Goal: Entertainment & Leisure: Consume media (video, audio)

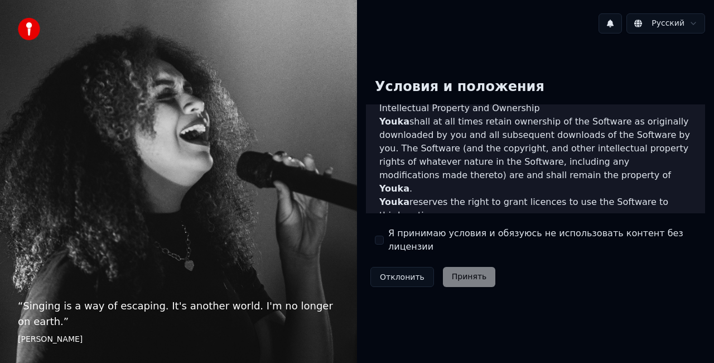
scroll to position [815, 0]
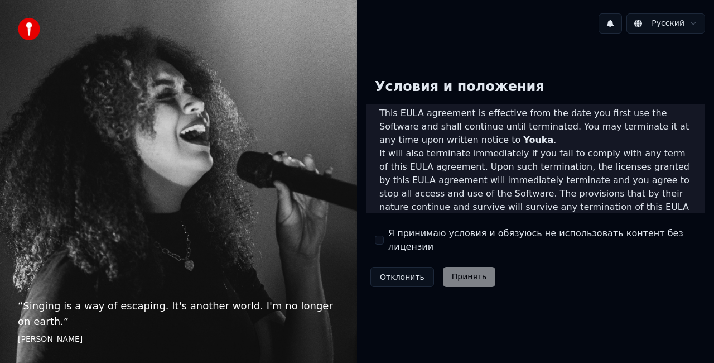
click at [379, 240] on button "Я принимаю условия и обязуюсь не использовать контент без лицензии" at bounding box center [379, 239] width 9 height 9
click at [468, 271] on button "Принять" at bounding box center [469, 277] width 53 height 20
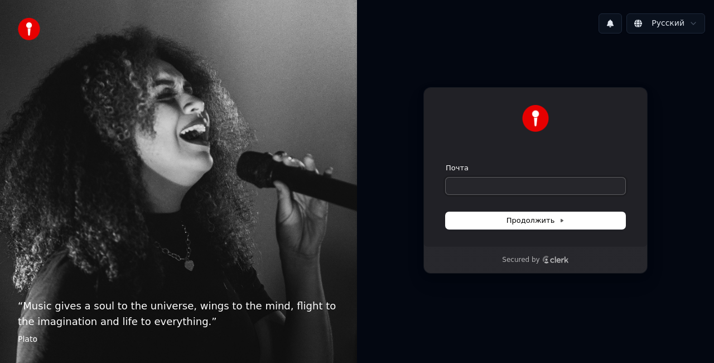
click at [504, 184] on input "Почта" at bounding box center [536, 185] width 180 height 17
click at [527, 223] on span "Продолжить" at bounding box center [536, 220] width 59 height 10
type input "**********"
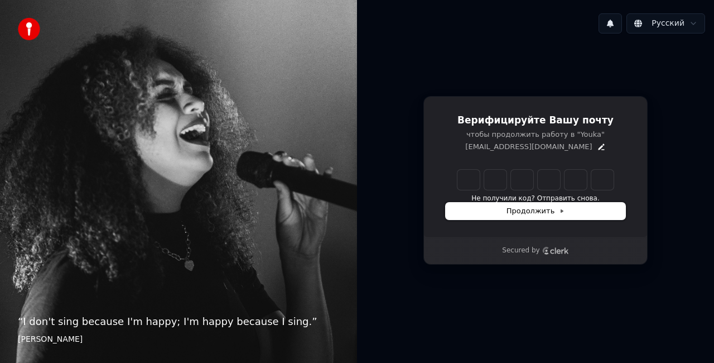
click at [519, 217] on button "Продолжить" at bounding box center [536, 211] width 180 height 17
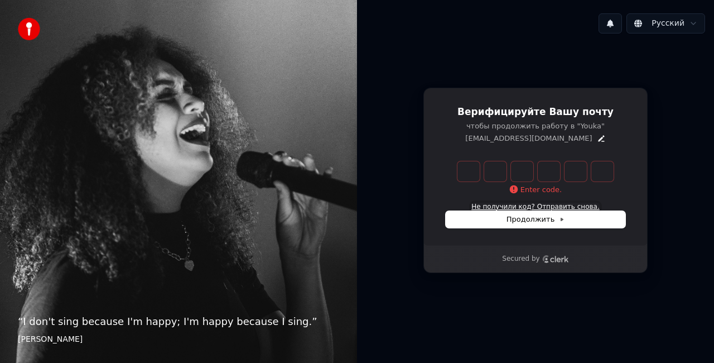
click at [549, 203] on button "Не получили код? Отправить снова." at bounding box center [535, 207] width 128 height 9
click at [35, 32] on img at bounding box center [29, 29] width 22 height 22
click at [597, 141] on icon "Edit" at bounding box center [601, 138] width 9 height 9
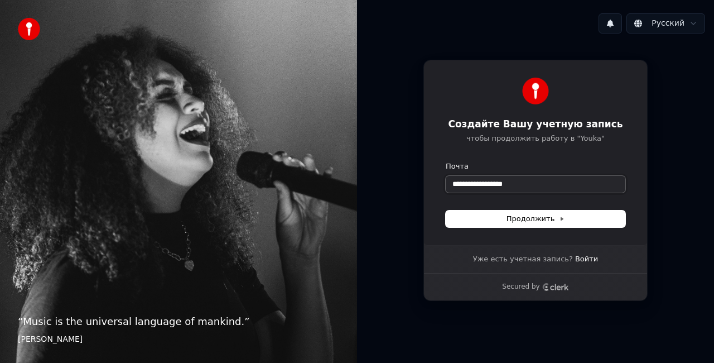
click at [559, 187] on input "**********" at bounding box center [536, 184] width 180 height 17
type input "*"
click at [550, 216] on span "Продолжить" at bounding box center [536, 219] width 59 height 10
type input "**********"
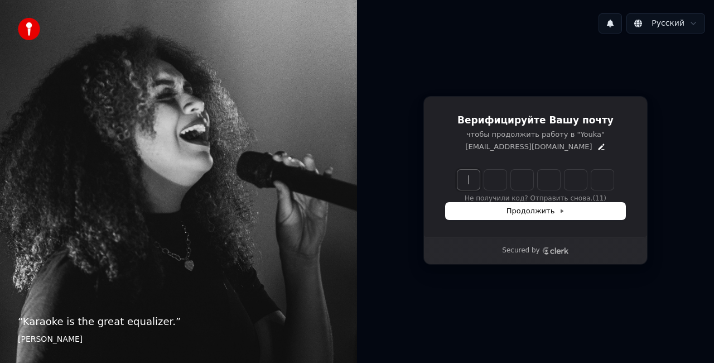
click at [470, 186] on input "Enter verification code" at bounding box center [547, 180] width 179 height 20
type input "******"
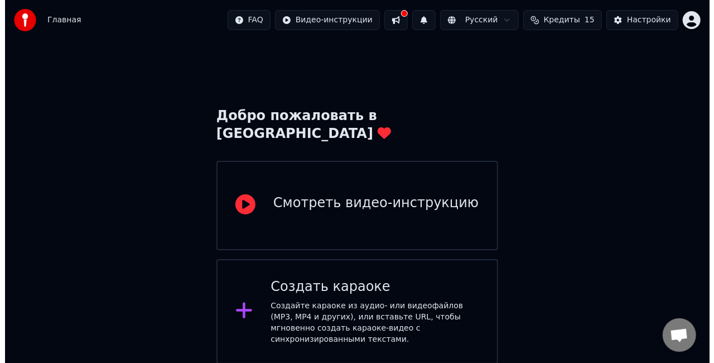
scroll to position [81, 0]
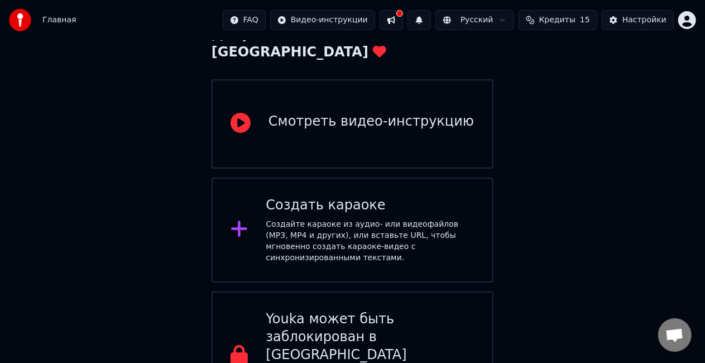
click at [424, 219] on div "Создайте караоке из аудио- или видеофайлов (MP3, MP4 и других), или вставьте UR…" at bounding box center [370, 241] width 209 height 45
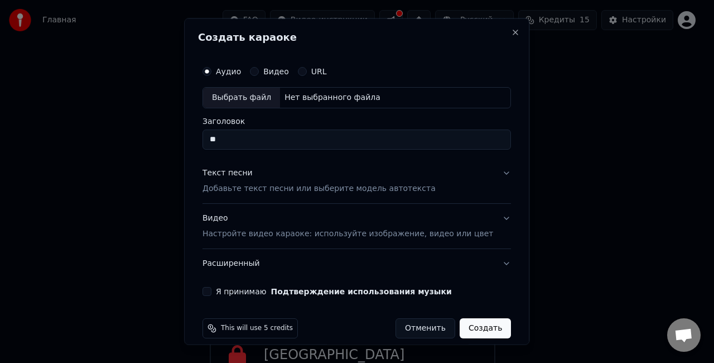
type input "*"
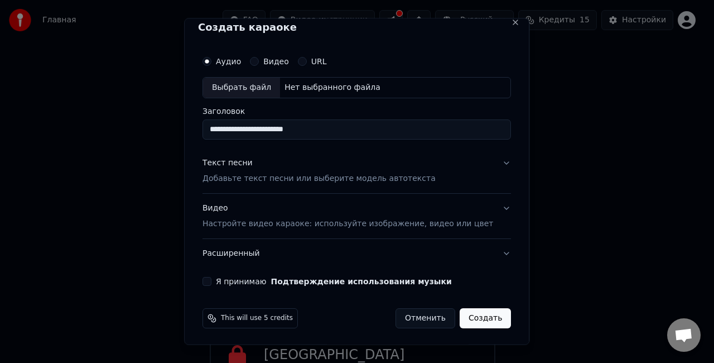
scroll to position [0, 0]
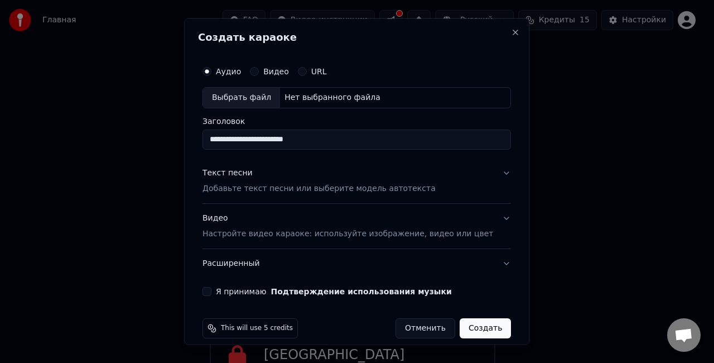
click at [328, 103] on div "Выбрать файл Нет выбранного файла" at bounding box center [357, 97] width 309 height 21
drag, startPoint x: 408, startPoint y: 138, endPoint x: 264, endPoint y: 123, distance: 145.4
click at [264, 123] on div "**********" at bounding box center [357, 133] width 309 height 32
click at [240, 142] on input "*********" at bounding box center [357, 139] width 309 height 20
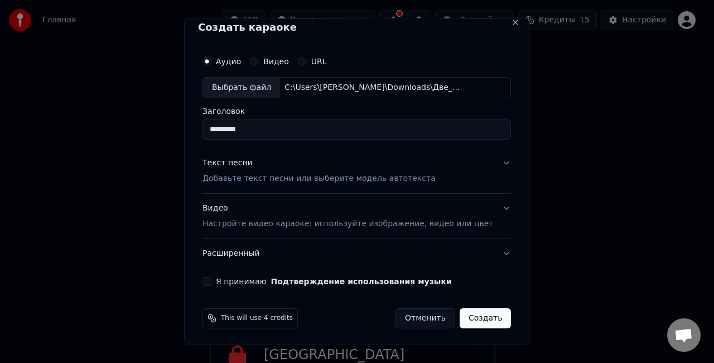
click at [349, 128] on input "*********" at bounding box center [357, 129] width 309 height 20
type input "*********"
click at [484, 160] on button "Текст песни Добавьте текст песни или выберите модель автотекста" at bounding box center [357, 170] width 309 height 45
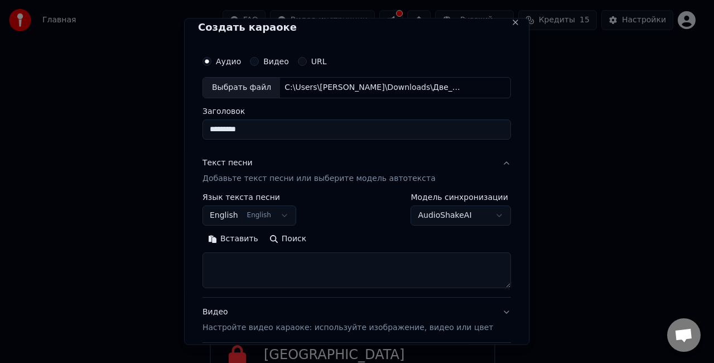
scroll to position [114, 0]
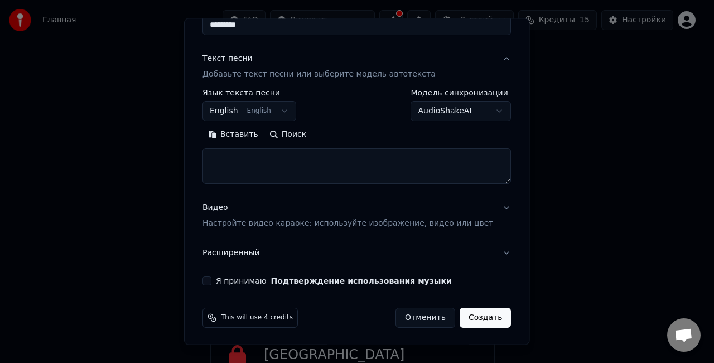
click at [474, 316] on button "Создать" at bounding box center [485, 317] width 51 height 20
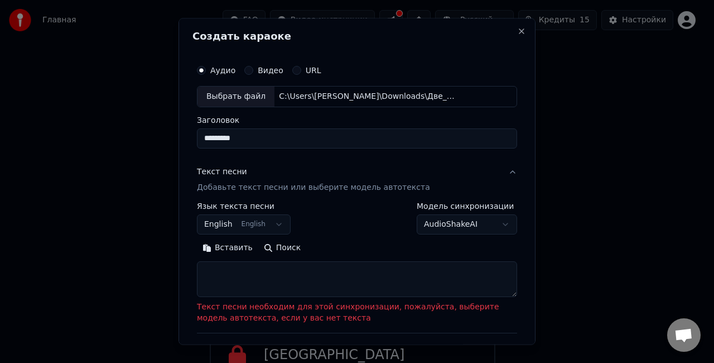
scroll to position [0, 0]
click at [488, 228] on body "**********" at bounding box center [352, 170] width 705 height 502
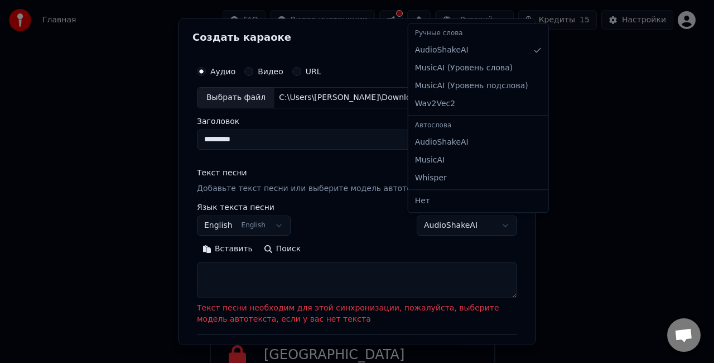
click at [488, 228] on body "**********" at bounding box center [352, 170] width 705 height 502
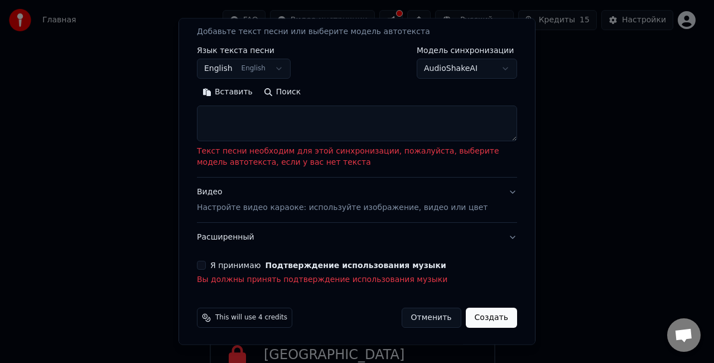
scroll to position [156, 0]
click at [199, 268] on div "Я принимаю Подтверждение использования музыки Вы должны принять подтверждение и…" at bounding box center [357, 273] width 320 height 25
click at [200, 262] on button "Я принимаю Подтверждение использования музыки" at bounding box center [201, 265] width 9 height 9
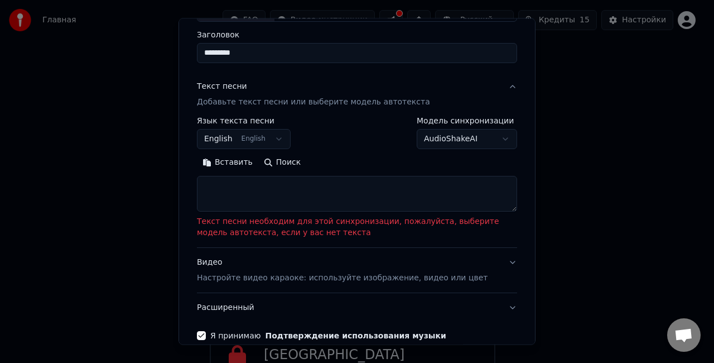
scroll to position [60, 0]
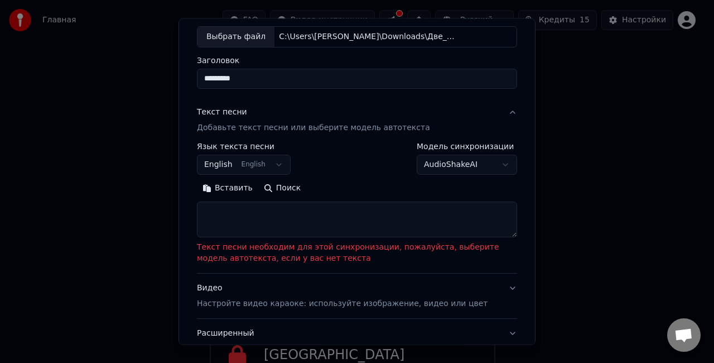
click at [308, 220] on textarea at bounding box center [357, 219] width 320 height 36
paste textarea "**********"
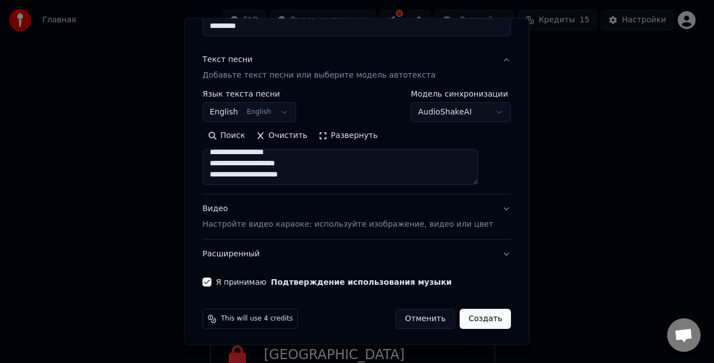
scroll to position [114, 0]
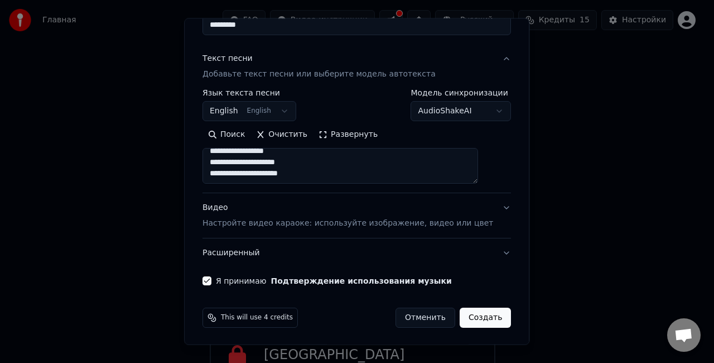
type textarea "**********"
click at [469, 324] on button "Создать" at bounding box center [485, 317] width 51 height 20
select select "**"
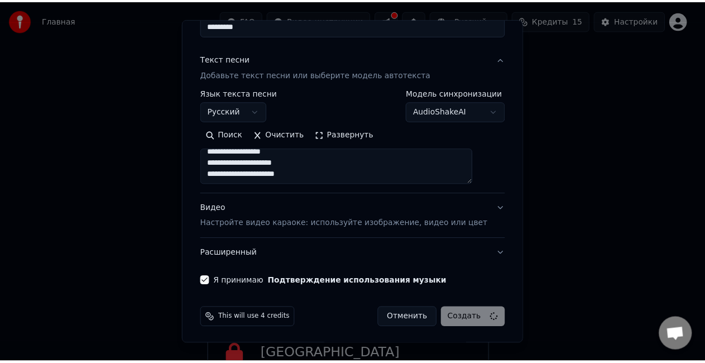
scroll to position [12, 0]
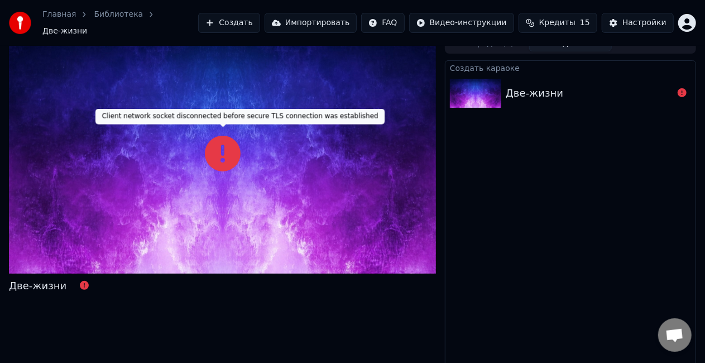
click at [215, 147] on icon at bounding box center [223, 154] width 36 height 36
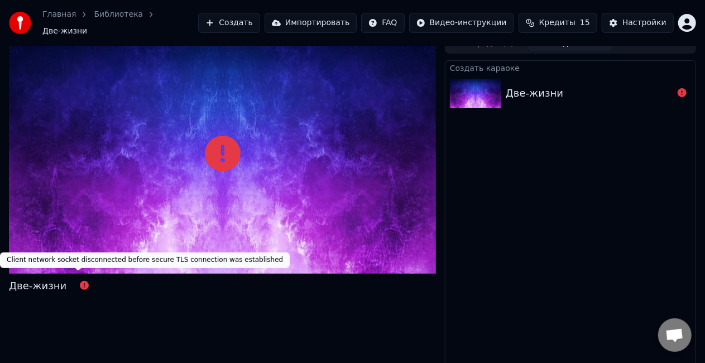
click at [80, 281] on icon at bounding box center [84, 285] width 9 height 9
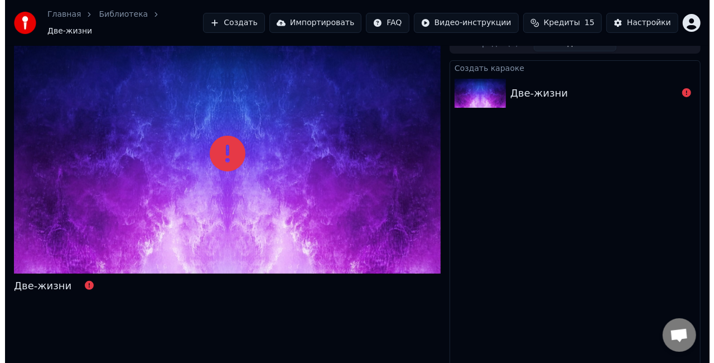
scroll to position [0, 0]
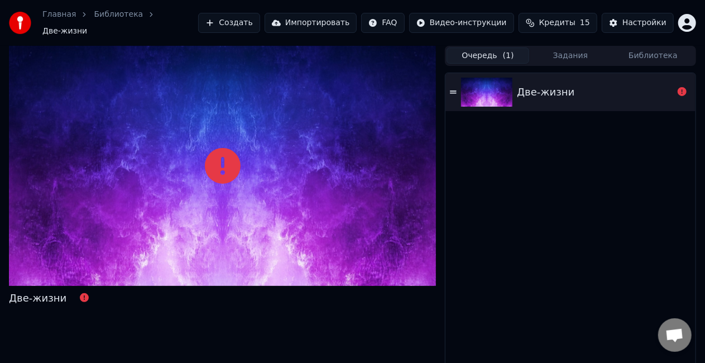
click at [483, 48] on button "Очередь ( 1 )" at bounding box center [487, 55] width 83 height 16
click at [533, 84] on div "Две-жизни" at bounding box center [545, 92] width 57 height 16
click at [113, 20] on link "Библиотека" at bounding box center [118, 14] width 49 height 11
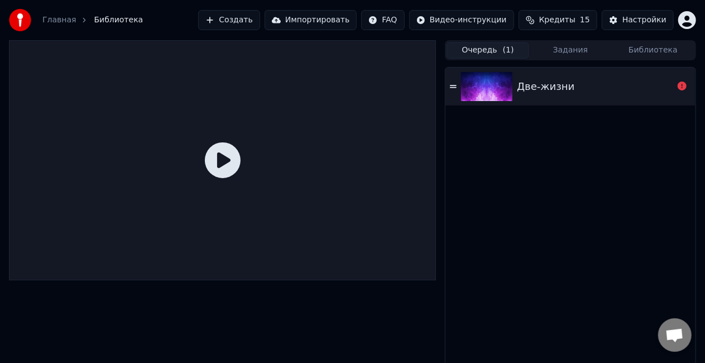
click at [535, 84] on div "Две-жизни" at bounding box center [545, 87] width 57 height 16
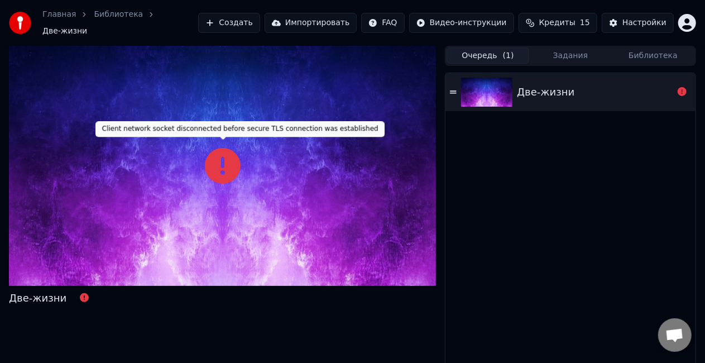
click at [214, 165] on icon at bounding box center [223, 166] width 36 height 36
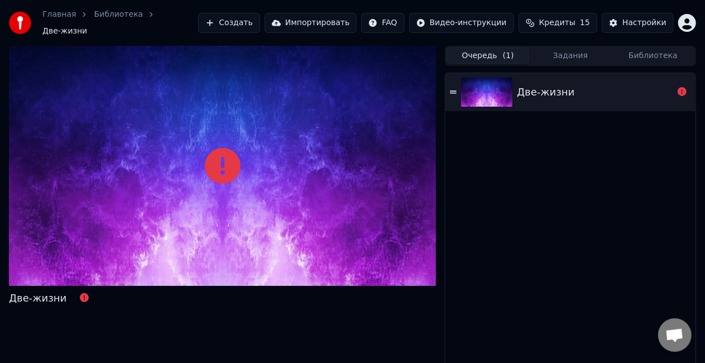
click at [254, 17] on button "Создать" at bounding box center [228, 23] width 61 height 20
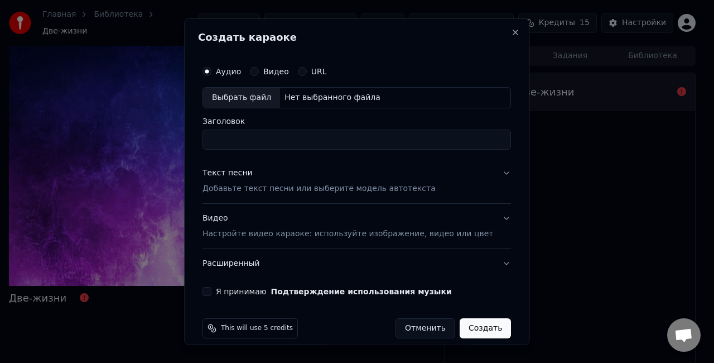
click at [363, 98] on div "Нет выбранного файла" at bounding box center [332, 97] width 105 height 11
type input "**********"
click at [210, 95] on div "**********" at bounding box center [356, 178] width 317 height 244
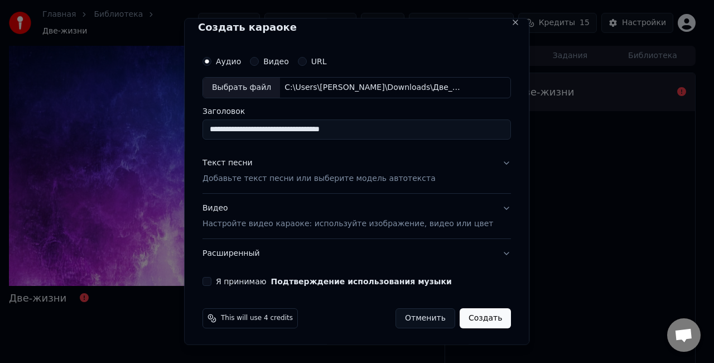
click at [211, 276] on button "Я принимаю Подтверждение использования музыки" at bounding box center [207, 280] width 9 height 9
click at [467, 316] on button "Создать" at bounding box center [485, 317] width 51 height 20
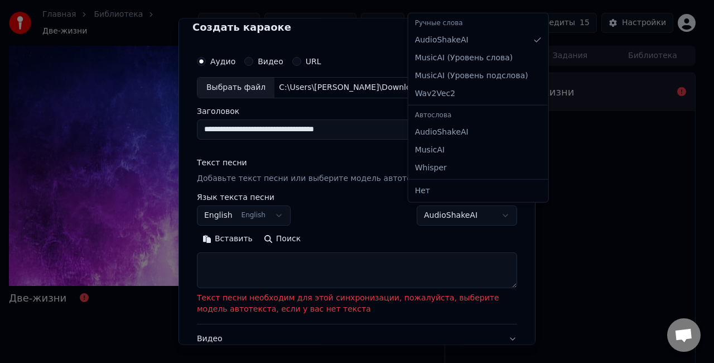
click at [470, 220] on body "**********" at bounding box center [352, 181] width 705 height 363
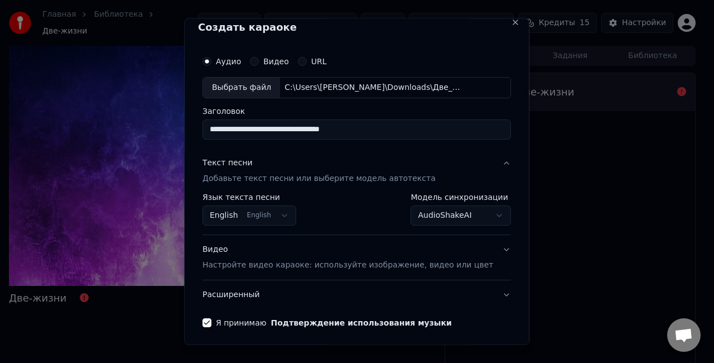
scroll to position [51, 0]
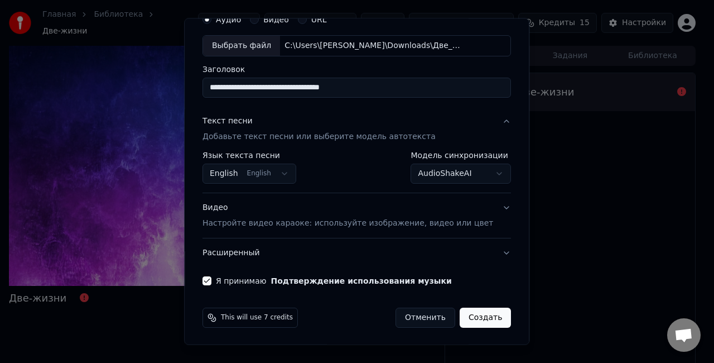
click at [470, 317] on button "Создать" at bounding box center [485, 317] width 51 height 20
select select "**********"
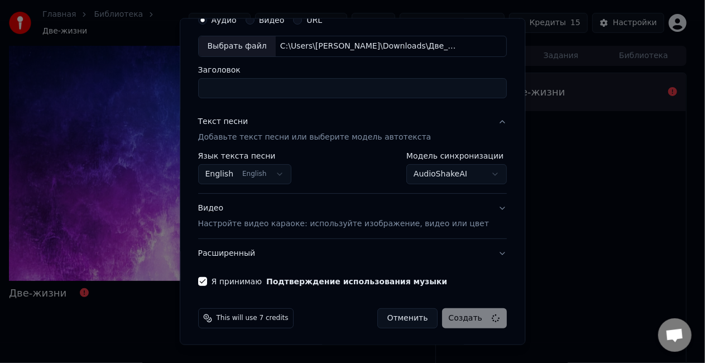
select select
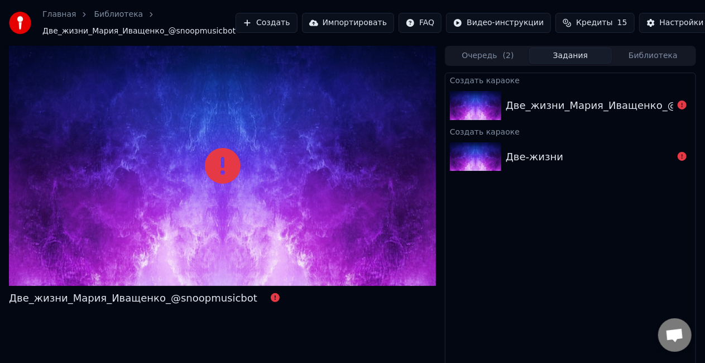
click at [453, 112] on img at bounding box center [475, 105] width 51 height 29
click at [246, 23] on button "Создать" at bounding box center [265, 23] width 61 height 20
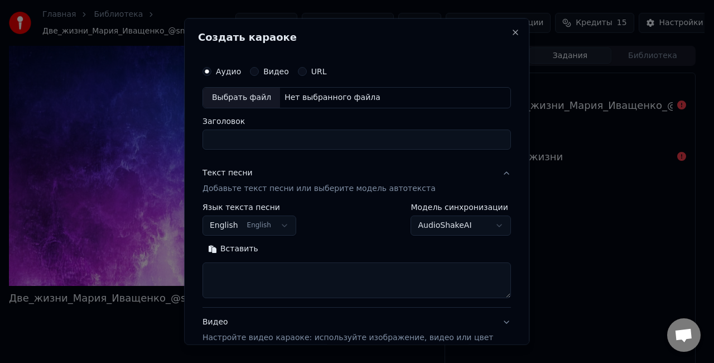
click at [283, 232] on button "English English" at bounding box center [250, 225] width 94 height 20
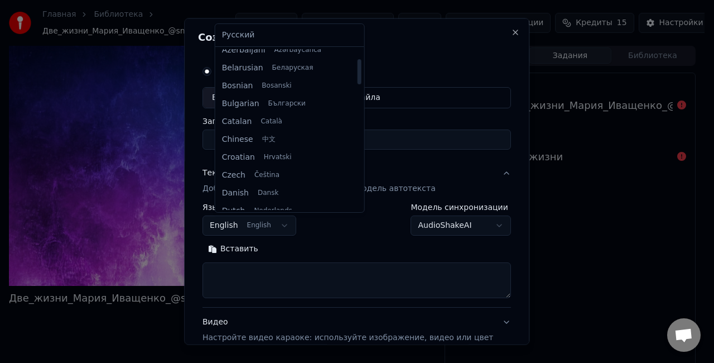
scroll to position [60, 0]
select select "**"
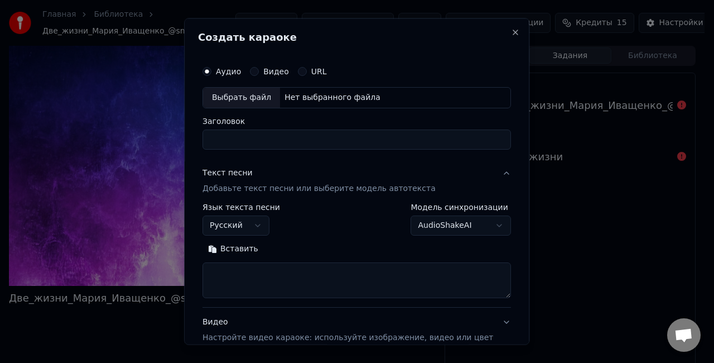
click at [487, 224] on body "**********" at bounding box center [352, 181] width 705 height 363
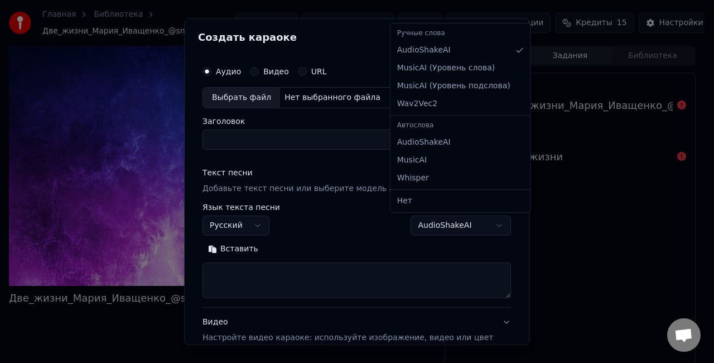
select select "**********"
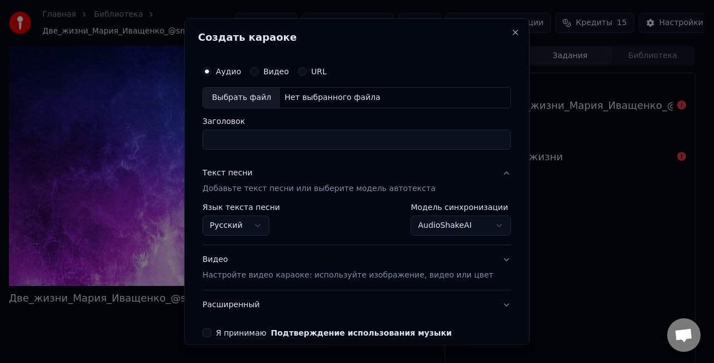
click at [360, 99] on div "Нет выбранного файла" at bounding box center [332, 97] width 105 height 11
type input "**********"
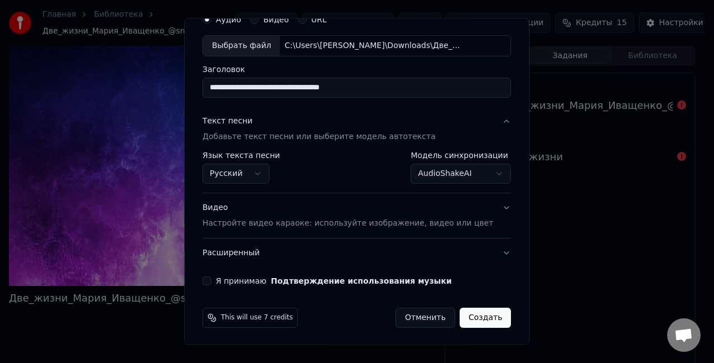
click at [211, 282] on button "Я принимаю Подтверждение использования музыки" at bounding box center [207, 280] width 9 height 9
click at [477, 314] on button "Создать" at bounding box center [485, 317] width 51 height 20
select select "**********"
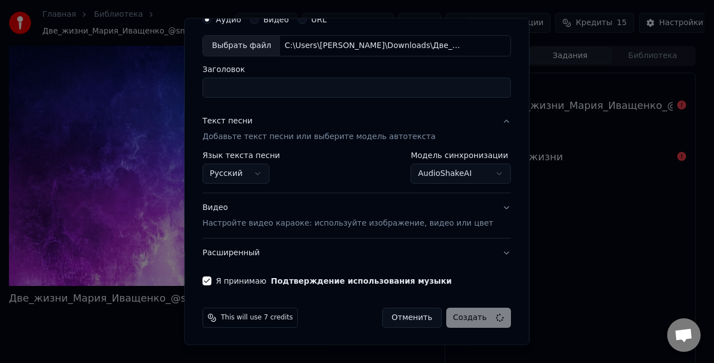
select select
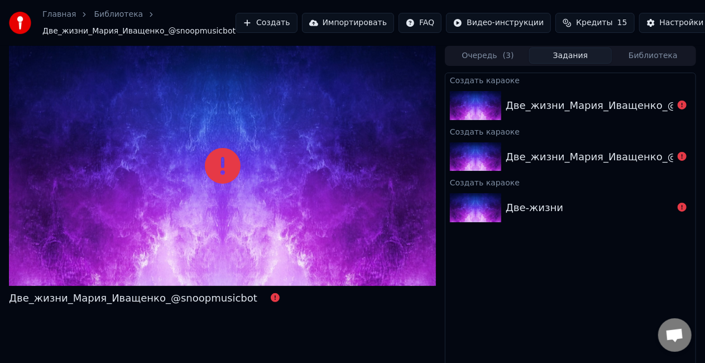
click at [570, 187] on div "Создать караоке" at bounding box center [570, 181] width 250 height 13
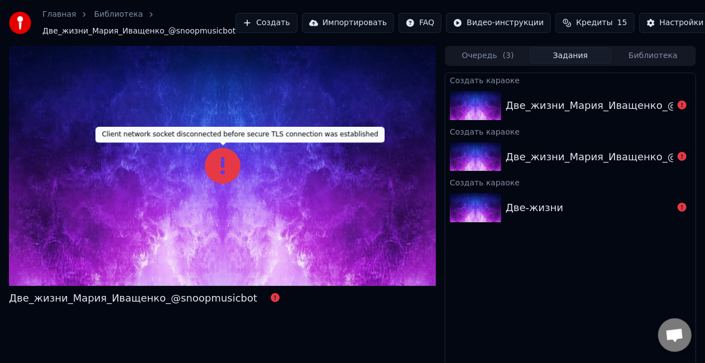
click at [227, 162] on icon at bounding box center [223, 166] width 36 height 36
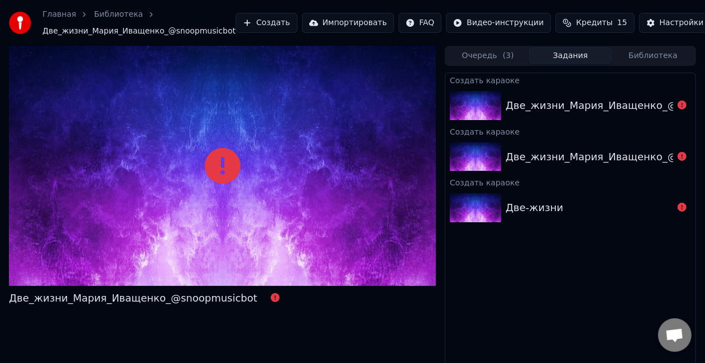
click at [278, 23] on button "Создать" at bounding box center [265, 23] width 61 height 20
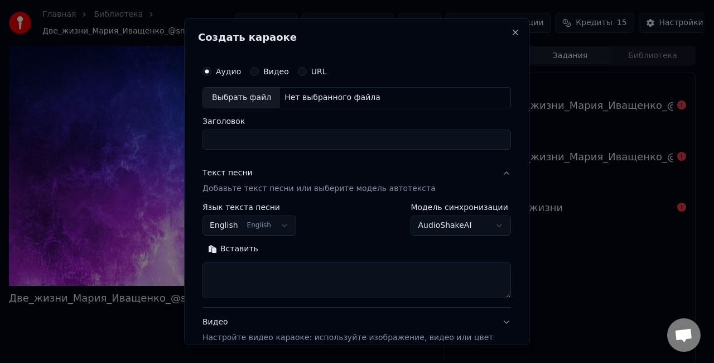
click at [319, 68] on label "URL" at bounding box center [319, 72] width 16 height 8
click at [307, 67] on button "URL" at bounding box center [302, 71] width 9 height 9
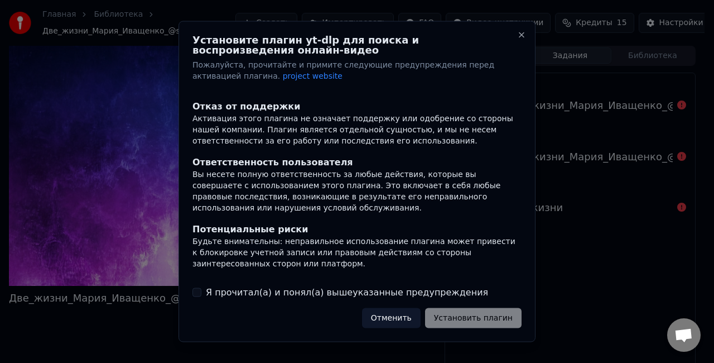
scroll to position [155, 0]
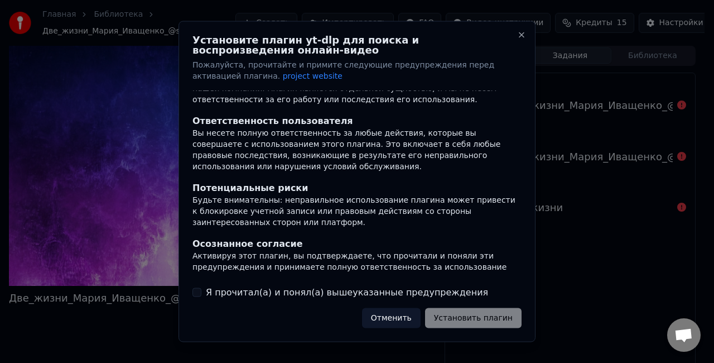
click at [391, 318] on button "Отменить" at bounding box center [391, 317] width 59 height 20
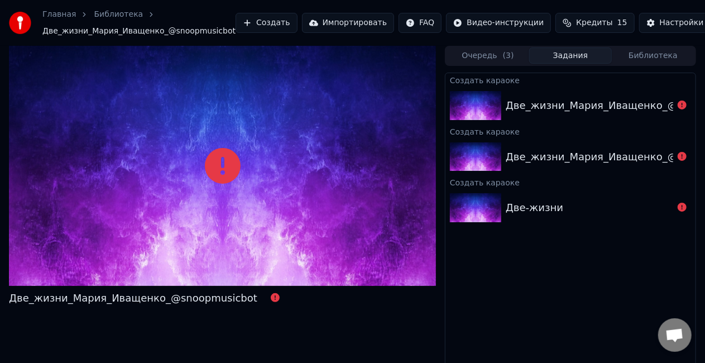
click at [393, 21] on html "Главная Библиотека Две_жизни_Мария_Иващенко_@snoopmusicbot Создать Импортироват…" at bounding box center [352, 181] width 705 height 363
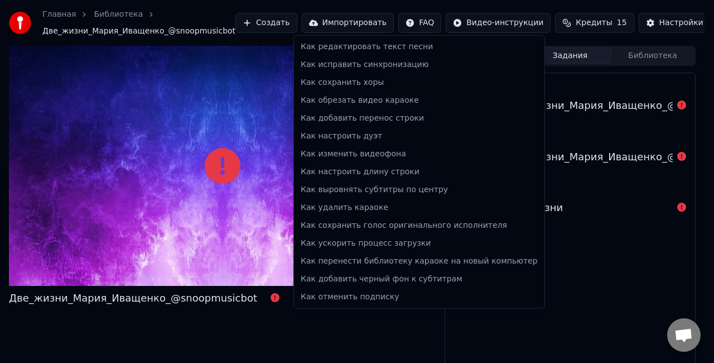
click at [327, 328] on html "Главная Библиотека Две_жизни_Мария_Иващенко_@snoopmusicbot Создать Импортироват…" at bounding box center [357, 181] width 714 height 363
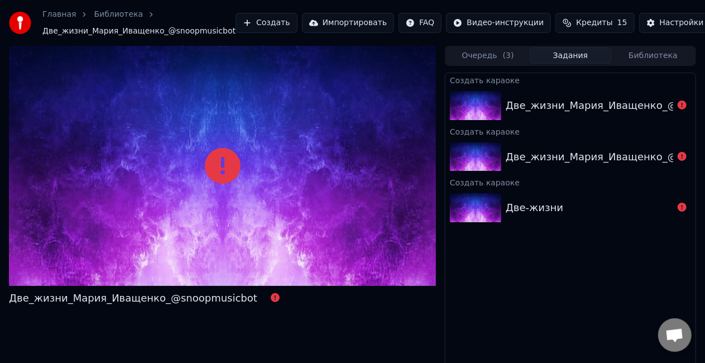
click at [257, 24] on button "Создать" at bounding box center [265, 23] width 61 height 20
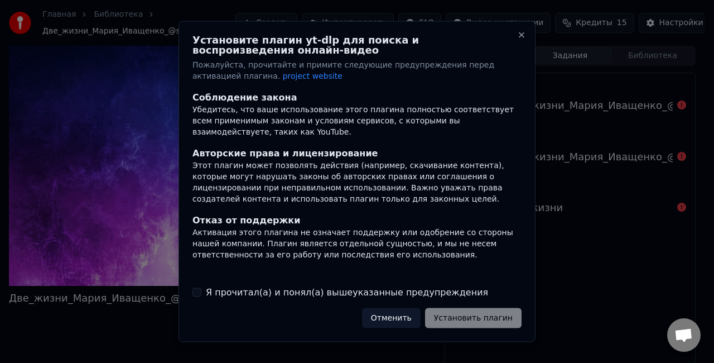
click at [392, 314] on button "Отменить" at bounding box center [391, 317] width 59 height 20
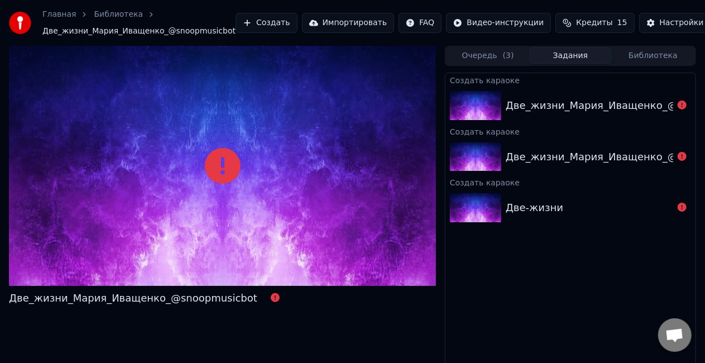
click at [311, 26] on button "Импортировать" at bounding box center [348, 23] width 93 height 20
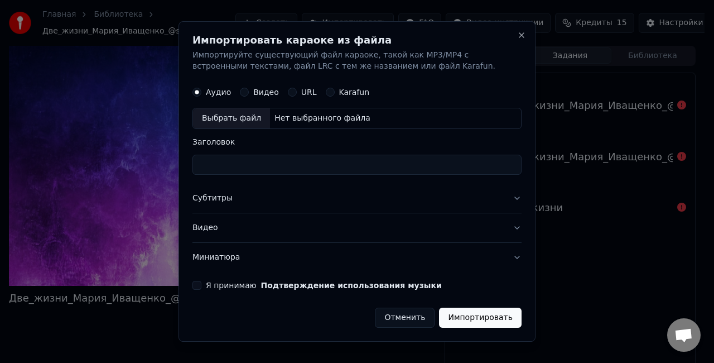
click at [292, 117] on div "Нет выбранного файла" at bounding box center [322, 118] width 105 height 11
type input "**********"
click at [517, 196] on button "Субтитры" at bounding box center [357, 198] width 329 height 29
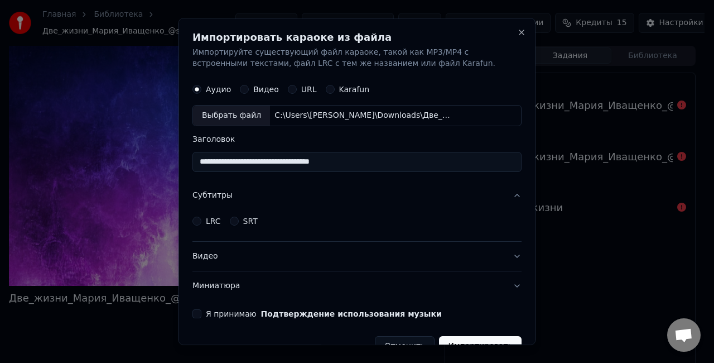
scroll to position [23, 0]
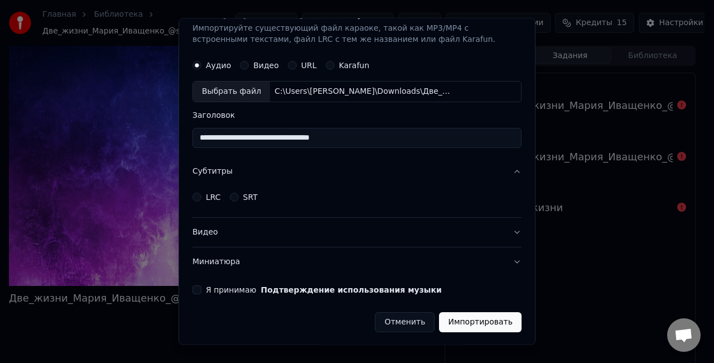
click at [198, 285] on button "Я принимаю Подтверждение использования музыки" at bounding box center [197, 289] width 9 height 9
click at [477, 329] on button "Импортировать" at bounding box center [480, 322] width 83 height 20
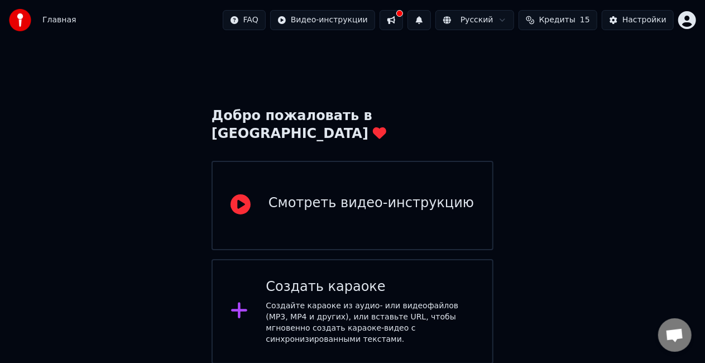
click at [405, 278] on div "Создать караоке" at bounding box center [370, 287] width 209 height 18
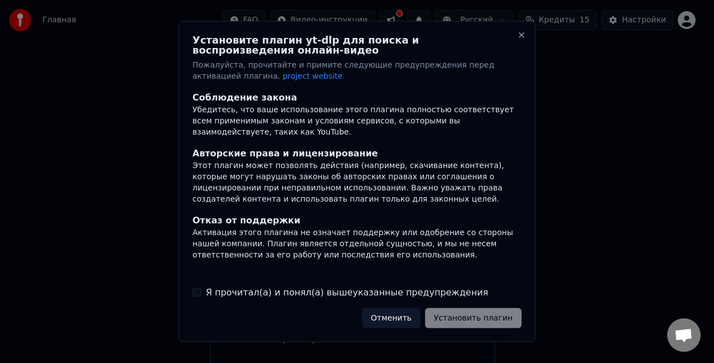
click at [389, 316] on button "Отменить" at bounding box center [391, 317] width 59 height 20
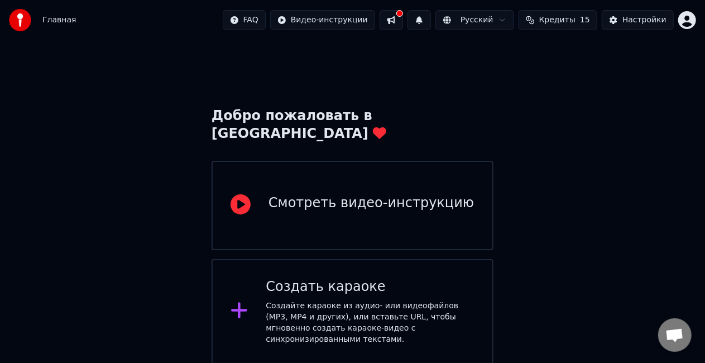
click at [336, 300] on div "Создайте караоке из аудио- или видеофайлов (MP3, MP4 и других), или вставьте UR…" at bounding box center [370, 322] width 209 height 45
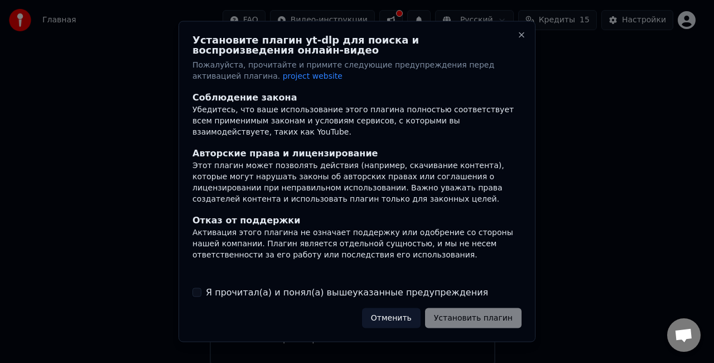
click at [634, 127] on div at bounding box center [357, 181] width 714 height 363
click at [416, 330] on div "Установите плагин yt-dlp для поиска и воспроизведения онлайн-видео Пожалуйста, …" at bounding box center [357, 181] width 357 height 321
click at [401, 325] on button "Отменить" at bounding box center [391, 317] width 59 height 20
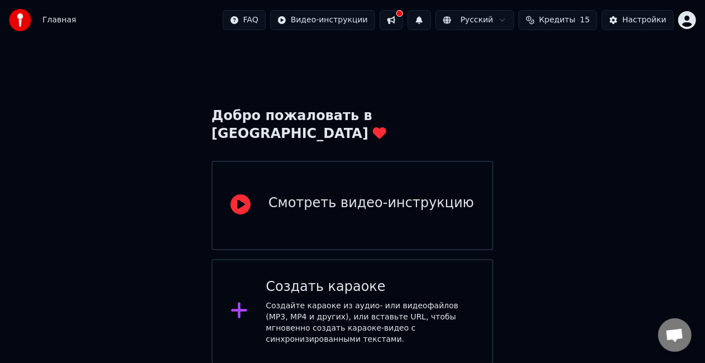
scroll to position [81, 0]
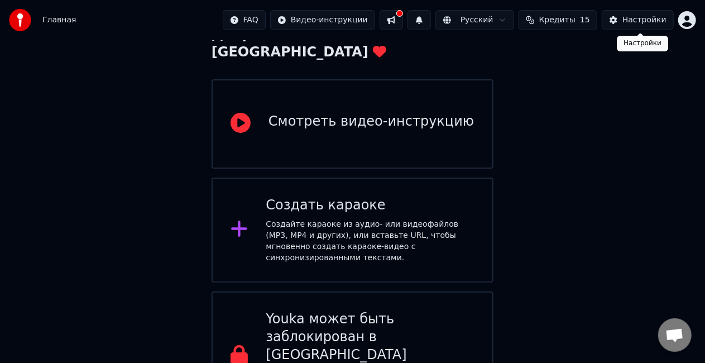
click at [648, 22] on div "Настройки" at bounding box center [644, 20] width 44 height 11
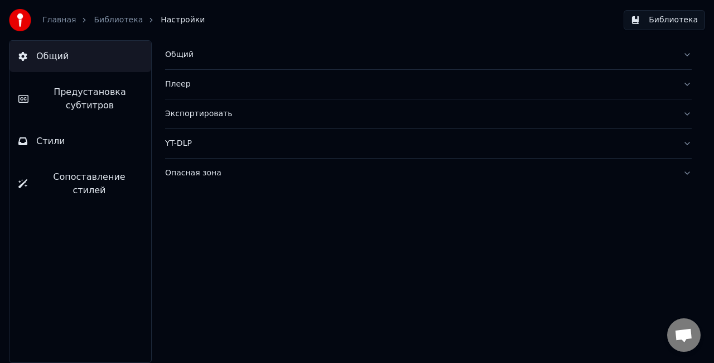
click at [110, 16] on link "Библиотека" at bounding box center [118, 20] width 49 height 11
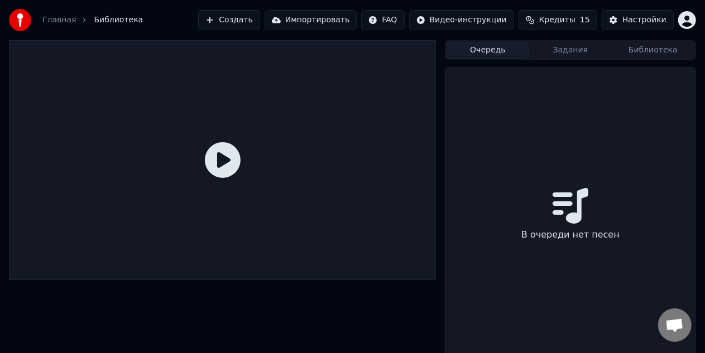
click at [489, 56] on button "Очередь" at bounding box center [487, 50] width 83 height 16
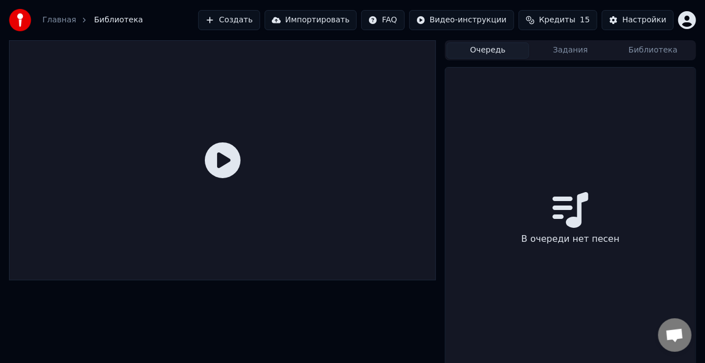
click at [234, 19] on button "Создать" at bounding box center [228, 20] width 61 height 20
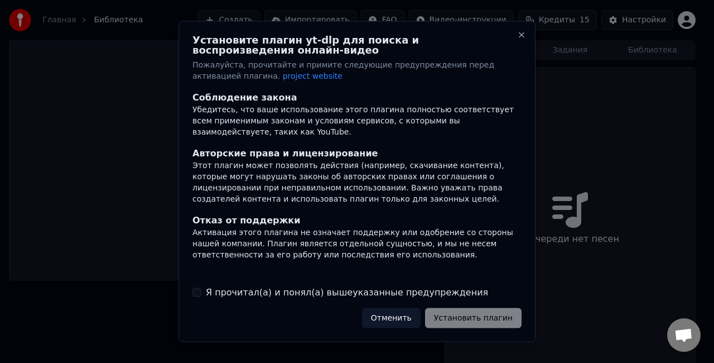
click at [415, 298] on label "Я прочитал(а) и понял(а) вышеуказанные предупреждения" at bounding box center [347, 291] width 282 height 13
click at [201, 296] on button "Я прочитал(а) и понял(а) вышеуказанные предупреждения" at bounding box center [197, 291] width 9 height 9
click at [400, 321] on button "Отменить" at bounding box center [391, 317] width 59 height 20
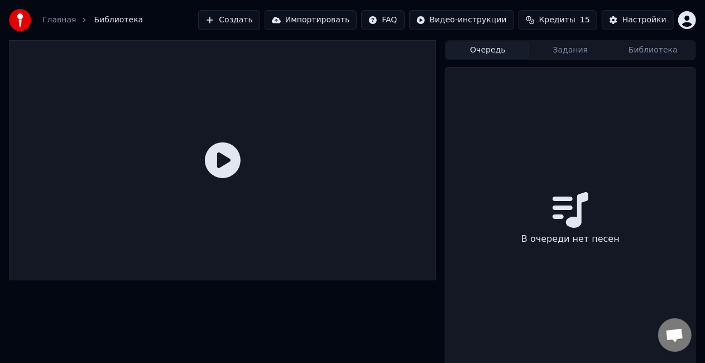
click at [51, 15] on link "Главная" at bounding box center [58, 20] width 33 height 11
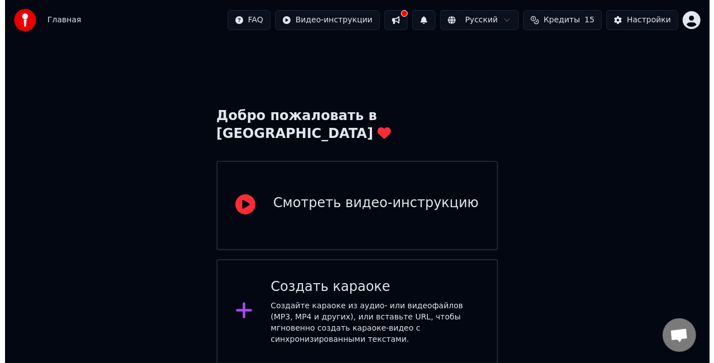
scroll to position [81, 0]
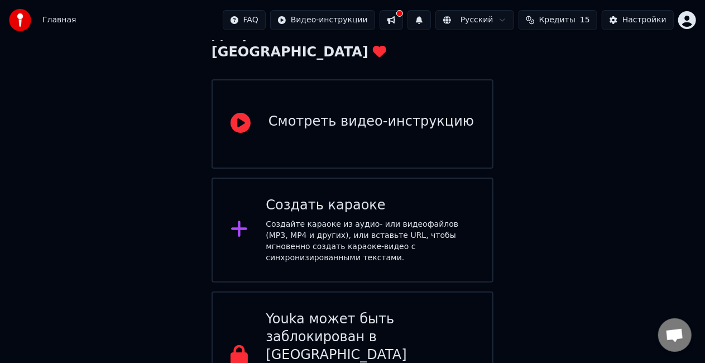
click at [356, 219] on div "Создайте караоке из аудио- или видеофайлов (MP3, MP4 и других), или вставьте UR…" at bounding box center [370, 241] width 209 height 45
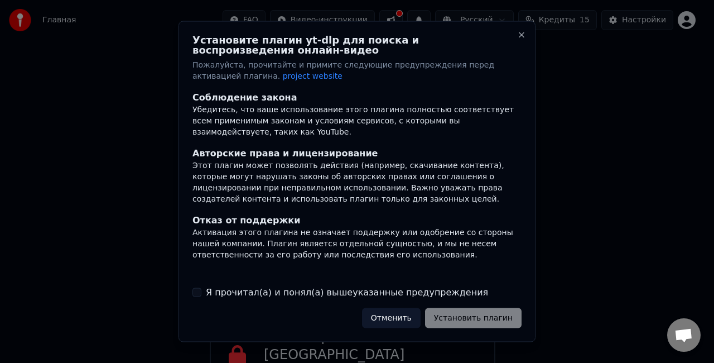
click at [528, 28] on div "Установите плагин yt-dlp для поиска и воспроизведения онлайн-видео Пожалуйста, …" at bounding box center [357, 181] width 357 height 321
click at [527, 36] on div "Установите плагин yt-dlp для поиска и воспроизведения онлайн-видео Пожалуйста, …" at bounding box center [357, 181] width 357 height 321
click at [523, 36] on button "Close" at bounding box center [521, 35] width 9 height 9
click at [521, 39] on button "Close" at bounding box center [521, 35] width 9 height 9
click at [520, 35] on button "Close" at bounding box center [521, 35] width 9 height 9
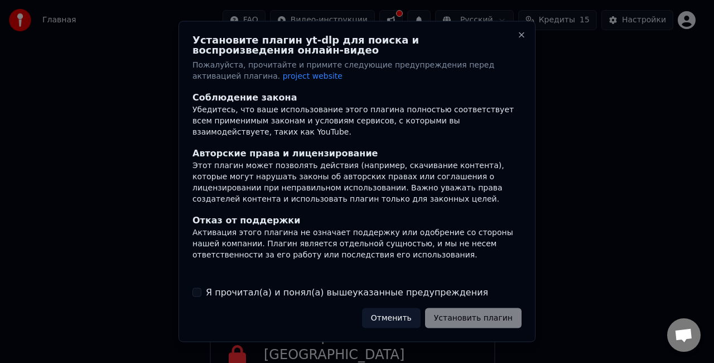
click at [406, 321] on button "Отменить" at bounding box center [391, 317] width 59 height 20
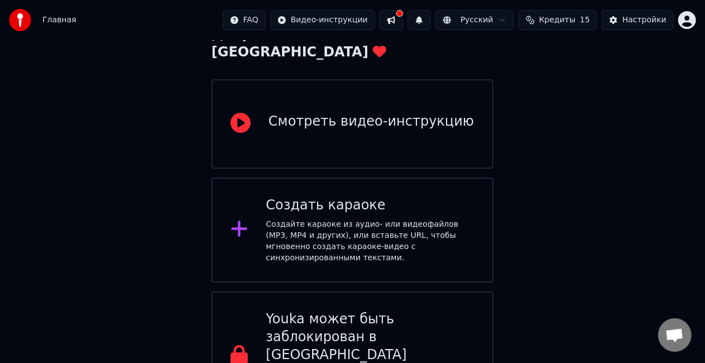
click at [344, 219] on div "Создайте караоке из аудио- или видеофайлов (MP3, MP4 и других), или вставьте UR…" at bounding box center [370, 241] width 209 height 45
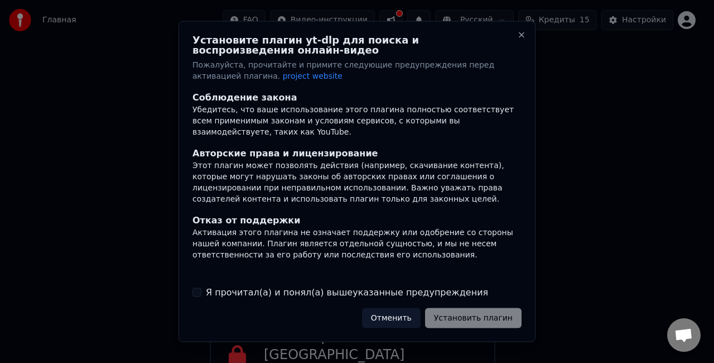
click at [372, 295] on label "Я прочитал(а) и понял(а) вышеуказанные предупреждения" at bounding box center [347, 291] width 282 height 13
click at [201, 295] on button "Я прочитал(а) и понял(а) вышеуказанные предупреждения" at bounding box center [197, 291] width 9 height 9
click at [474, 319] on button "Установить плагин" at bounding box center [473, 317] width 97 height 20
click at [474, 319] on div "Отменить Установить плагин" at bounding box center [435, 317] width 173 height 20
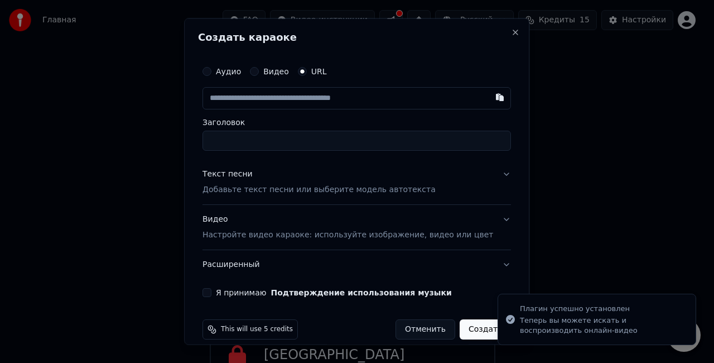
click at [229, 71] on label "Аудио" at bounding box center [228, 72] width 25 height 8
click at [211, 71] on button "Аудио" at bounding box center [207, 71] width 9 height 9
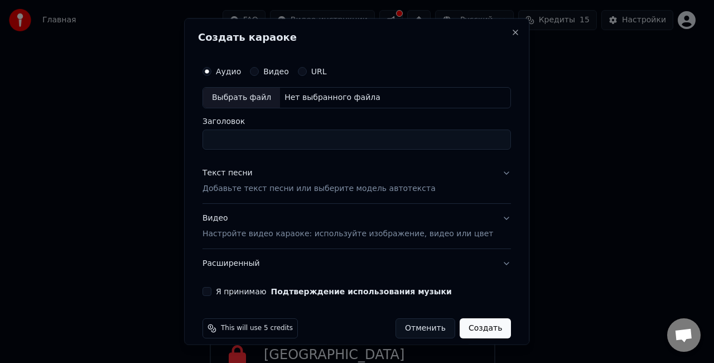
click at [291, 137] on input "Заголовок" at bounding box center [357, 139] width 309 height 20
click at [339, 98] on div "Нет выбранного файла" at bounding box center [332, 97] width 105 height 11
type input "**********"
click at [482, 173] on button "Текст песни Добавьте текст песни или выберите модель автотекста" at bounding box center [357, 180] width 309 height 45
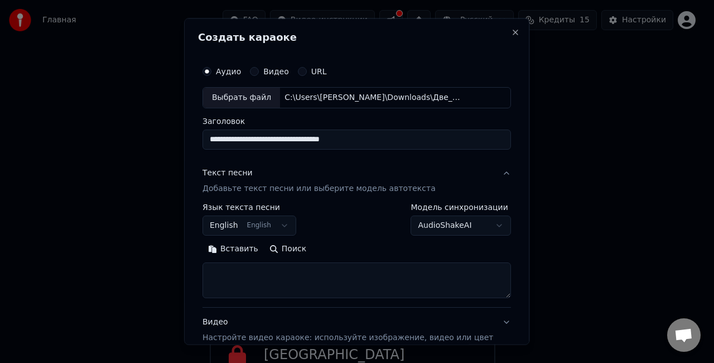
click at [288, 223] on button "English English" at bounding box center [250, 225] width 94 height 20
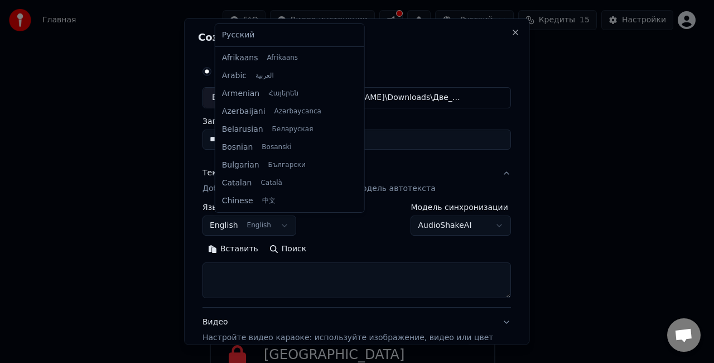
scroll to position [89, 0]
select select "**"
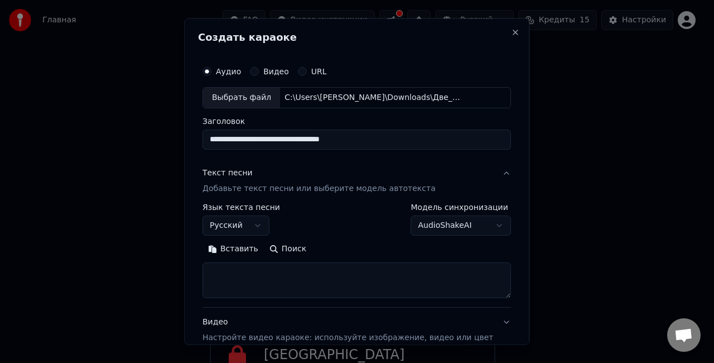
click at [463, 223] on body "**********" at bounding box center [352, 170] width 705 height 502
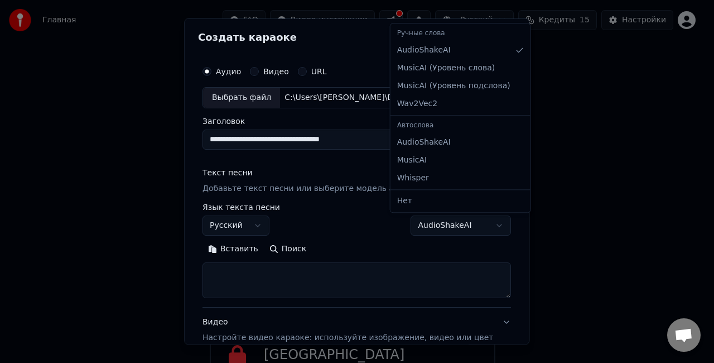
select select "**********"
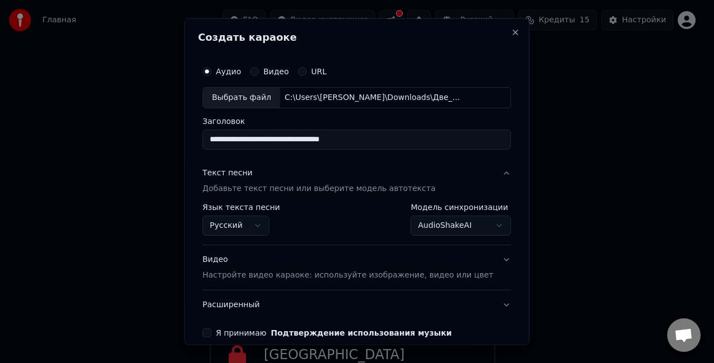
scroll to position [51, 0]
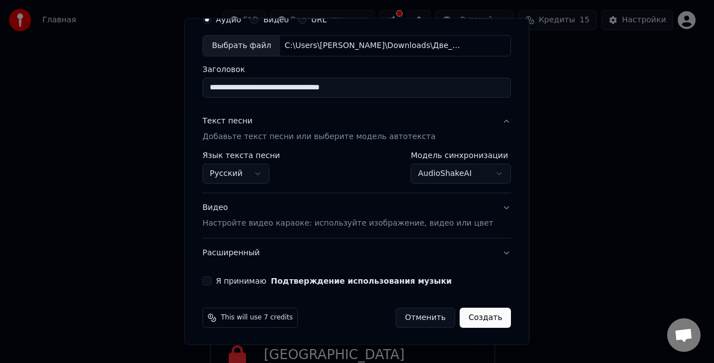
click at [379, 224] on p "Настройте видео караоке: используйте изображение, видео или цвет" at bounding box center [348, 223] width 291 height 11
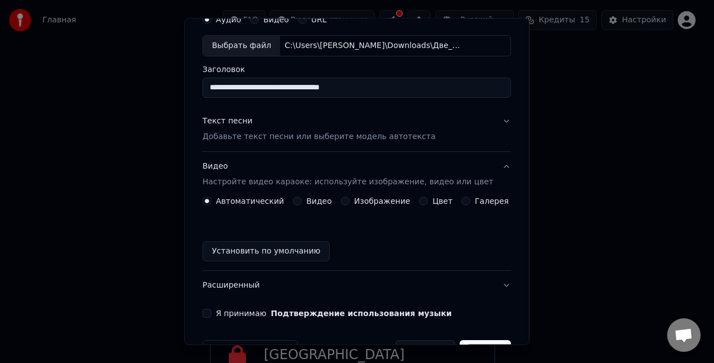
click at [267, 255] on button "Установить по умолчанию" at bounding box center [266, 251] width 127 height 20
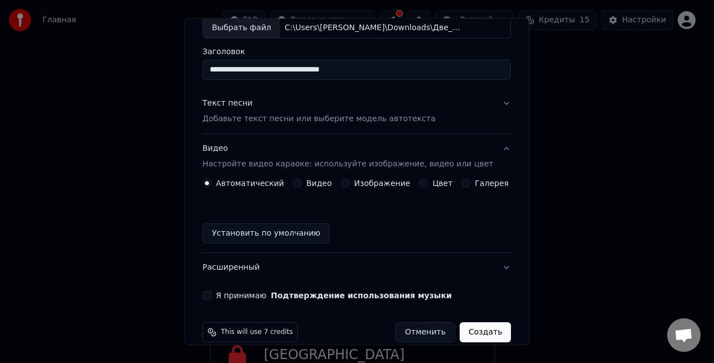
scroll to position [84, 0]
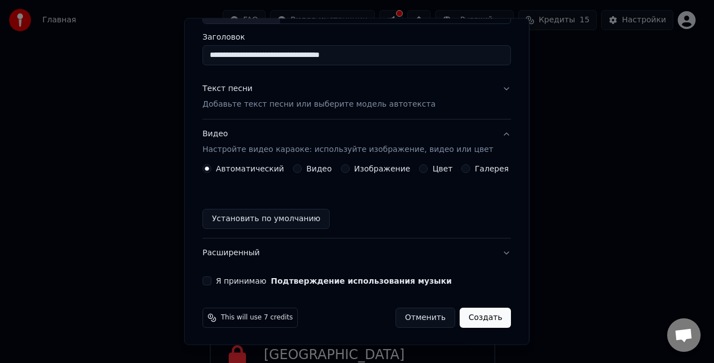
click at [220, 278] on div "Я принимаю Подтверждение использования музыки" at bounding box center [357, 280] width 309 height 9
click at [211, 280] on button "Я принимаю Подтверждение использования музыки" at bounding box center [207, 280] width 9 height 9
click at [479, 316] on button "Создать" at bounding box center [485, 317] width 51 height 20
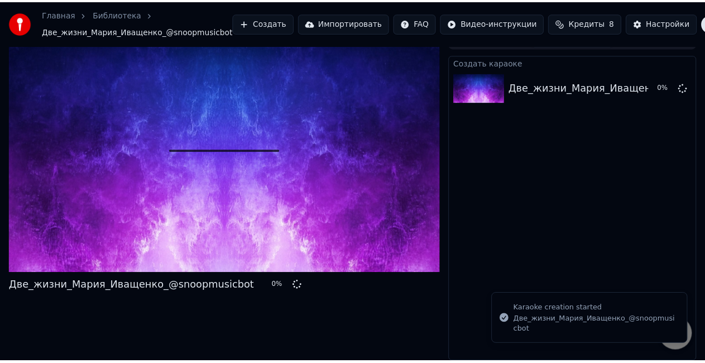
scroll to position [18, 0]
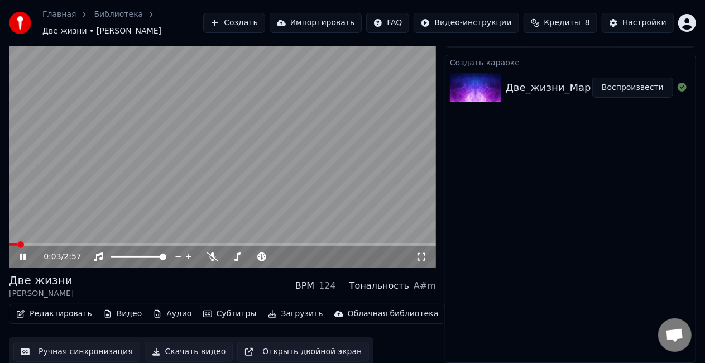
click at [340, 192] on video at bounding box center [222, 148] width 427 height 240
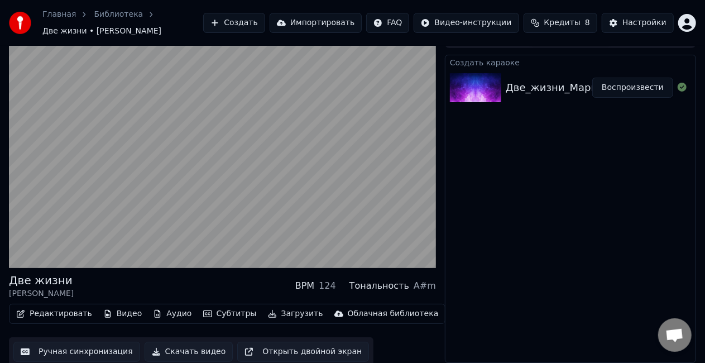
scroll to position [21, 0]
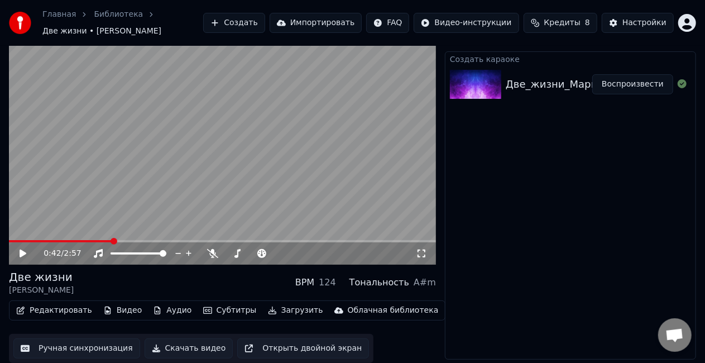
click at [60, 344] on button "Ручная синхронизация" at bounding box center [76, 348] width 127 height 20
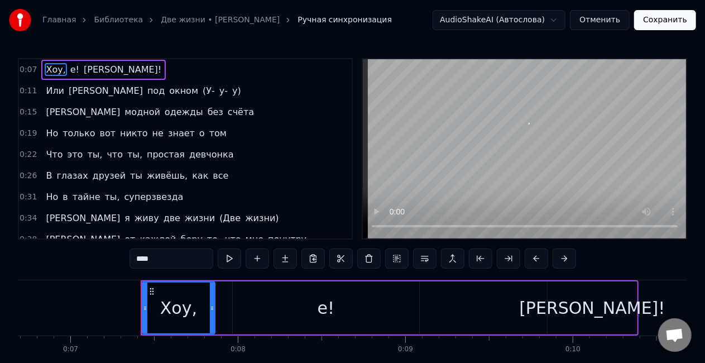
scroll to position [0, 1186]
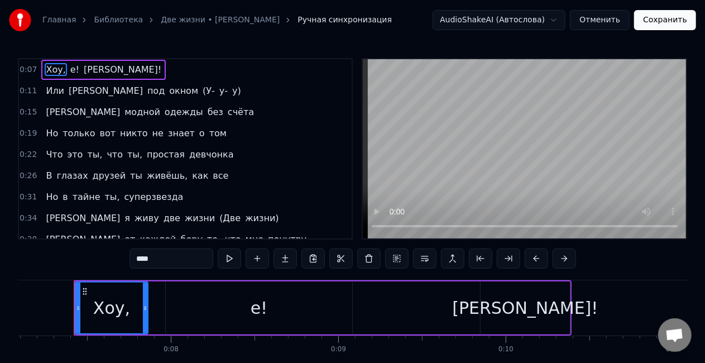
click at [123, 111] on span "модной" at bounding box center [142, 111] width 38 height 13
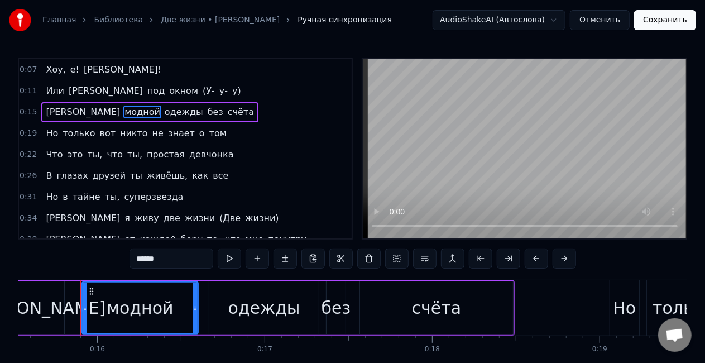
scroll to position [0, 2606]
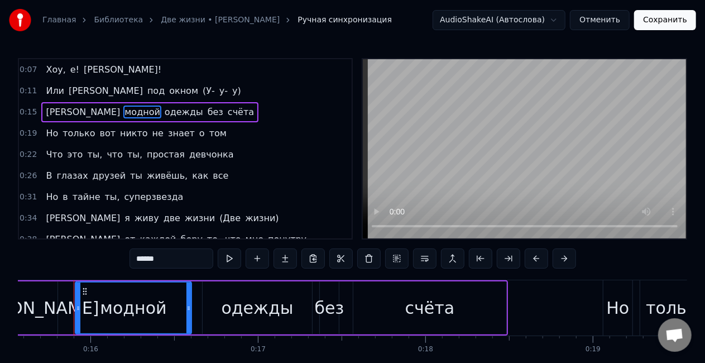
click at [123, 111] on span "модной" at bounding box center [142, 111] width 38 height 13
click at [182, 262] on input "******" at bounding box center [171, 258] width 84 height 20
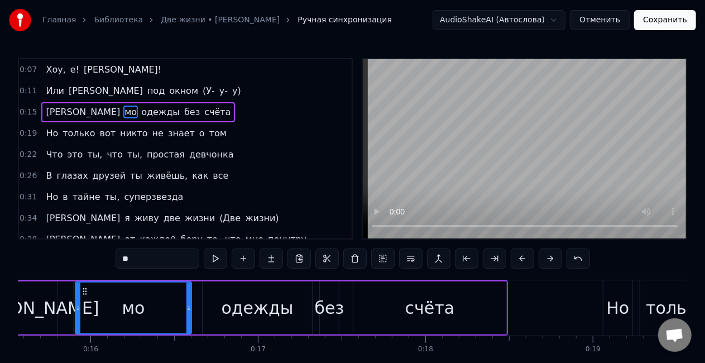
type input "*"
click at [188, 154] on span "девчонка" at bounding box center [211, 154] width 47 height 13
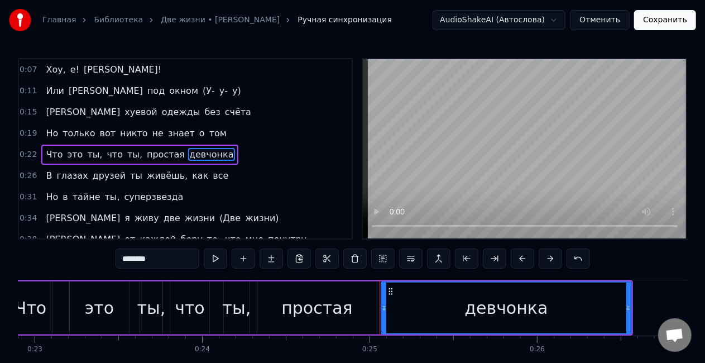
scroll to position [0, 4139]
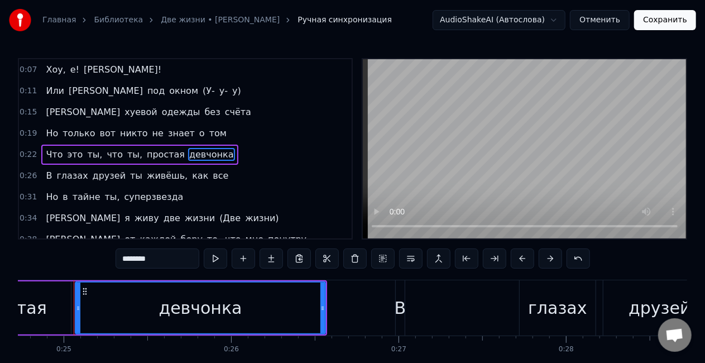
click at [176, 260] on input "********" at bounding box center [158, 258] width 84 height 20
type input "*"
click at [138, 197] on span "суперзвезда" at bounding box center [153, 196] width 61 height 13
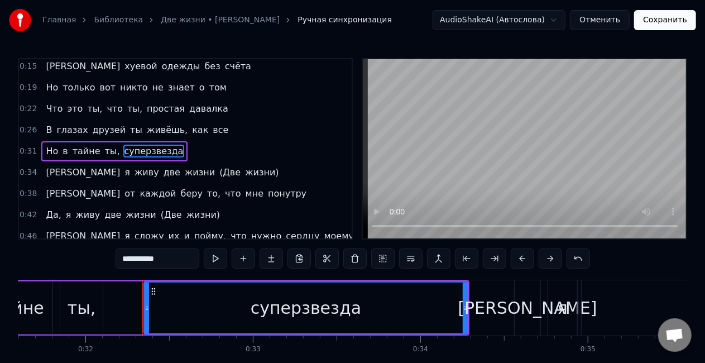
scroll to position [0, 5358]
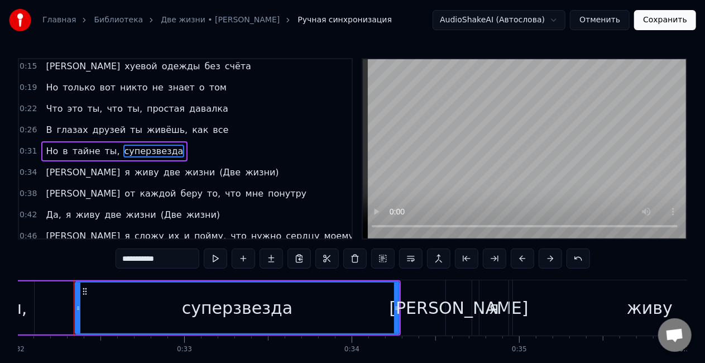
click at [183, 255] on input "**********" at bounding box center [158, 258] width 84 height 20
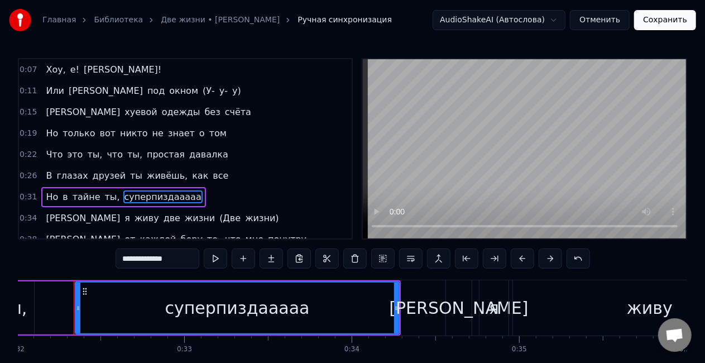
scroll to position [45, 0]
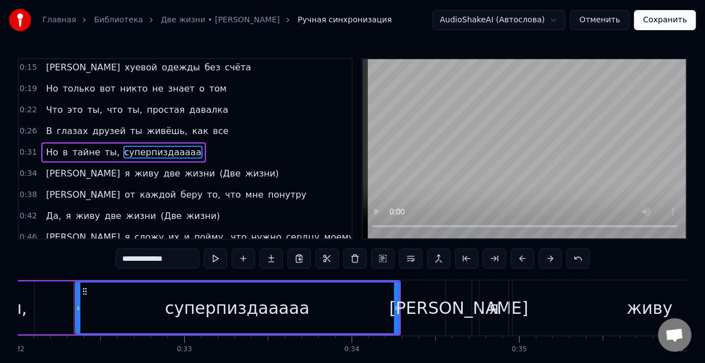
click at [267, 194] on span "понутру" at bounding box center [287, 194] width 41 height 13
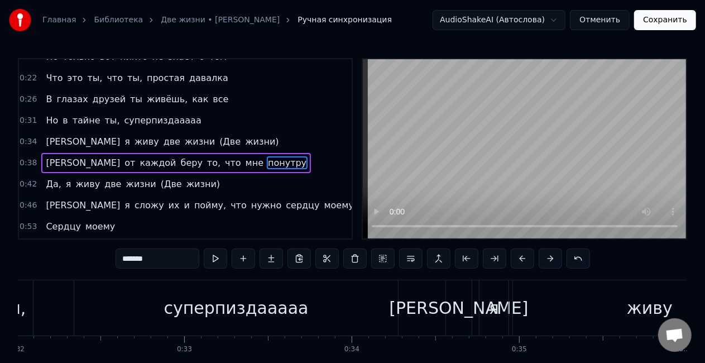
click at [195, 194] on div "0:07 Хоу, е! Давай! 0:11 [PERSON_NAME] под окном (У- у- у) 0:15 И хуевой одежды…" at bounding box center [185, 148] width 335 height 181
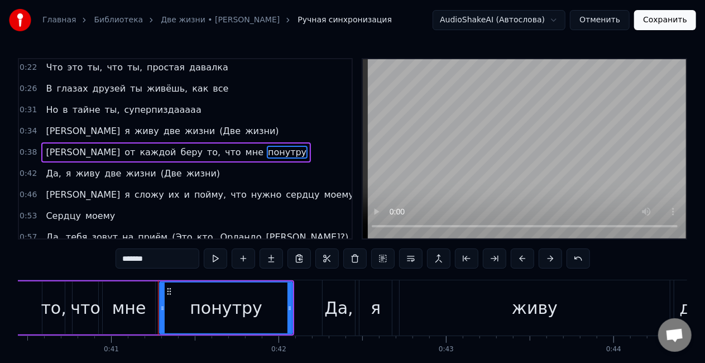
scroll to position [0, 6854]
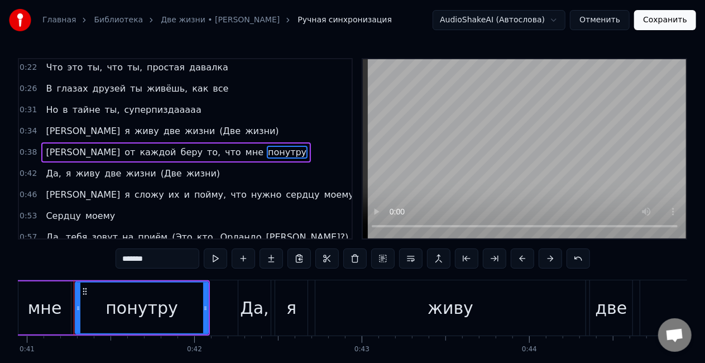
click at [158, 263] on input "*******" at bounding box center [158, 258] width 84 height 20
click at [360, 195] on span "вот" at bounding box center [369, 194] width 18 height 13
type input "***"
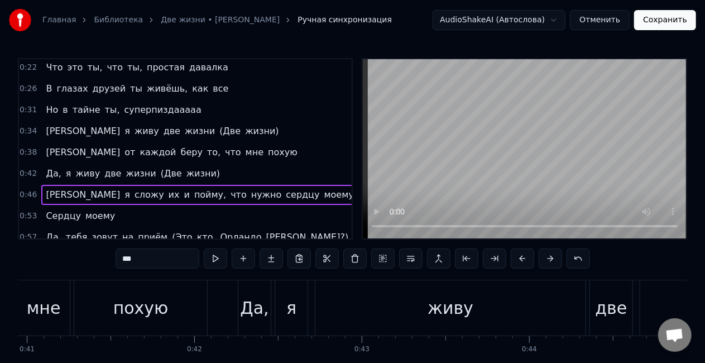
scroll to position [90, 0]
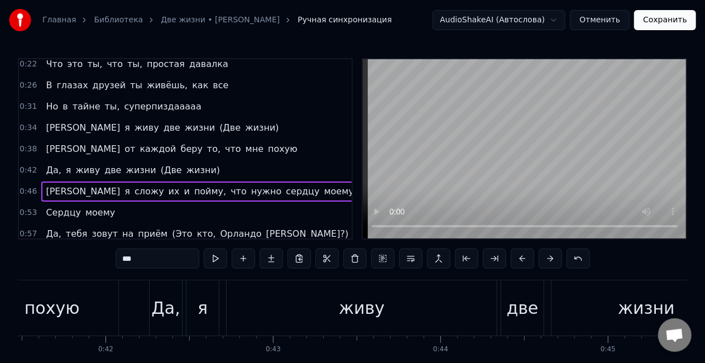
click at [264, 195] on div "И я сложу их и пойму, что нужно сердцу моему, вот" at bounding box center [211, 191] width 340 height 20
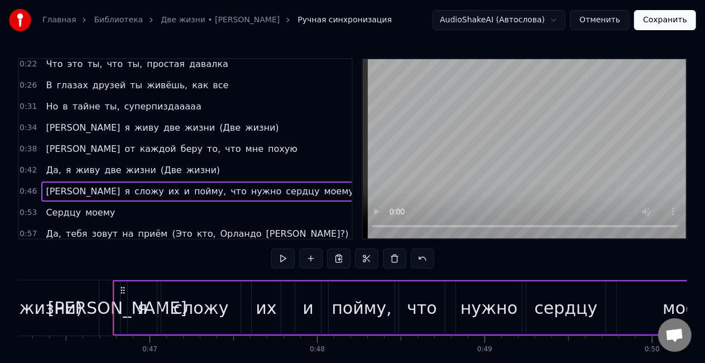
scroll to position [0, 7775]
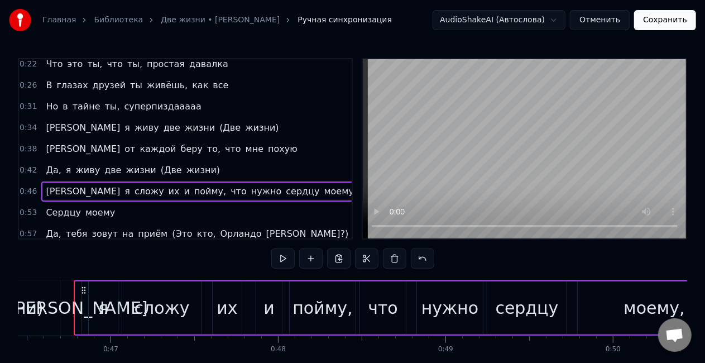
click at [360, 189] on span "вот" at bounding box center [369, 191] width 18 height 13
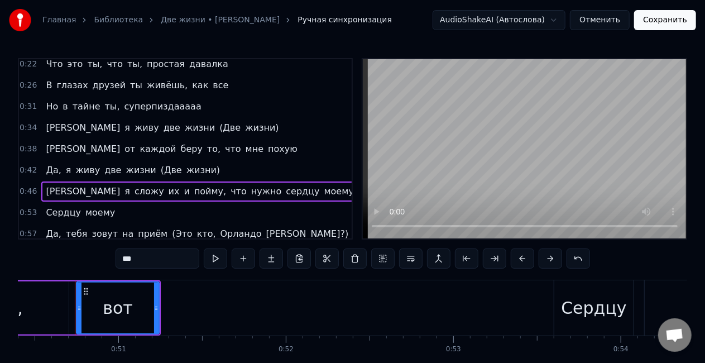
scroll to position [0, 8438]
click at [193, 252] on input "***" at bounding box center [158, 258] width 84 height 20
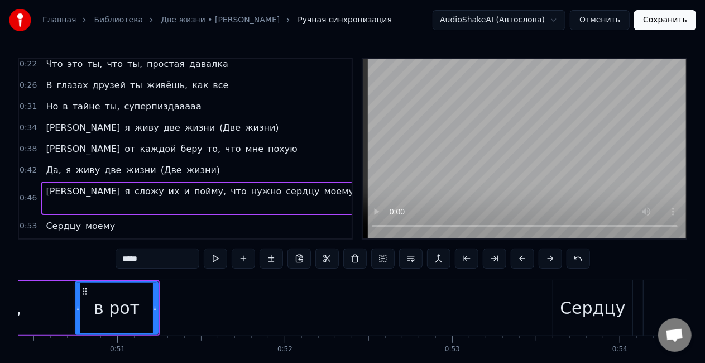
scroll to position [0, 0]
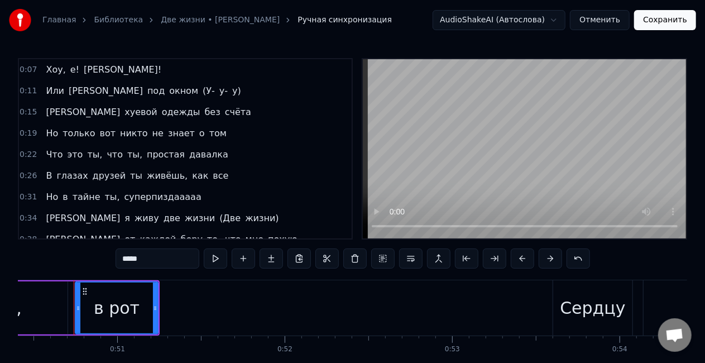
click at [72, 93] on span "[PERSON_NAME]" at bounding box center [106, 90] width 76 height 13
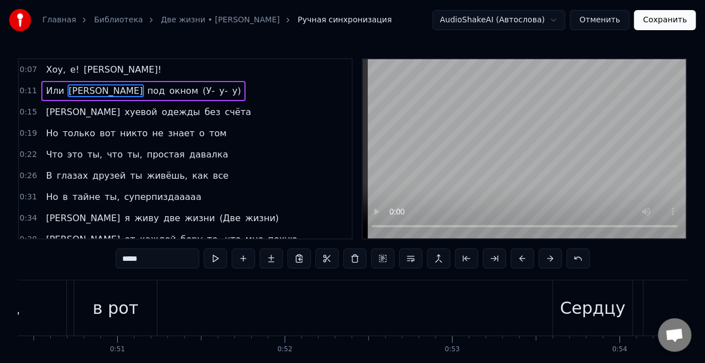
click at [72, 93] on span "[PERSON_NAME]" at bounding box center [106, 90] width 76 height 13
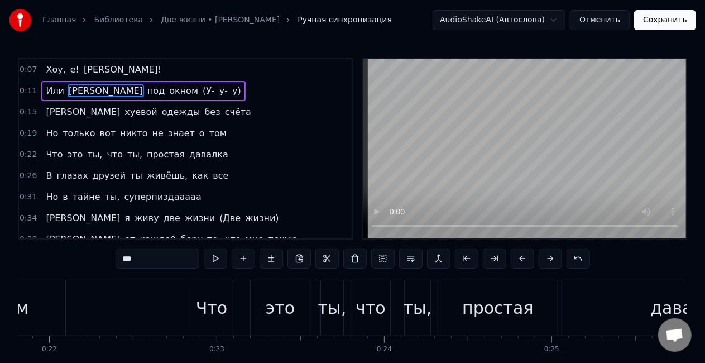
scroll to position [0, 1916]
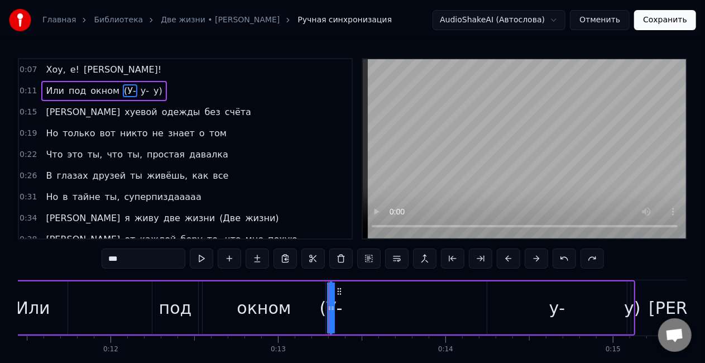
click at [56, 91] on span "Или" at bounding box center [55, 90] width 21 height 13
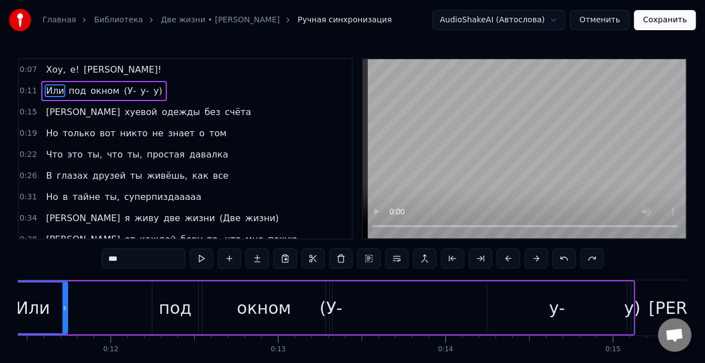
scroll to position [0, 1839]
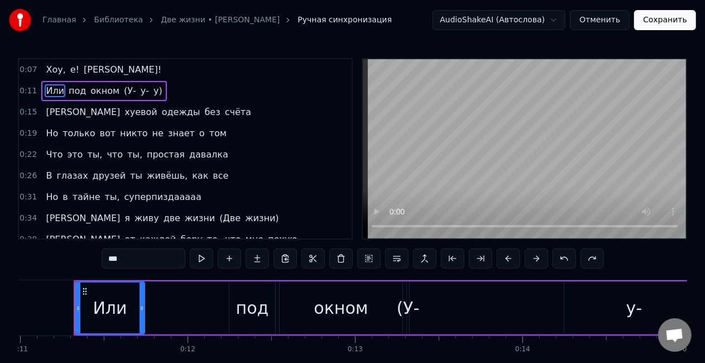
click at [153, 267] on input "***" at bounding box center [144, 258] width 84 height 20
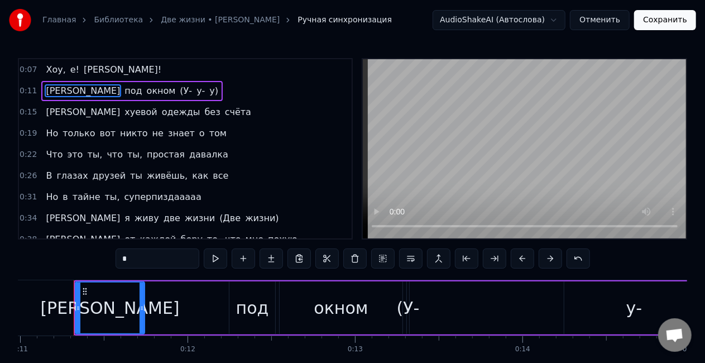
click at [123, 89] on span "под" at bounding box center [133, 90] width 20 height 13
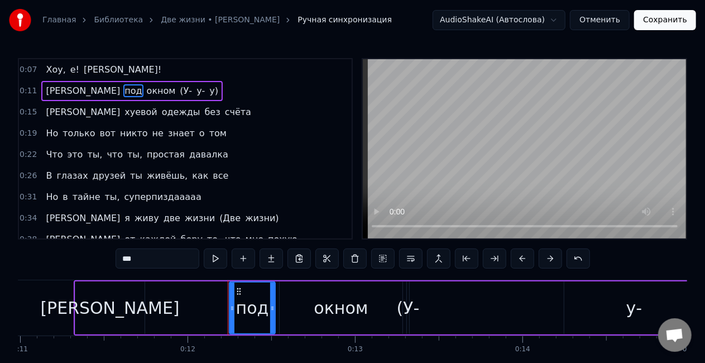
click at [181, 252] on input "***" at bounding box center [158, 258] width 84 height 20
type input "*"
click at [50, 93] on span "[PERSON_NAME]" at bounding box center [83, 90] width 76 height 13
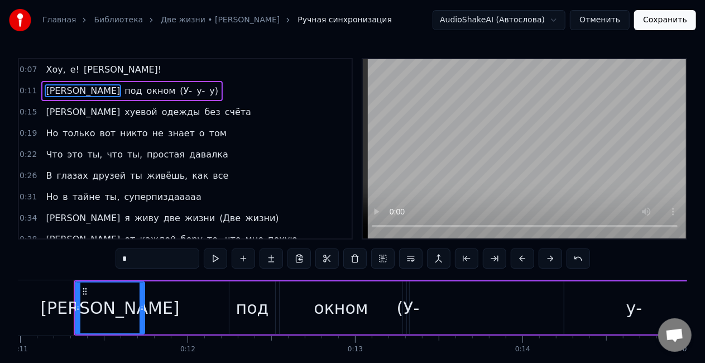
click at [166, 249] on input "*" at bounding box center [158, 258] width 84 height 20
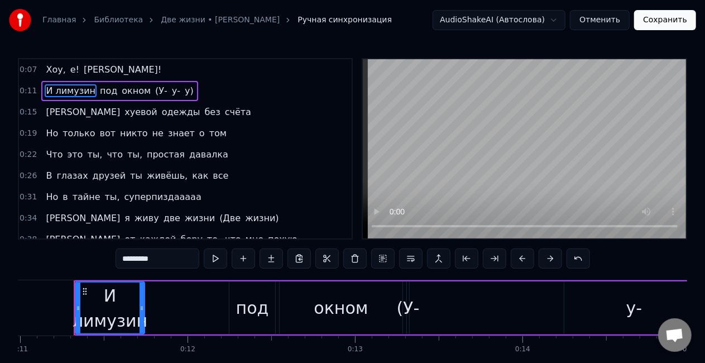
click at [46, 70] on span "Хоу," at bounding box center [56, 69] width 22 height 13
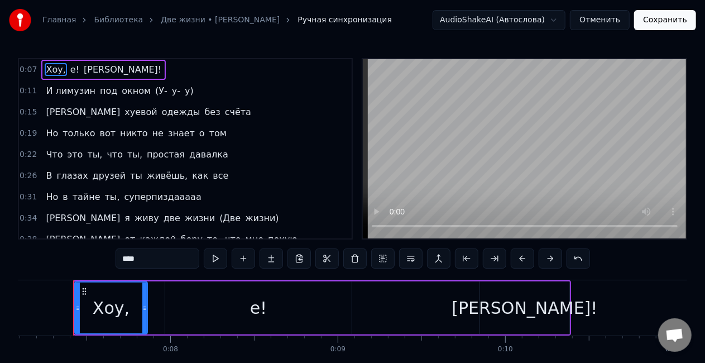
scroll to position [0, 1186]
click at [164, 263] on input "****" at bounding box center [158, 258] width 84 height 20
type input "*"
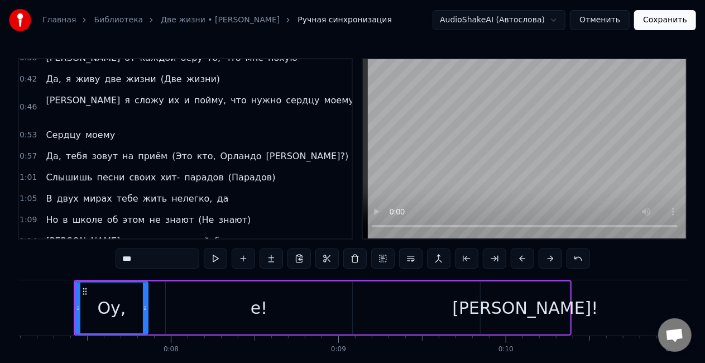
scroll to position [186, 0]
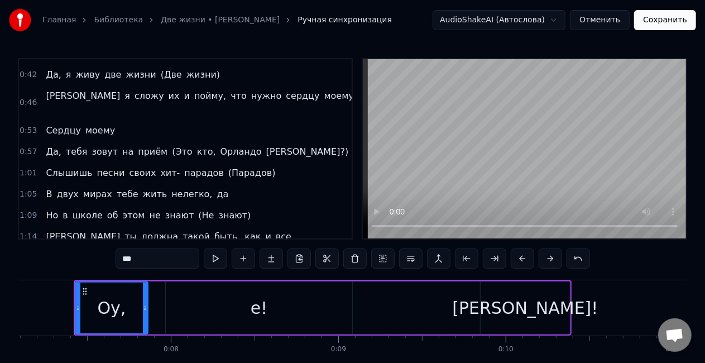
click at [56, 145] on span "Да," at bounding box center [53, 151] width 17 height 13
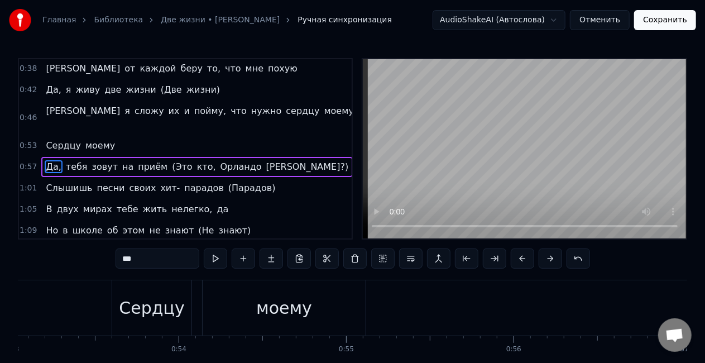
scroll to position [0, 9492]
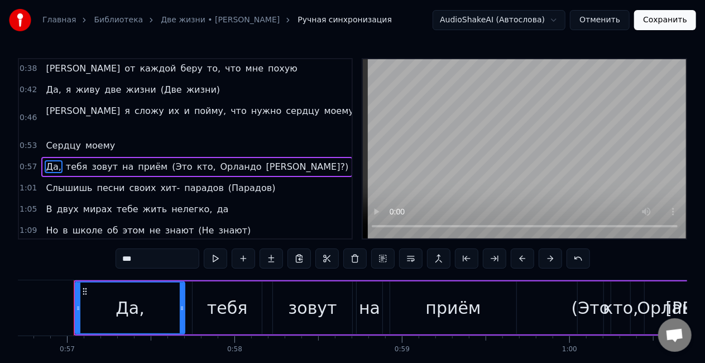
click at [167, 261] on input "***" at bounding box center [158, 258] width 84 height 20
type input "*"
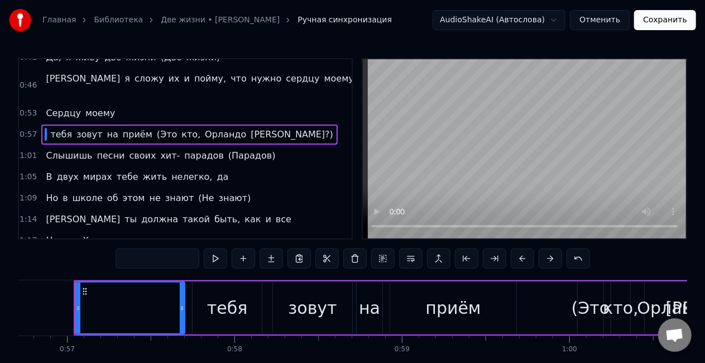
scroll to position [213, 0]
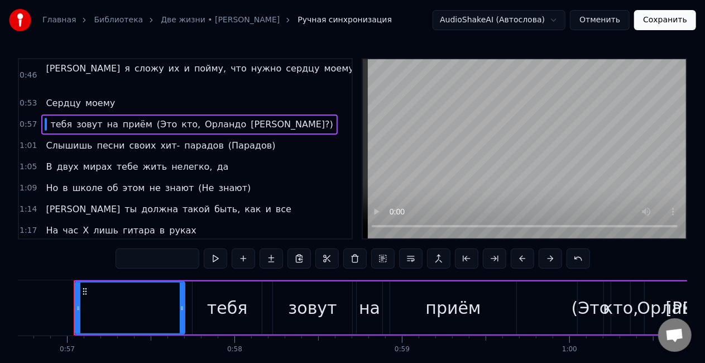
click at [128, 139] on span "своих" at bounding box center [142, 145] width 29 height 13
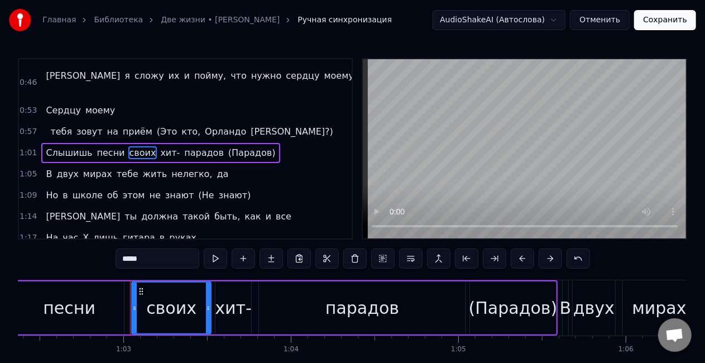
scroll to position [0, 10497]
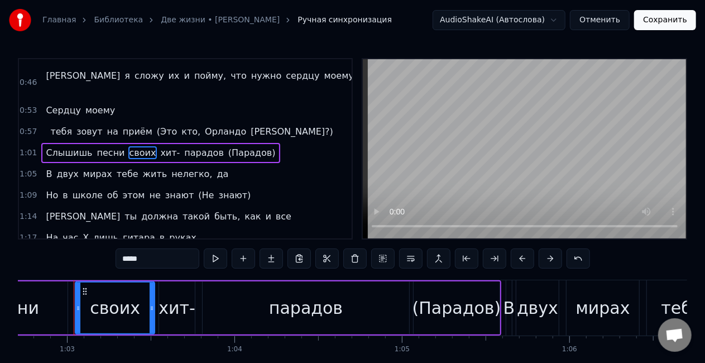
click at [133, 146] on span "своих" at bounding box center [142, 152] width 29 height 13
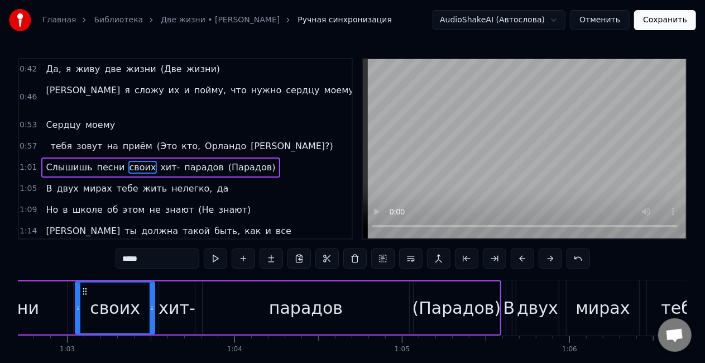
click at [155, 261] on input "*****" at bounding box center [158, 258] width 84 height 20
click at [154, 161] on span "хит-" at bounding box center [165, 167] width 22 height 13
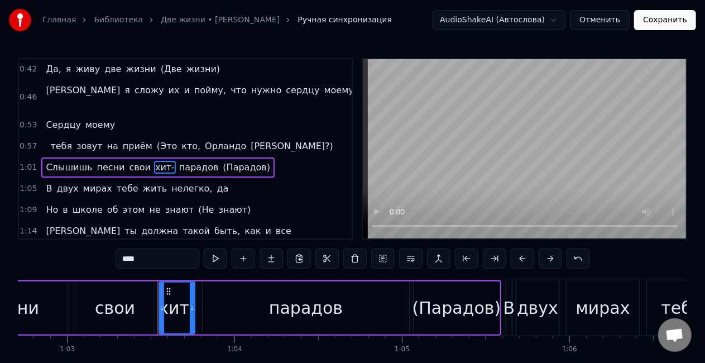
click at [119, 260] on input "****" at bounding box center [158, 258] width 84 height 20
type input "*"
click at [199, 161] on span "парадов" at bounding box center [204, 167] width 42 height 13
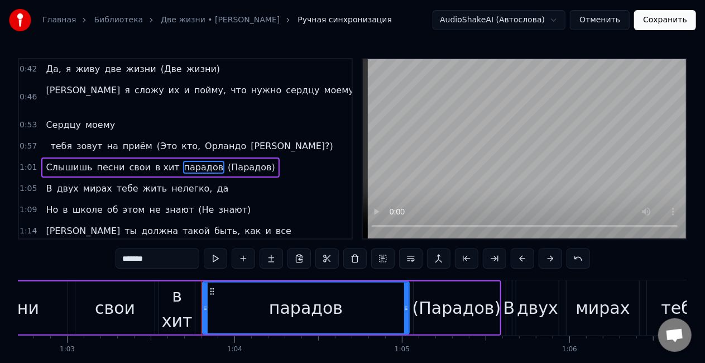
click at [170, 257] on input "*******" at bounding box center [158, 258] width 84 height 20
type input "*"
click at [227, 161] on span "(Парадов)" at bounding box center [252, 167] width 50 height 13
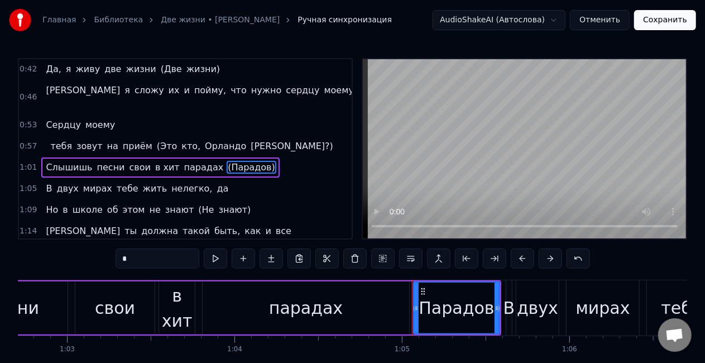
scroll to position [212, 0]
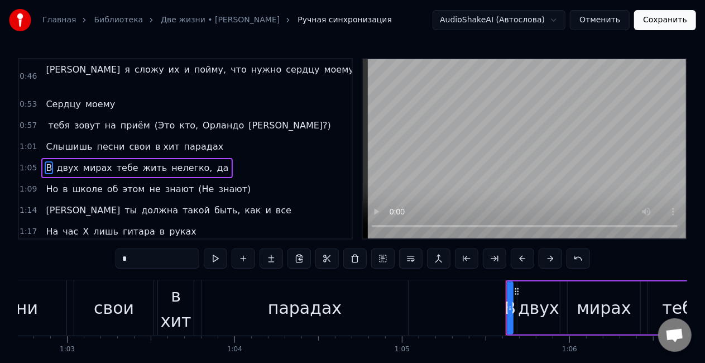
click at [218, 182] on span "знают)" at bounding box center [235, 188] width 35 height 13
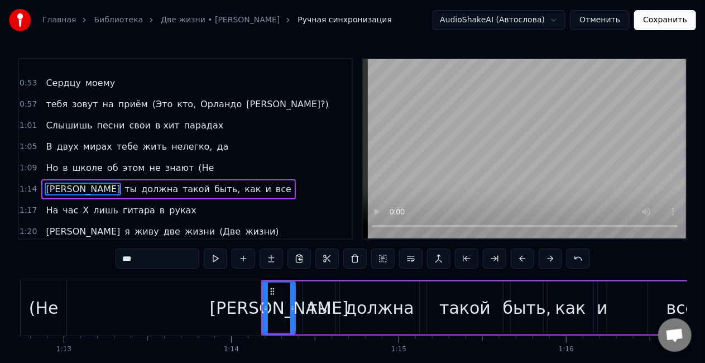
scroll to position [254, 0]
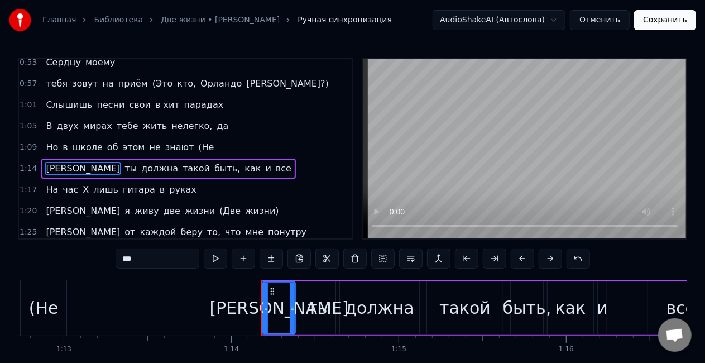
click at [197, 141] on span "(Не" at bounding box center [206, 147] width 18 height 13
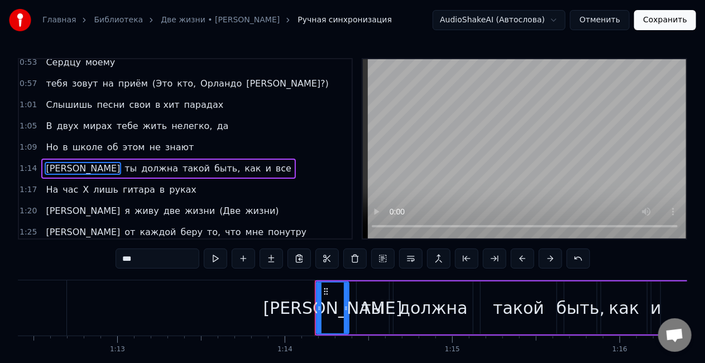
click at [181, 162] on span "такой" at bounding box center [196, 168] width 30 height 13
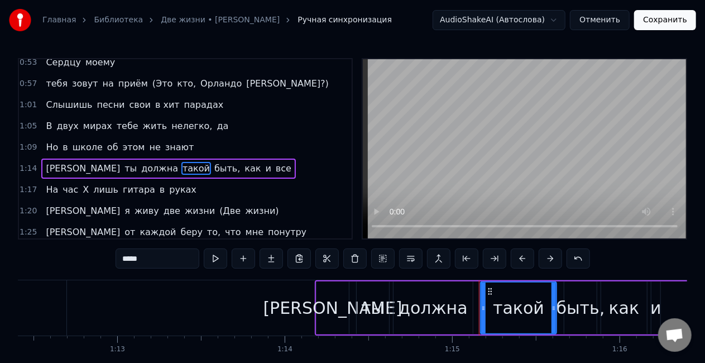
click at [157, 258] on input "*****" at bounding box center [158, 258] width 84 height 20
type input "*"
click at [209, 162] on span "быть," at bounding box center [223, 168] width 28 height 13
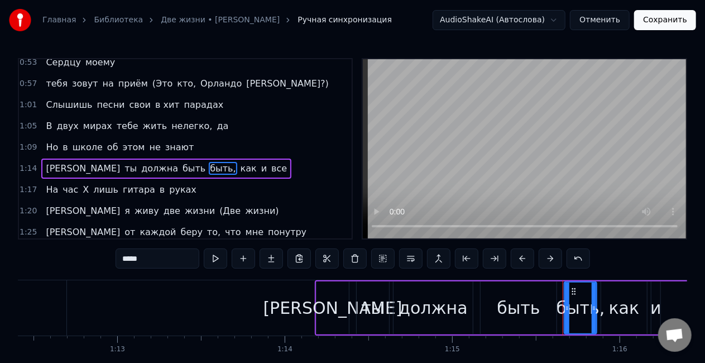
click at [155, 271] on div "0:07 Оу, е! Давай! 0:11 И лимузин под окном (У- у- у) 0:15 И хуевой одежды без …" at bounding box center [352, 225] width 669 height 334
click at [154, 263] on input "*****" at bounding box center [158, 258] width 84 height 20
type input "*"
click at [181, 162] on span "быть" at bounding box center [193, 168] width 25 height 13
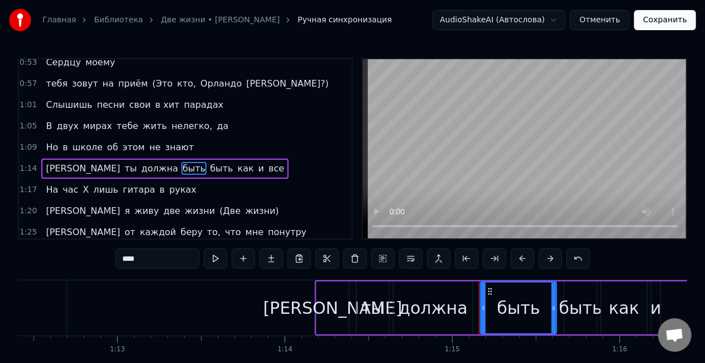
click at [164, 257] on input "****" at bounding box center [158, 258] width 84 height 20
type input "*"
click at [54, 183] on span "На" at bounding box center [52, 189] width 15 height 13
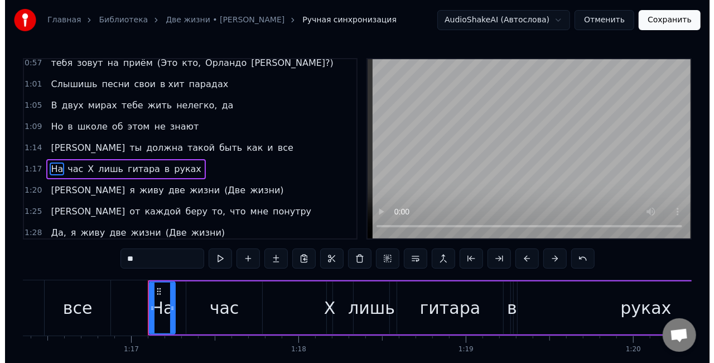
scroll to position [0, 12850]
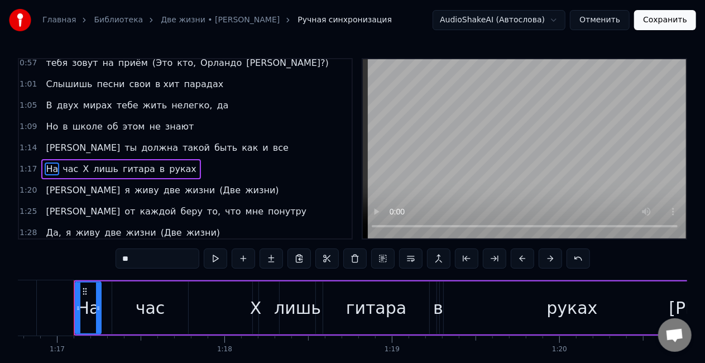
click at [155, 262] on input "**" at bounding box center [158, 258] width 84 height 20
click at [85, 162] on span "час" at bounding box center [92, 168] width 18 height 13
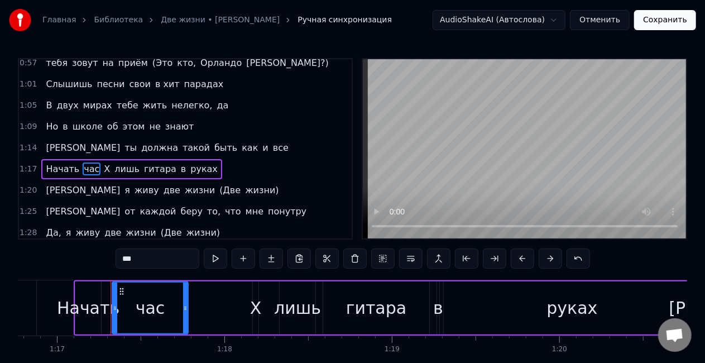
click at [162, 256] on input "***" at bounding box center [158, 258] width 84 height 20
type input "*"
click at [109, 162] on span "X" at bounding box center [113, 168] width 8 height 13
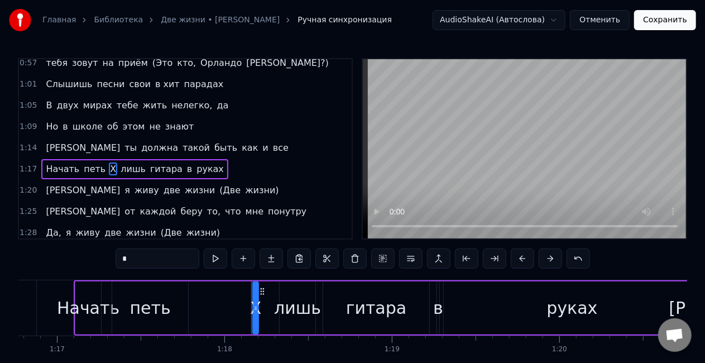
type input "****"
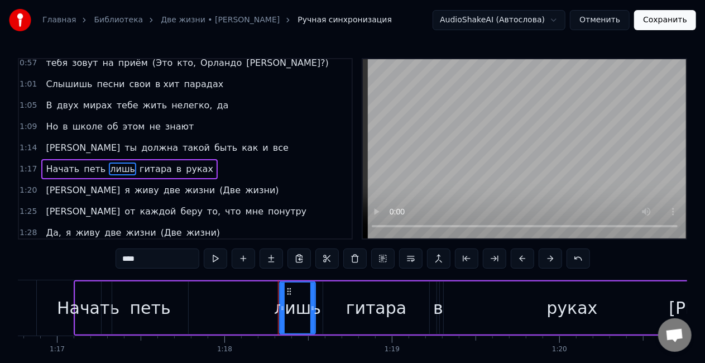
click at [653, 15] on button "Сохранить" at bounding box center [665, 20] width 62 height 20
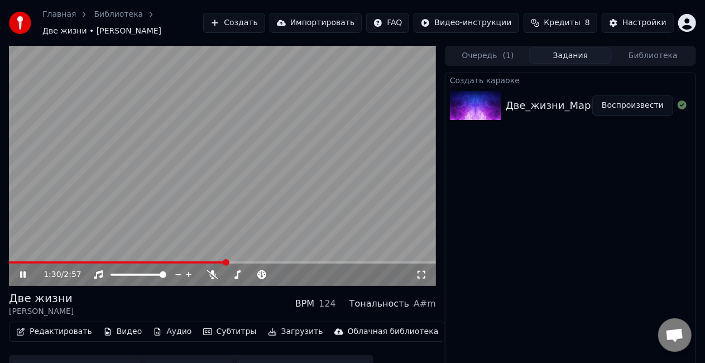
click at [21, 272] on icon at bounding box center [23, 274] width 6 height 7
click at [471, 50] on button "Очередь ( 1 )" at bounding box center [487, 55] width 83 height 16
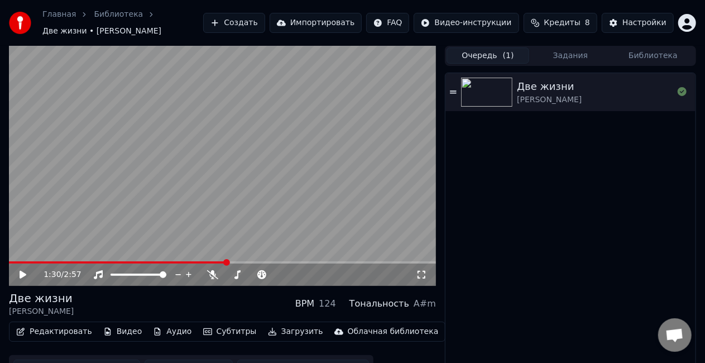
click at [264, 25] on button "Создать" at bounding box center [233, 23] width 61 height 20
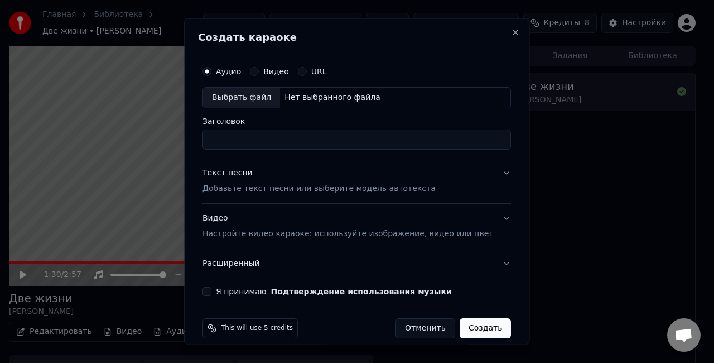
click at [300, 92] on div "Нет выбранного файла" at bounding box center [332, 97] width 105 height 11
type input "**********"
click at [484, 174] on button "Текст песни Добавьте текст песни или выберите модель автотекста" at bounding box center [357, 180] width 309 height 45
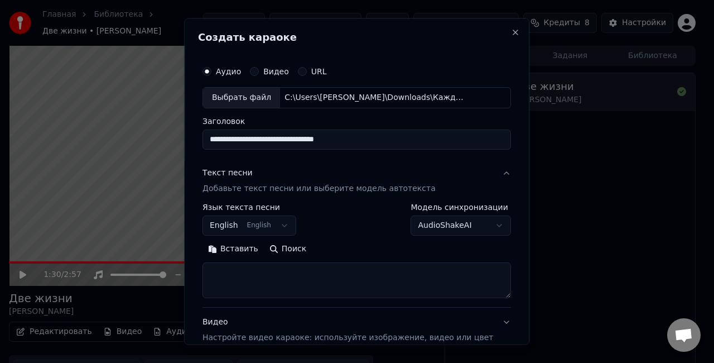
click at [281, 224] on body "**********" at bounding box center [352, 181] width 705 height 363
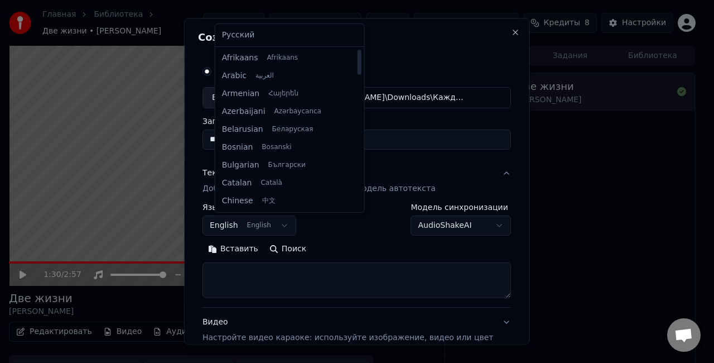
select select "**"
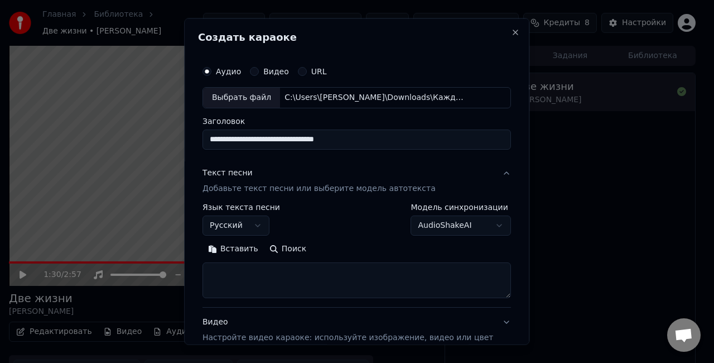
click at [300, 277] on textarea at bounding box center [357, 280] width 309 height 36
paste textarea "**********"
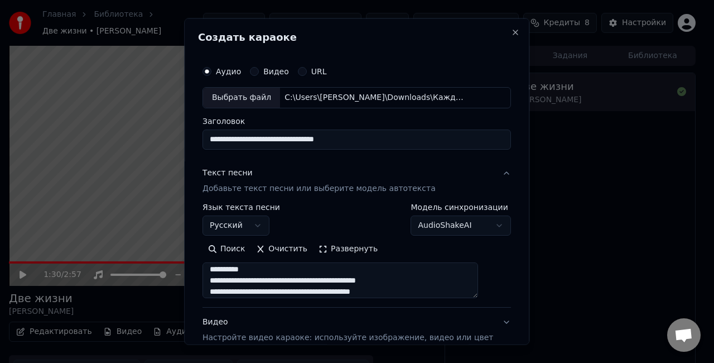
scroll to position [103, 0]
click at [271, 272] on textarea at bounding box center [341, 280] width 276 height 36
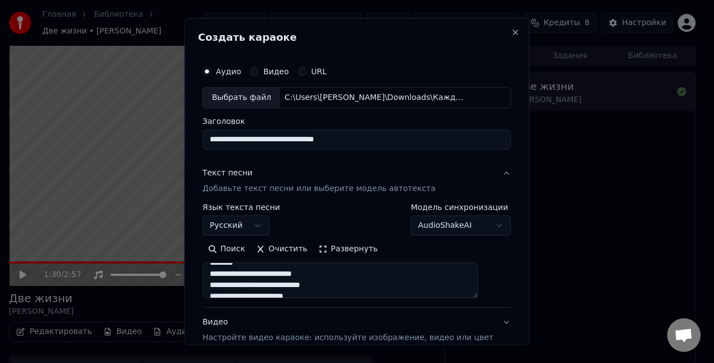
scroll to position [215, 0]
click at [271, 272] on textarea at bounding box center [341, 280] width 276 height 36
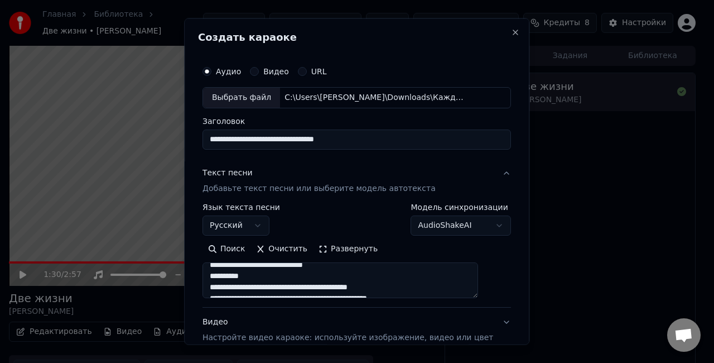
drag, startPoint x: 222, startPoint y: 268, endPoint x: 354, endPoint y: 283, distance: 133.1
click at [354, 283] on textarea at bounding box center [341, 280] width 276 height 36
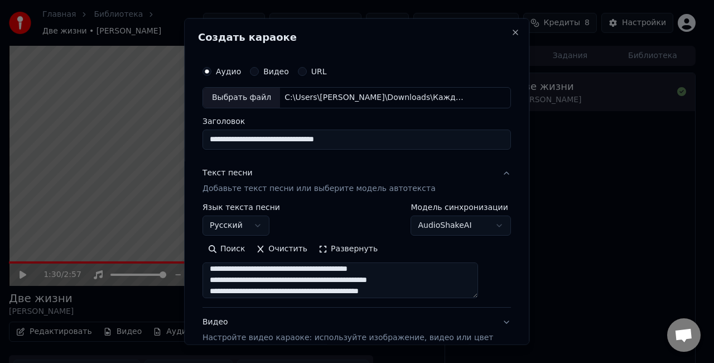
click at [335, 241] on button "Развернуть" at bounding box center [348, 248] width 70 height 18
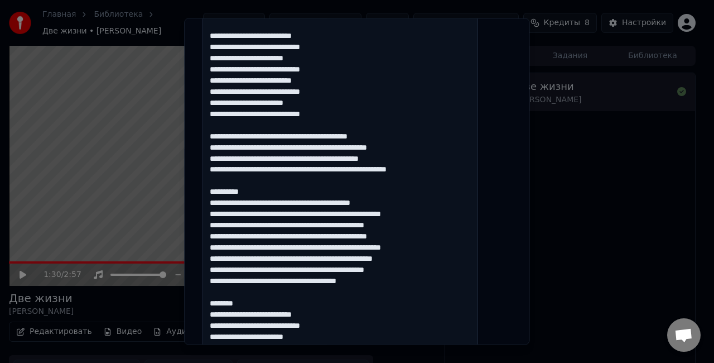
scroll to position [438, 0]
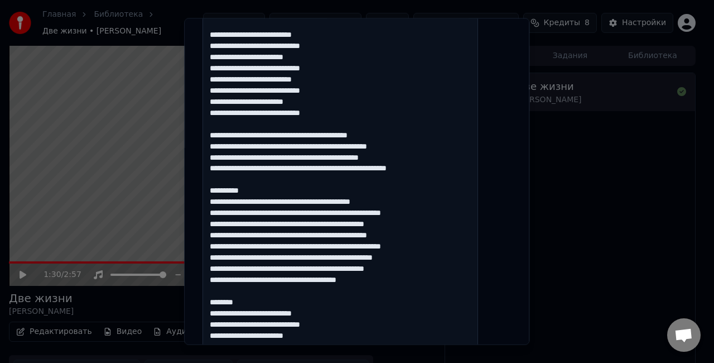
click at [283, 204] on textarea at bounding box center [341, 118] width 276 height 589
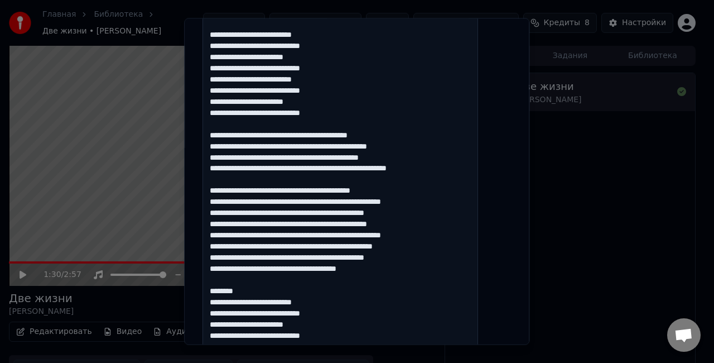
scroll to position [439, 0]
click at [287, 292] on textarea at bounding box center [341, 117] width 276 height 589
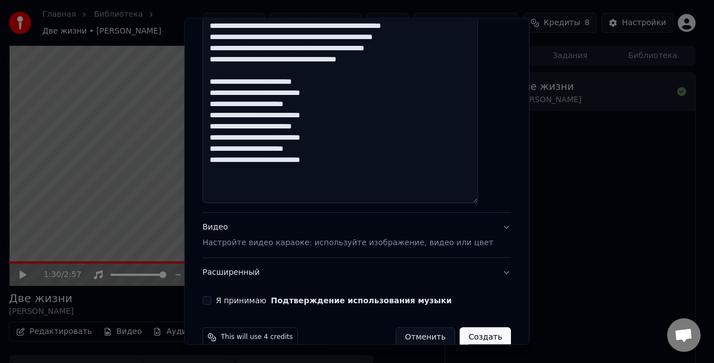
scroll to position [648, 0]
type textarea "**********"
click at [372, 240] on p "Настройте видео караоке: используйте изображение, видео или цвет" at bounding box center [348, 242] width 291 height 11
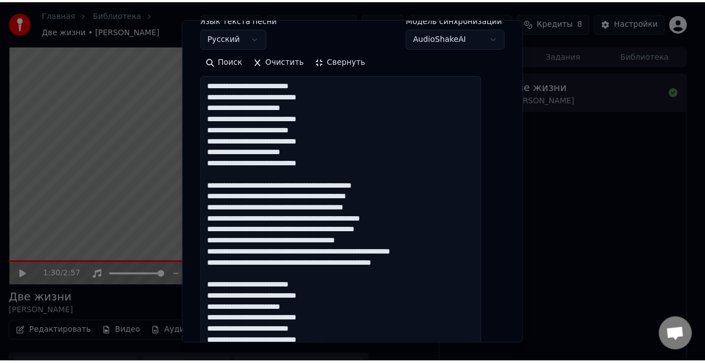
scroll to position [84, 0]
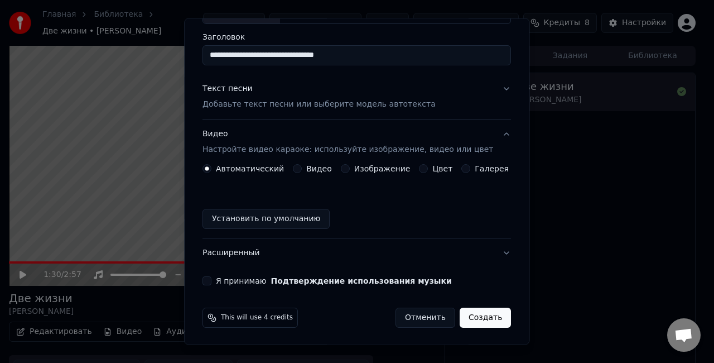
click at [220, 280] on div "Я принимаю Подтверждение использования музыки" at bounding box center [357, 280] width 309 height 9
click at [211, 278] on button "Я принимаю Подтверждение использования музыки" at bounding box center [207, 280] width 9 height 9
click at [484, 315] on button "Создать" at bounding box center [485, 317] width 51 height 20
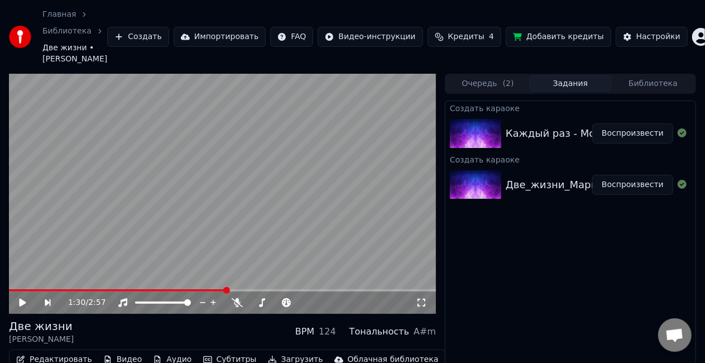
click at [538, 136] on div "Каждый раз - Монеточка @snoopmusicbot" at bounding box center [617, 134] width 222 height 16
click at [635, 137] on button "Воспроизвести" at bounding box center [632, 133] width 81 height 20
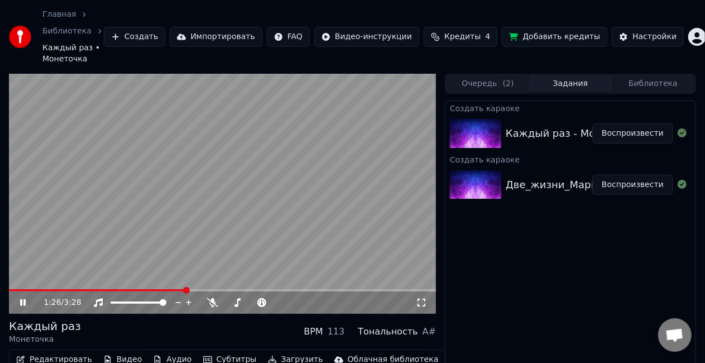
click at [193, 236] on video at bounding box center [222, 194] width 427 height 240
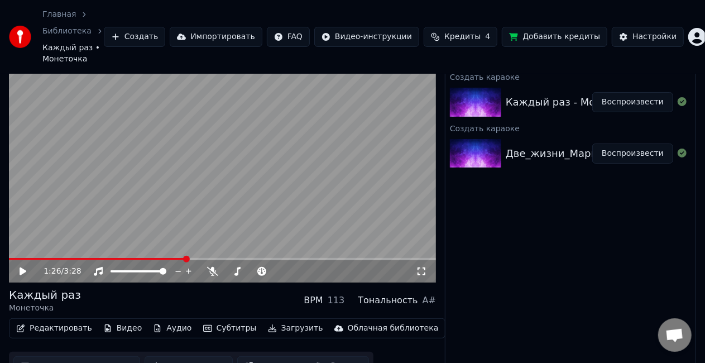
scroll to position [49, 0]
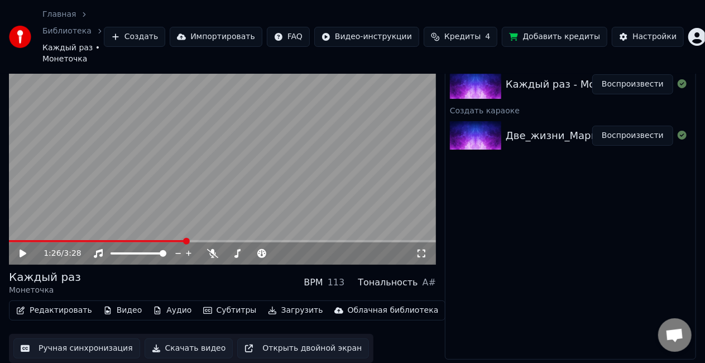
click at [60, 310] on button "Редактировать" at bounding box center [54, 310] width 85 height 16
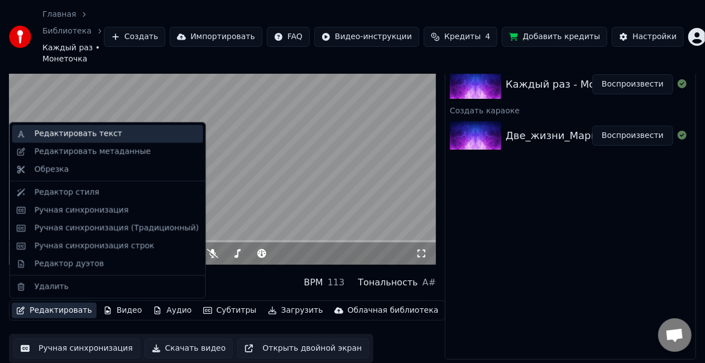
click at [68, 138] on div "Редактировать текст" at bounding box center [79, 133] width 88 height 11
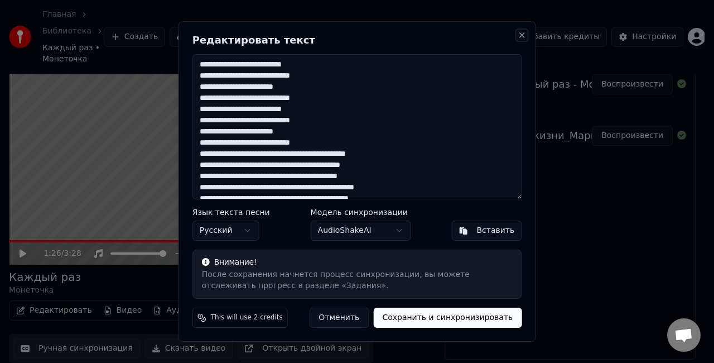
click at [522, 32] on button "Close" at bounding box center [521, 35] width 9 height 9
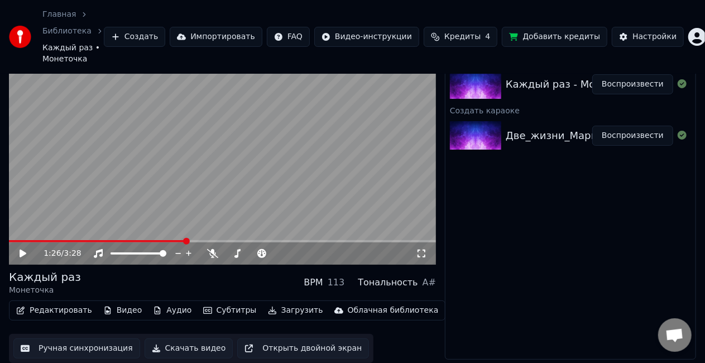
click at [83, 351] on button "Ручная синхронизация" at bounding box center [76, 348] width 127 height 20
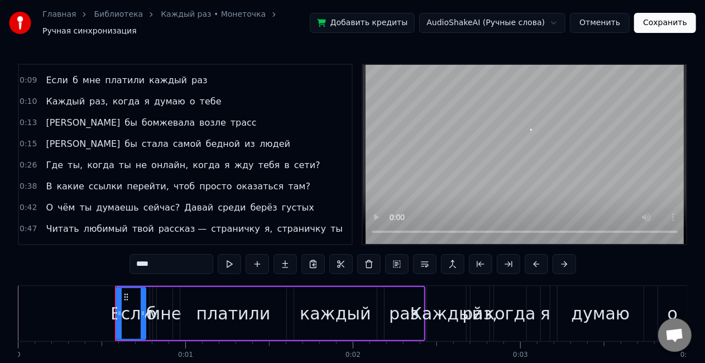
scroll to position [80, 0]
click at [50, 158] on span "Где" at bounding box center [55, 164] width 20 height 13
type input "***"
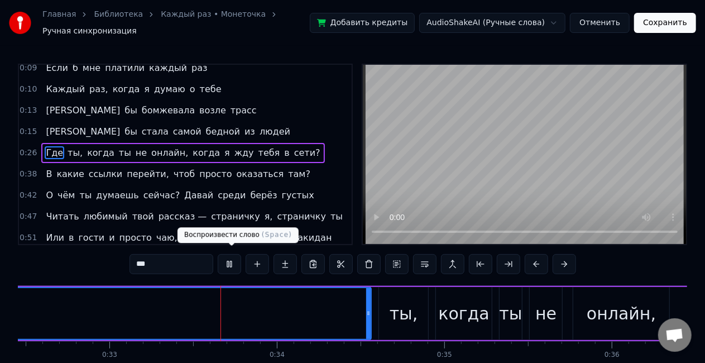
scroll to position [0, 5465]
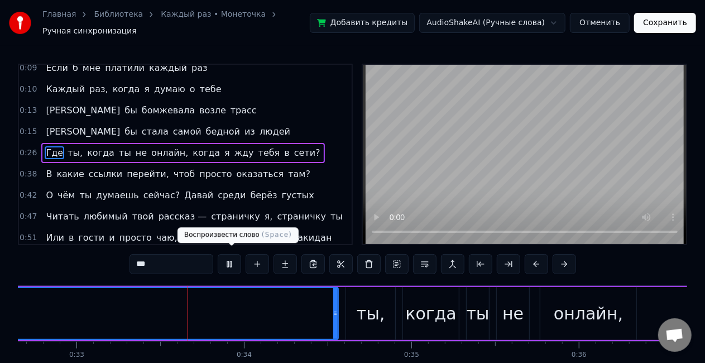
click at [234, 262] on button at bounding box center [229, 264] width 23 height 20
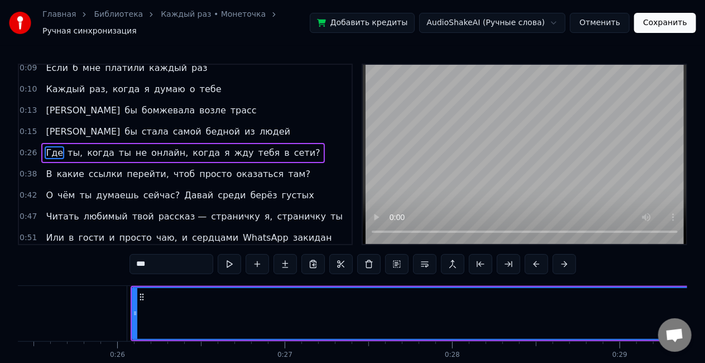
scroll to position [0, 4245]
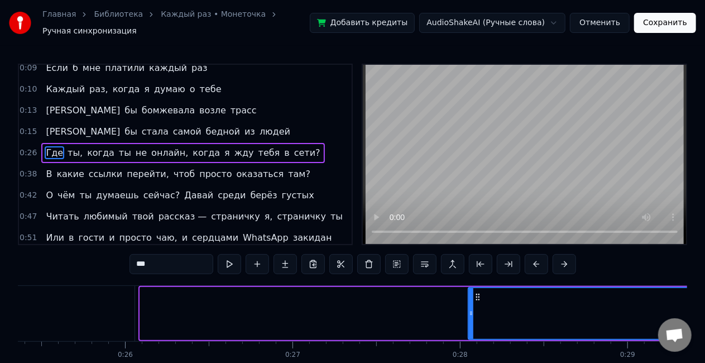
drag, startPoint x: 141, startPoint y: 307, endPoint x: 470, endPoint y: 284, distance: 330.0
click at [470, 288] on div at bounding box center [471, 313] width 4 height 51
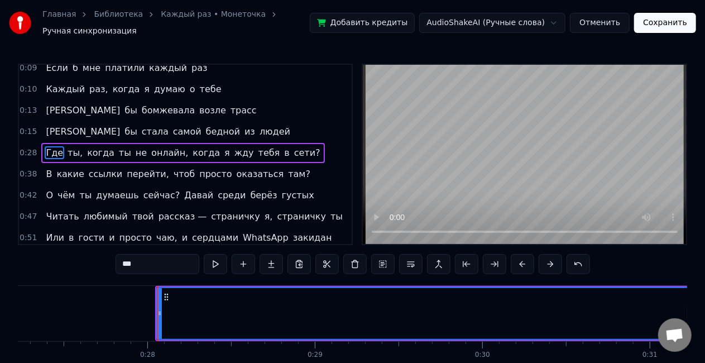
scroll to position [0, 4559]
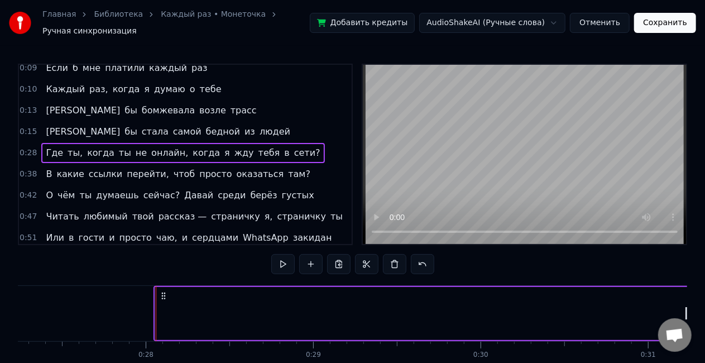
click at [183, 314] on div "Где" at bounding box center [699, 313] width 1089 height 53
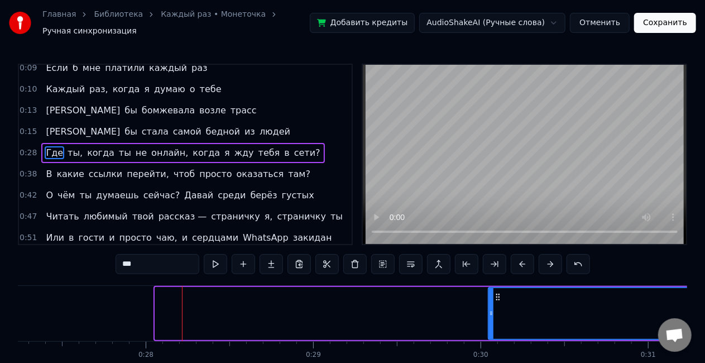
drag, startPoint x: 157, startPoint y: 307, endPoint x: 490, endPoint y: 305, distance: 333.1
click at [490, 309] on icon at bounding box center [491, 313] width 4 height 9
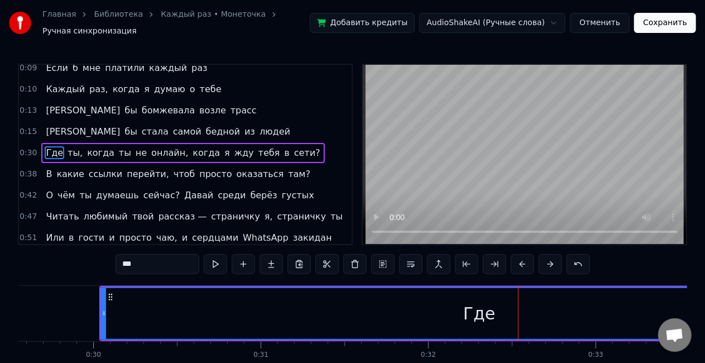
scroll to position [0, 4944]
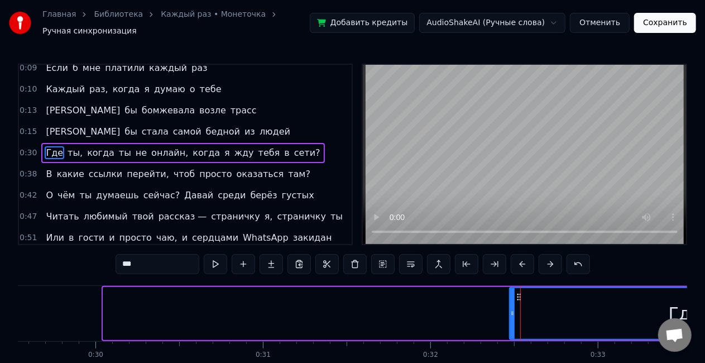
drag, startPoint x: 106, startPoint y: 306, endPoint x: 512, endPoint y: 315, distance: 406.3
click at [512, 315] on div at bounding box center [512, 313] width 4 height 51
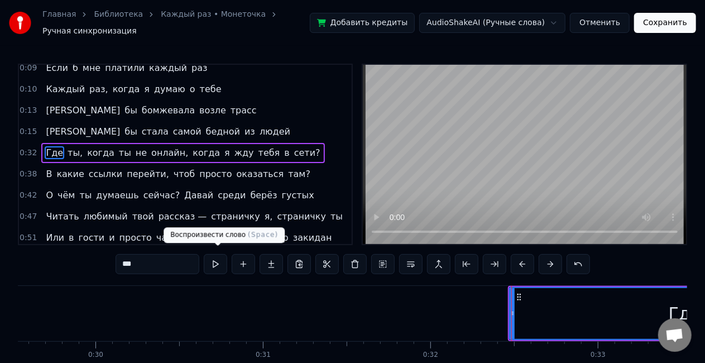
click at [218, 262] on button at bounding box center [215, 264] width 23 height 20
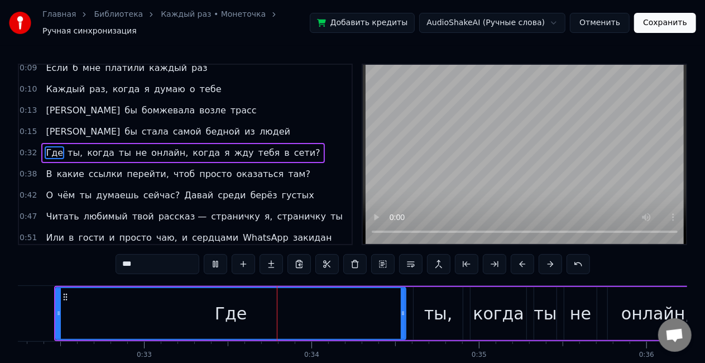
scroll to position [0, 5508]
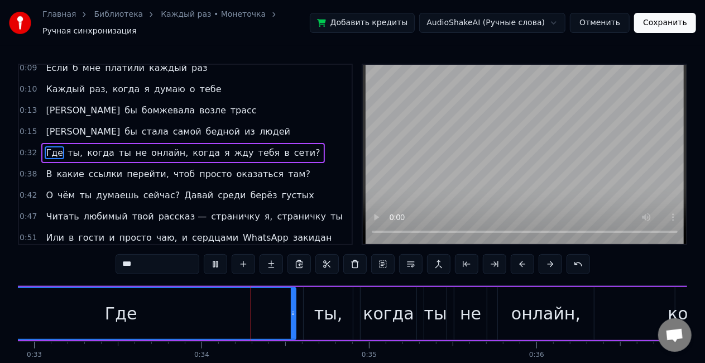
click at [218, 262] on button at bounding box center [215, 264] width 23 height 20
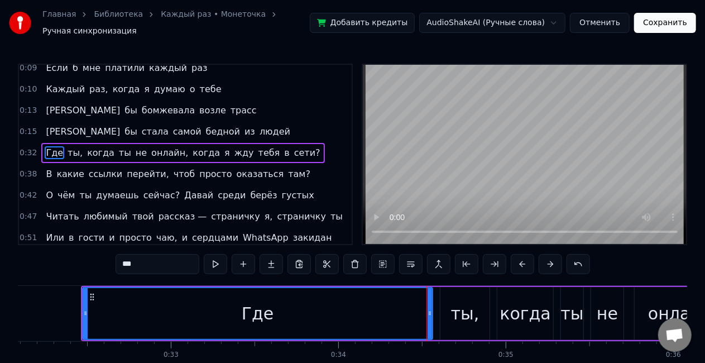
scroll to position [0, 5370]
click at [66, 146] on span "ты," at bounding box center [74, 152] width 17 height 13
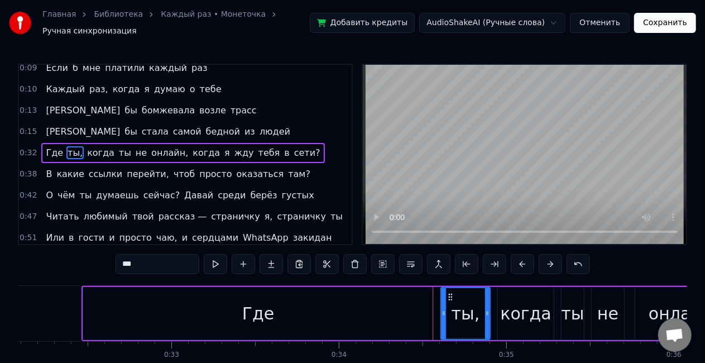
click at [127, 258] on input "***" at bounding box center [158, 264] width 84 height 20
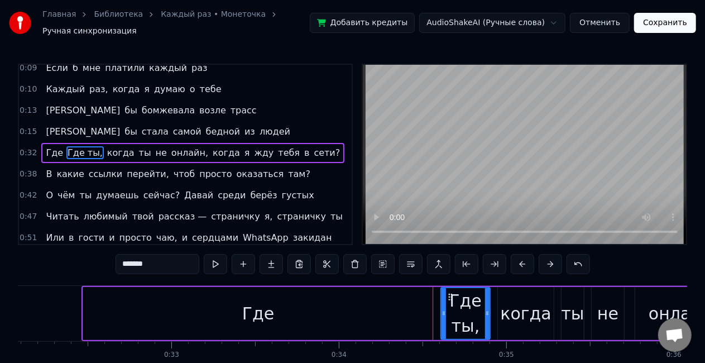
click at [51, 146] on span "Где" at bounding box center [55, 152] width 20 height 13
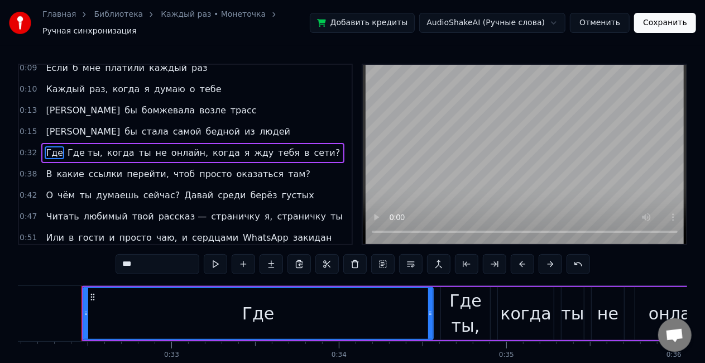
type input "*******"
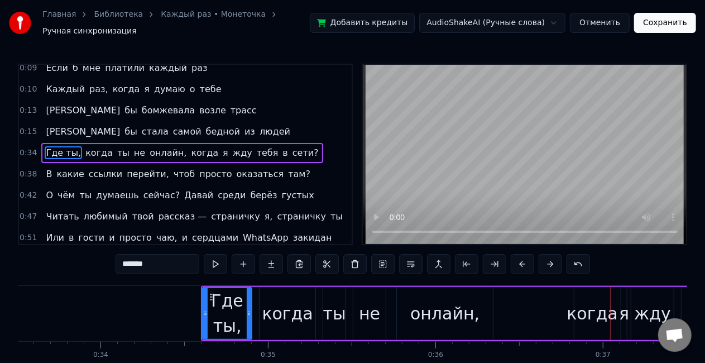
scroll to position [0, 5608]
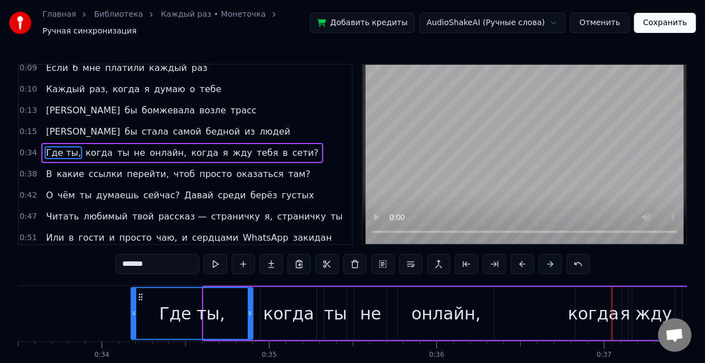
drag, startPoint x: 205, startPoint y: 308, endPoint x: 133, endPoint y: 309, distance: 72.0
click at [133, 309] on icon at bounding box center [134, 313] width 4 height 9
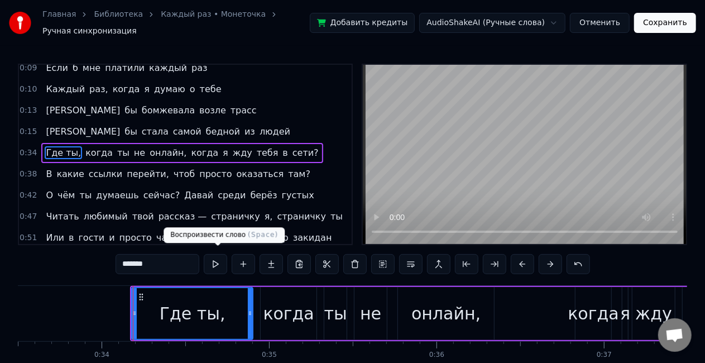
click at [216, 257] on button at bounding box center [215, 264] width 23 height 20
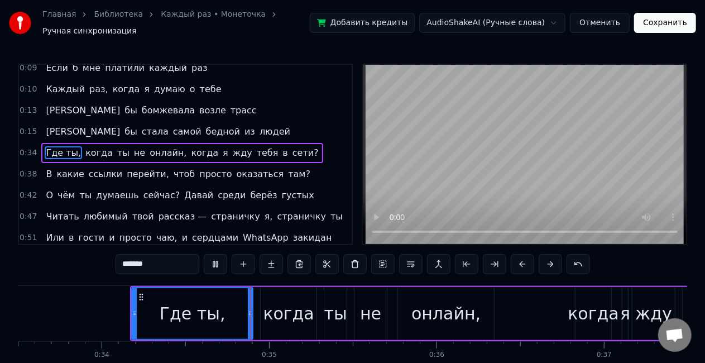
click at [216, 257] on button at bounding box center [215, 264] width 23 height 20
click at [291, 146] on span "сети?" at bounding box center [305, 152] width 28 height 13
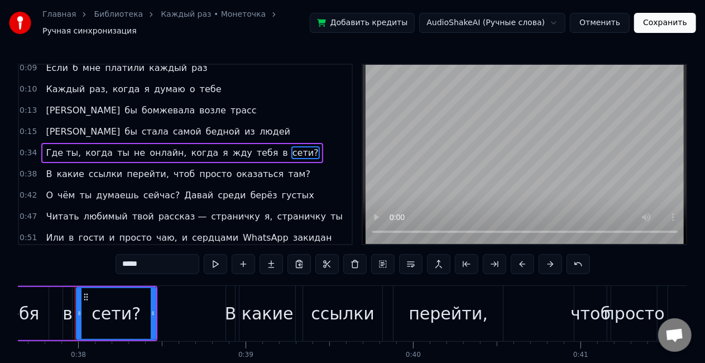
scroll to position [0, 6302]
click at [139, 261] on input "*****" at bounding box center [158, 264] width 84 height 20
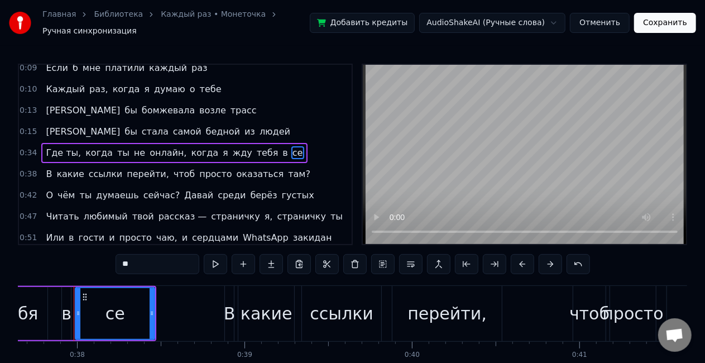
type input "*"
click at [127, 261] on input "*****" at bounding box center [158, 264] width 84 height 20
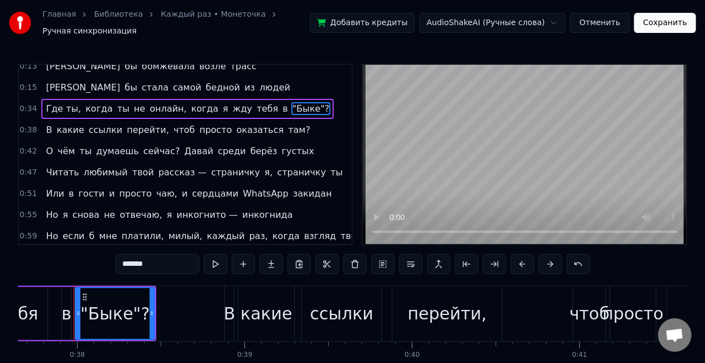
scroll to position [142, 0]
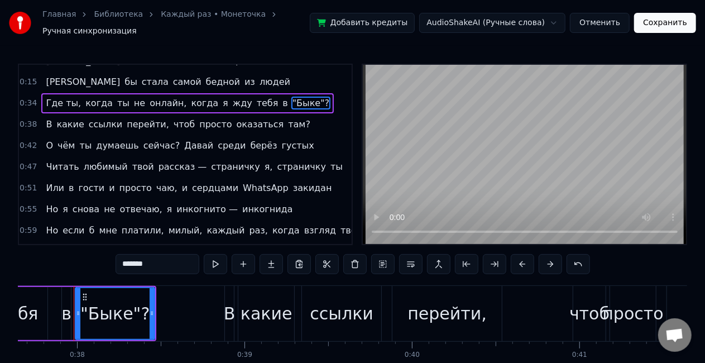
click at [222, 160] on span "страничку" at bounding box center [235, 166] width 51 height 13
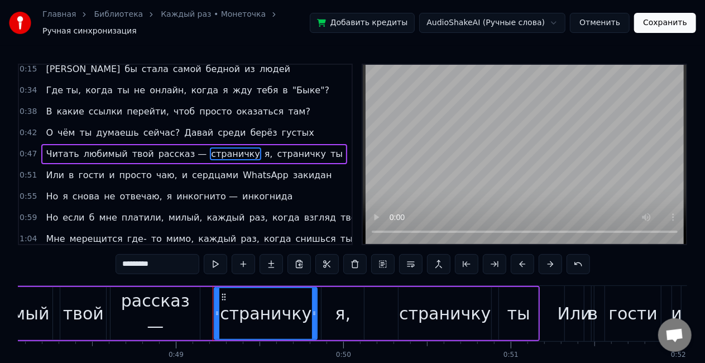
scroll to position [0, 8183]
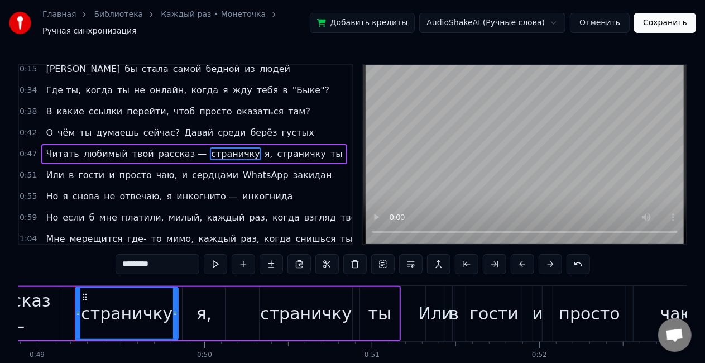
click at [175, 260] on input "*********" at bounding box center [158, 264] width 84 height 20
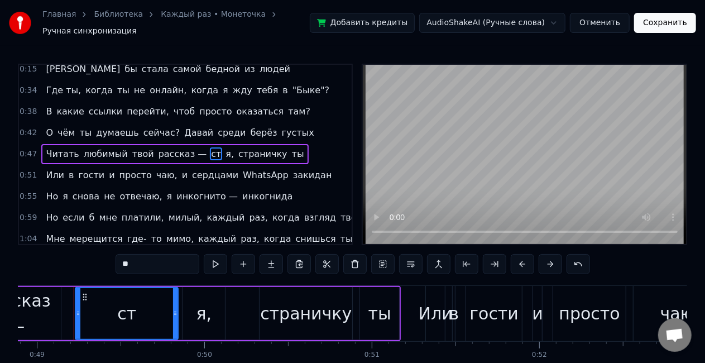
type input "*"
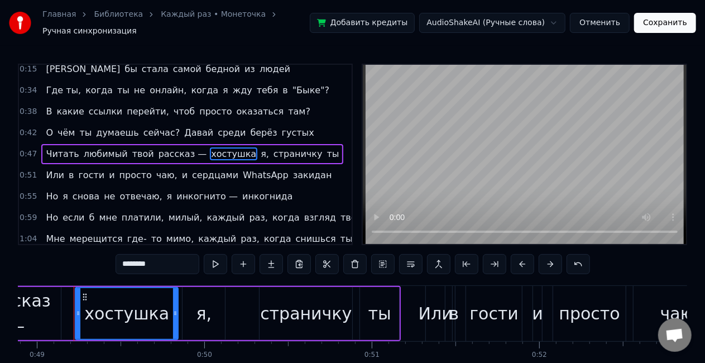
click at [259, 147] on span "я," at bounding box center [264, 153] width 11 height 13
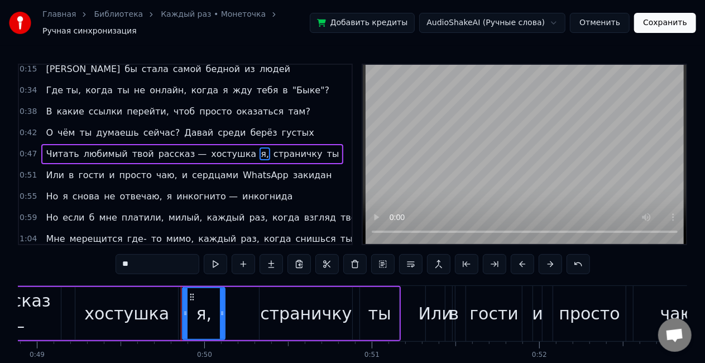
click at [272, 147] on span "страничку" at bounding box center [297, 153] width 51 height 13
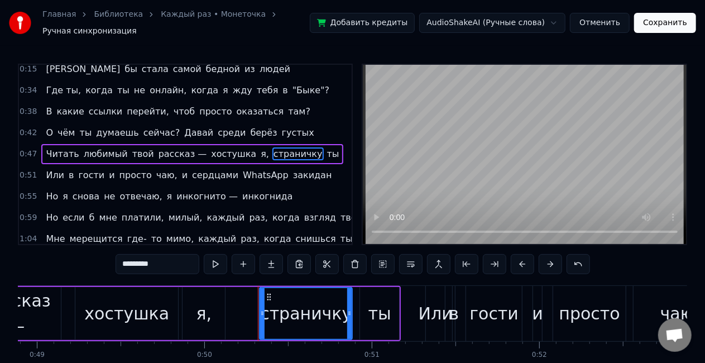
click at [171, 263] on input "*********" at bounding box center [158, 264] width 84 height 20
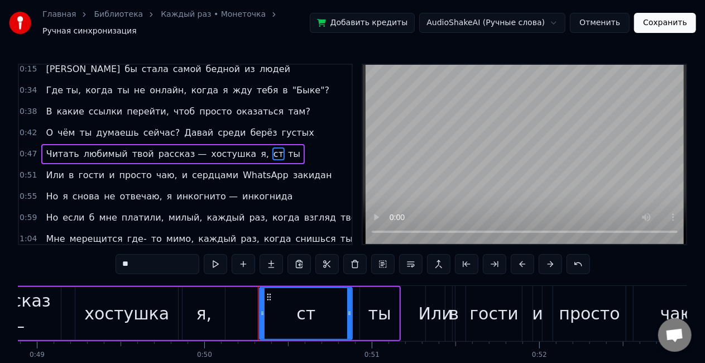
type input "*"
click at [246, 169] on span "WhatsApp" at bounding box center [266, 175] width 48 height 13
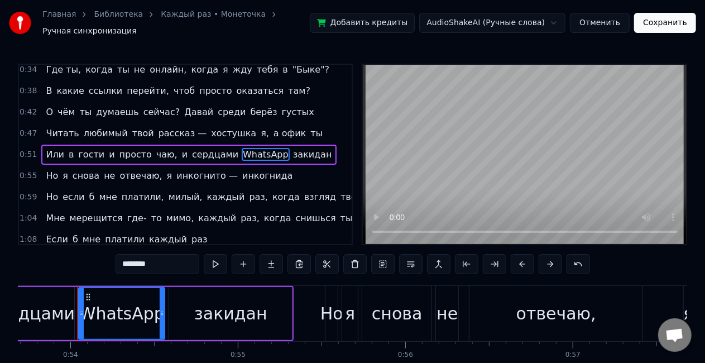
scroll to position [0, 8990]
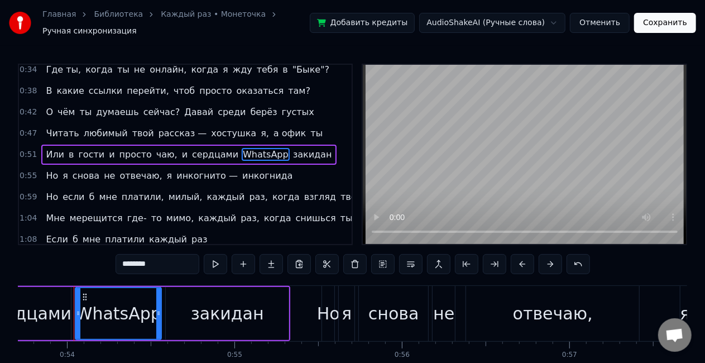
click at [172, 258] on input "********" at bounding box center [158, 264] width 84 height 20
type input "*"
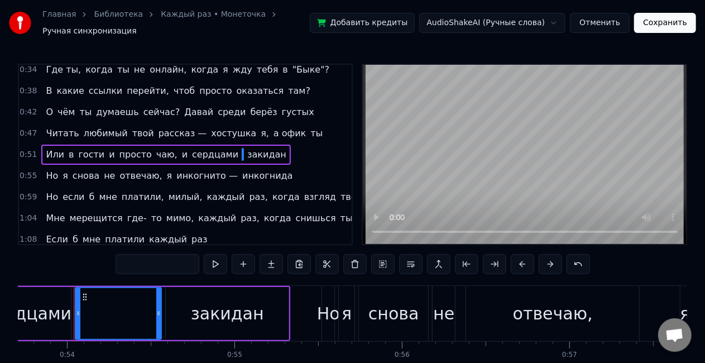
type input "*"
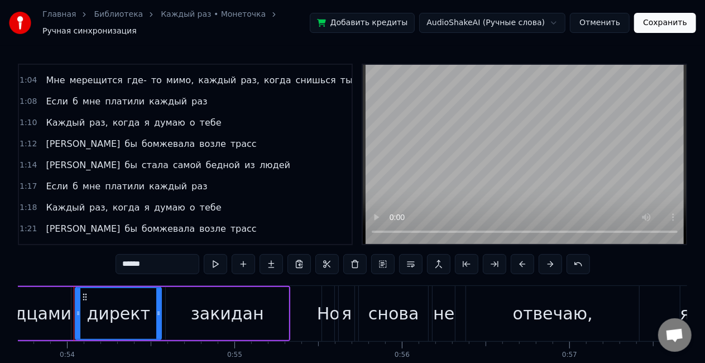
scroll to position [326, 0]
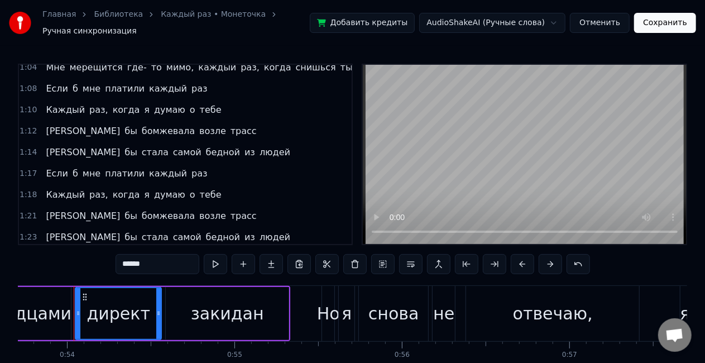
click at [258, 146] on span "людей" at bounding box center [274, 152] width 33 height 13
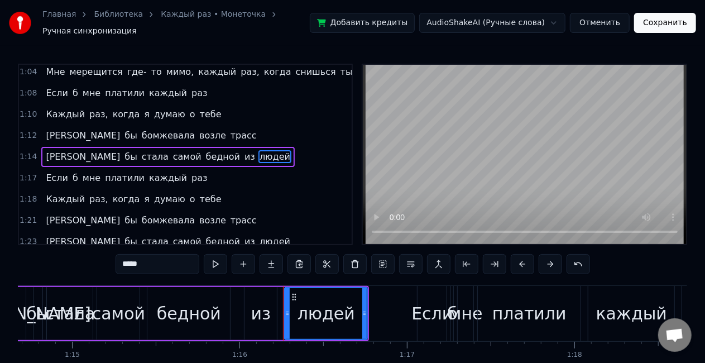
scroll to position [0, 12710]
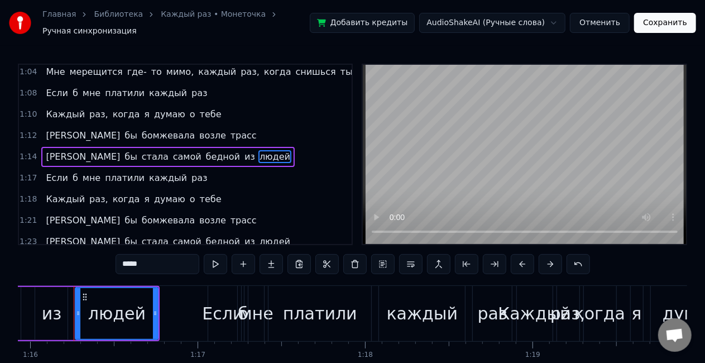
click at [161, 256] on input "*****" at bounding box center [158, 264] width 84 height 20
type input "*"
type input "*****"
click at [254, 146] on div "1:14 Я бы стала самой бедной из людей" at bounding box center [185, 156] width 333 height 21
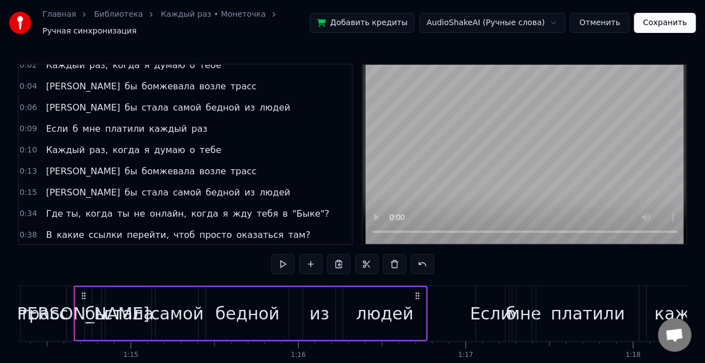
scroll to position [0, 0]
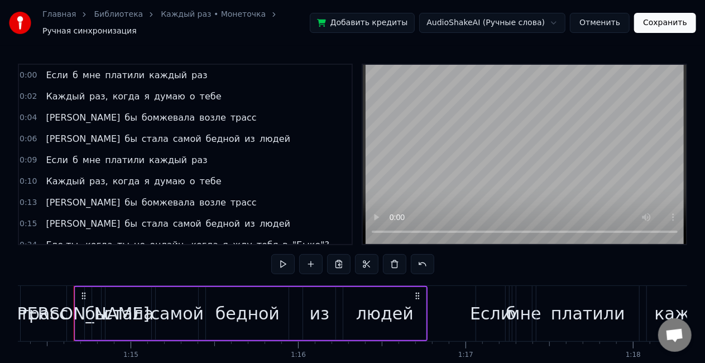
click at [258, 133] on span "людей" at bounding box center [274, 138] width 33 height 13
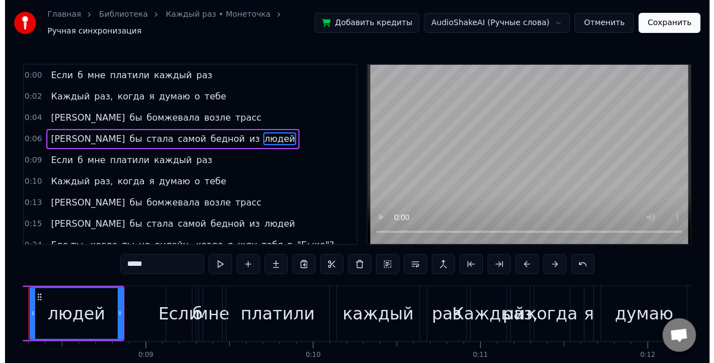
scroll to position [0, 1334]
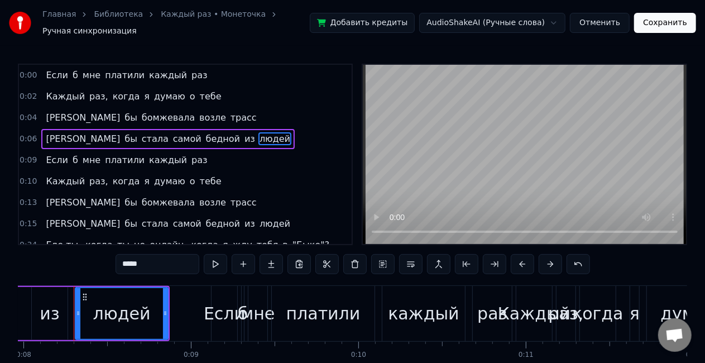
click at [164, 255] on input "*****" at bounding box center [158, 264] width 84 height 20
type input "*"
type input "******"
click at [654, 23] on button "Сохранить" at bounding box center [665, 23] width 62 height 20
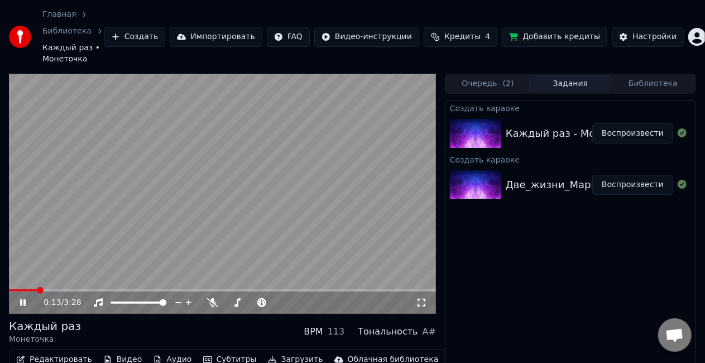
click at [26, 299] on icon at bounding box center [31, 302] width 26 height 9
click at [156, 30] on button "Создать" at bounding box center [134, 37] width 61 height 20
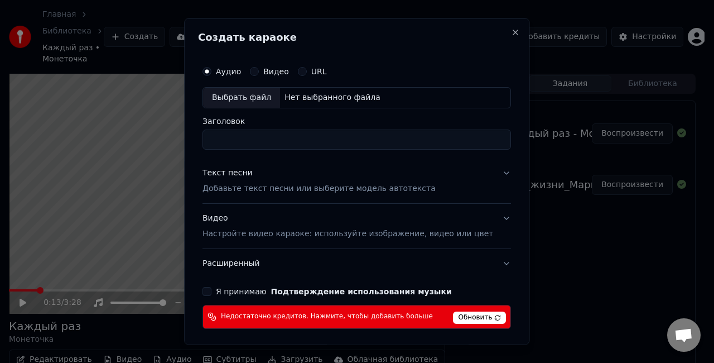
click at [304, 131] on input "Заголовок" at bounding box center [357, 139] width 309 height 20
click at [303, 134] on input "Заголовок" at bounding box center [357, 139] width 309 height 20
click at [328, 99] on div "Нет выбранного файла" at bounding box center [332, 97] width 105 height 11
type input "**********"
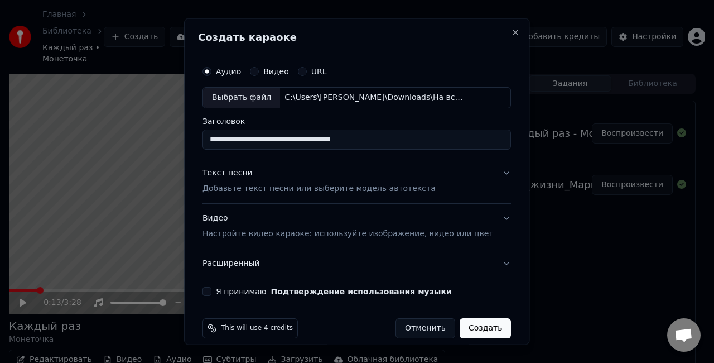
click at [483, 175] on button "Текст песни Добавьте текст песни или выберите модель автотекста" at bounding box center [357, 180] width 309 height 45
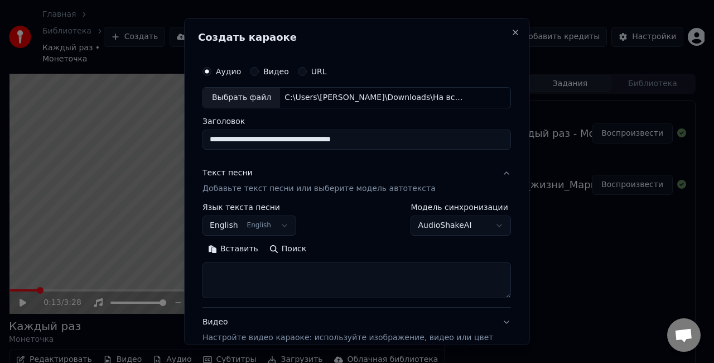
click at [283, 224] on body "Главная Библиотека Каждый раз • Монеточка Создать Импортировать FAQ Видео-инстр…" at bounding box center [352, 181] width 705 height 363
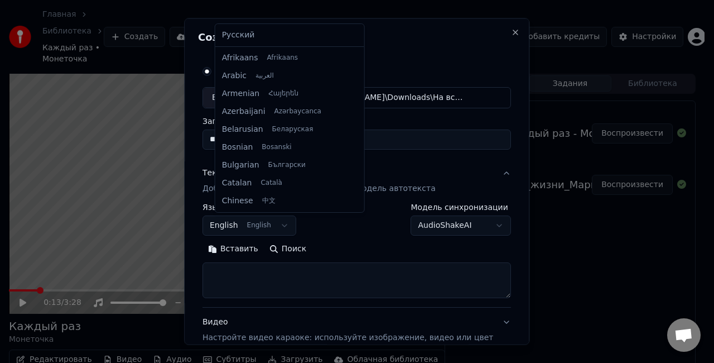
scroll to position [89, 0]
select select "**"
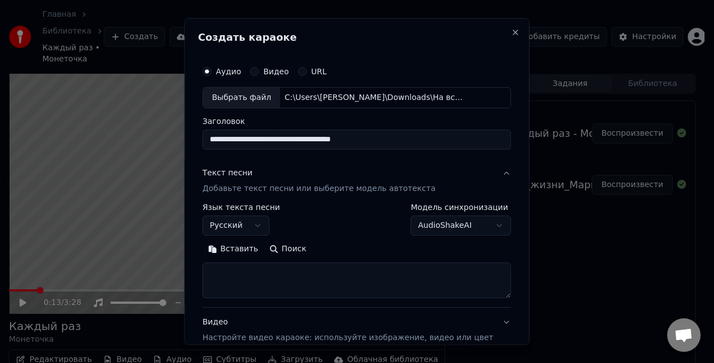
click at [299, 271] on textarea at bounding box center [357, 280] width 309 height 36
paste textarea "**********"
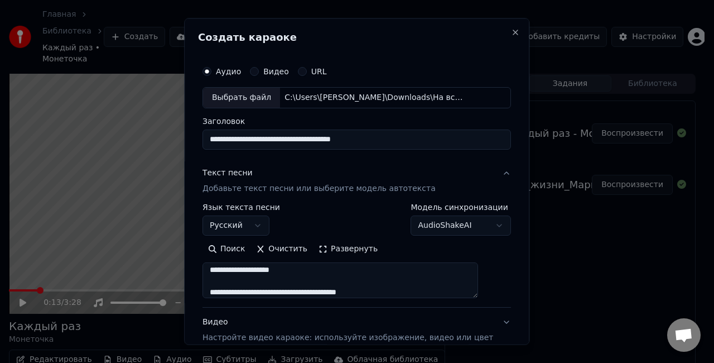
click at [354, 255] on button "Развернуть" at bounding box center [348, 248] width 70 height 18
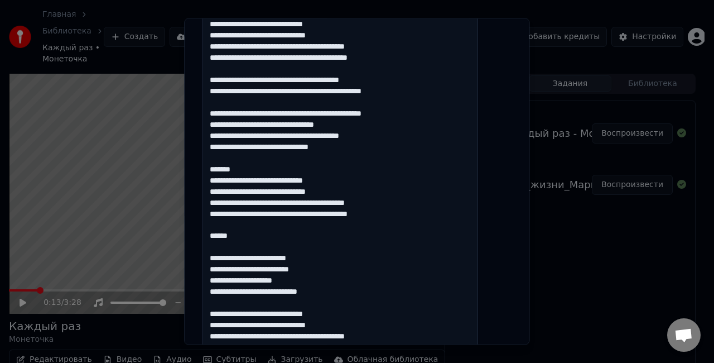
scroll to position [388, 0]
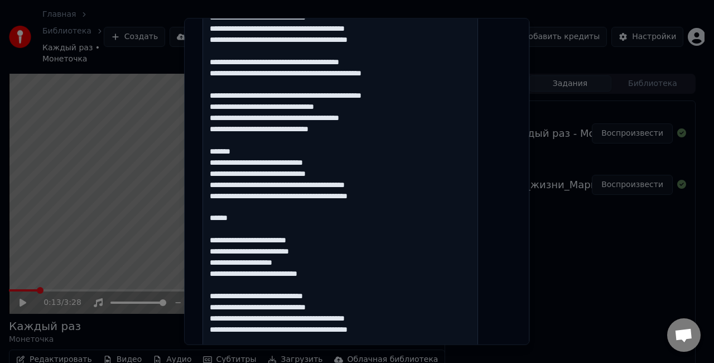
click at [266, 146] on textarea at bounding box center [341, 168] width 276 height 589
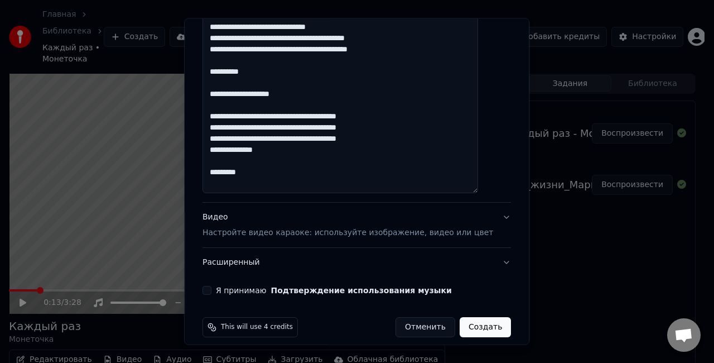
scroll to position [667, 0]
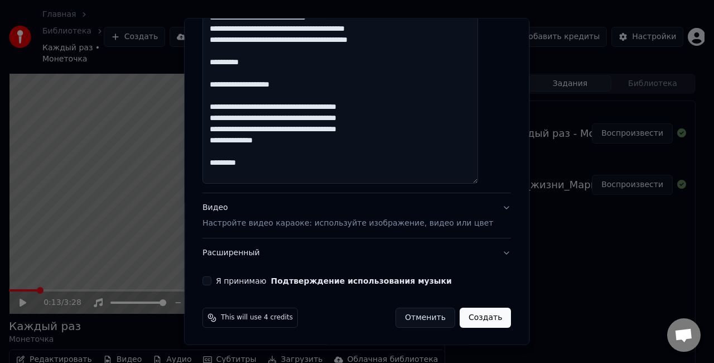
type textarea "**********"
click at [486, 209] on button "Видео Настройте видео караоке: используйте изображение, видео или цвет" at bounding box center [357, 215] width 309 height 45
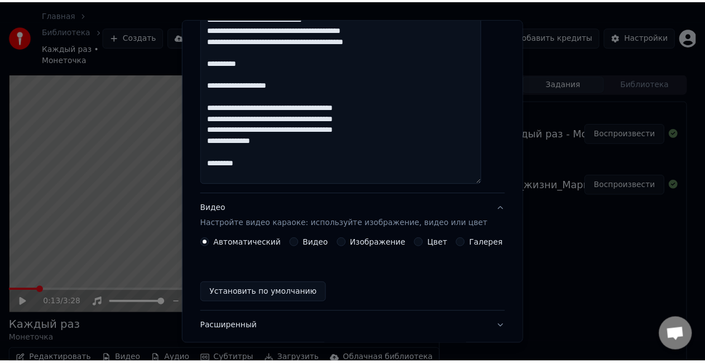
scroll to position [84, 0]
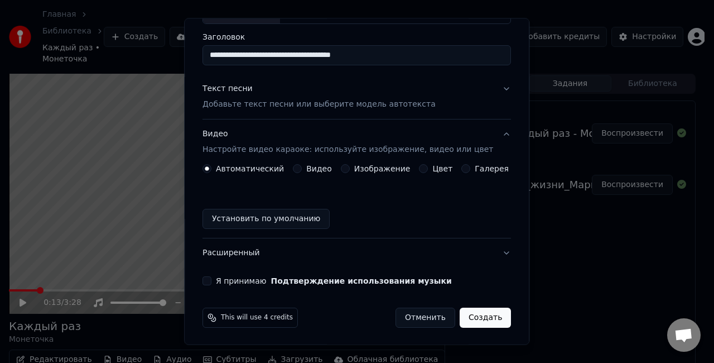
click at [248, 210] on button "Установить по умолчанию" at bounding box center [266, 219] width 127 height 20
click at [211, 280] on button "Я принимаю Подтверждение использования музыки" at bounding box center [207, 280] width 9 height 9
click at [464, 323] on button "Создать" at bounding box center [485, 317] width 51 height 20
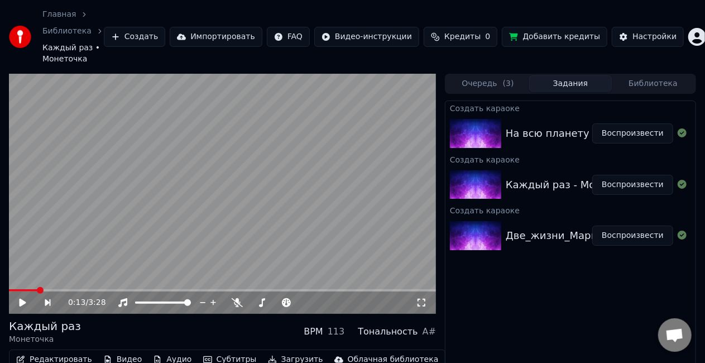
click at [561, 134] on div "На всю планету Земля - PIZZA @snoopmusicbot" at bounding box center [630, 134] width 249 height 16
click at [528, 128] on div "На всю планету Земля - PIZZA @snoopmusicbot" at bounding box center [630, 134] width 249 height 16
click at [493, 128] on img at bounding box center [475, 133] width 51 height 29
click at [634, 132] on button "Воспроизвести" at bounding box center [632, 133] width 81 height 20
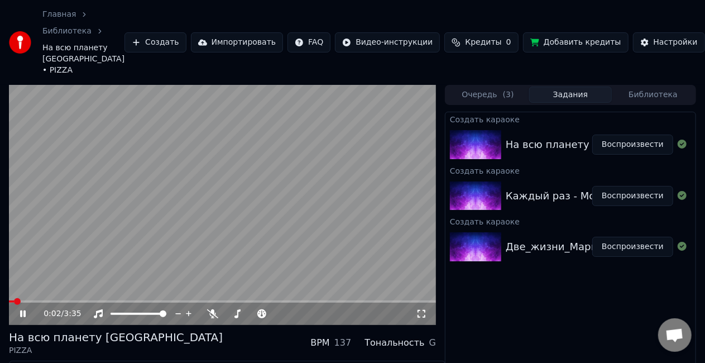
click at [422, 309] on icon at bounding box center [421, 313] width 11 height 9
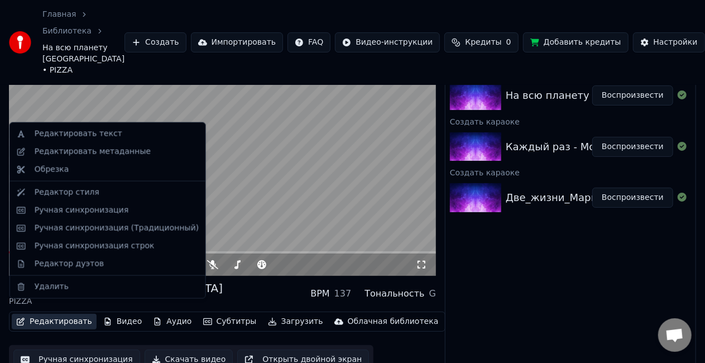
click at [40, 314] on button "Редактировать" at bounding box center [54, 322] width 85 height 16
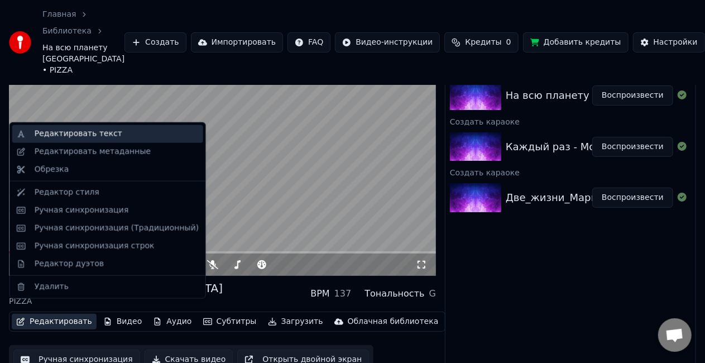
click at [100, 136] on div "Редактировать текст" at bounding box center [79, 133] width 88 height 11
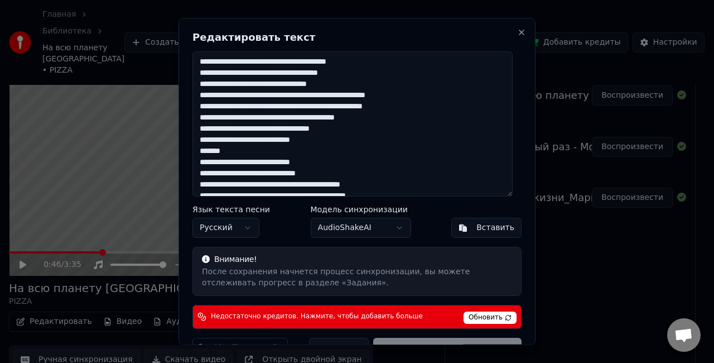
click at [248, 61] on textarea at bounding box center [353, 123] width 320 height 145
click at [272, 62] on textarea at bounding box center [353, 123] width 320 height 145
click at [319, 85] on textarea at bounding box center [353, 123] width 320 height 145
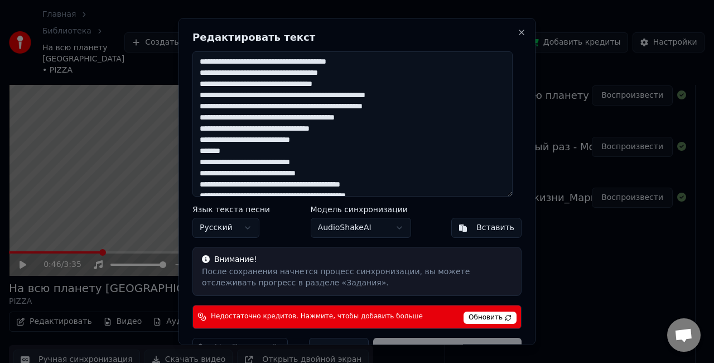
click at [354, 85] on textarea at bounding box center [353, 123] width 320 height 145
click at [421, 94] on textarea at bounding box center [353, 123] width 320 height 145
click at [209, 123] on textarea at bounding box center [353, 123] width 320 height 145
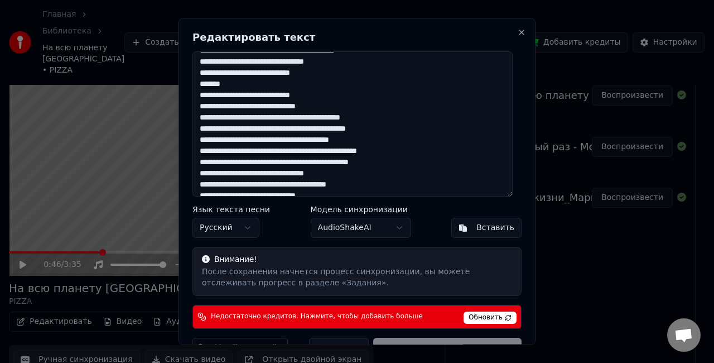
scroll to position [77, 0]
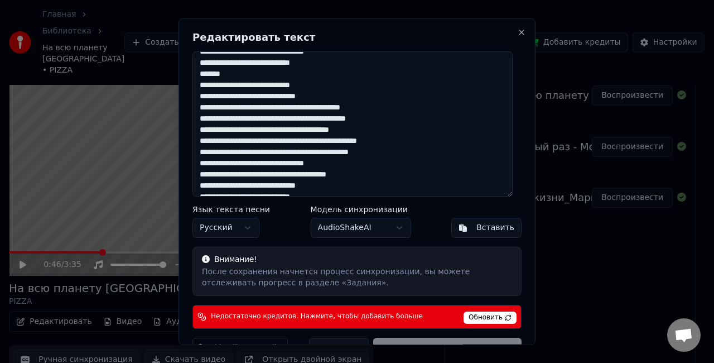
click at [312, 97] on textarea at bounding box center [353, 123] width 320 height 145
click at [266, 109] on textarea at bounding box center [353, 123] width 320 height 145
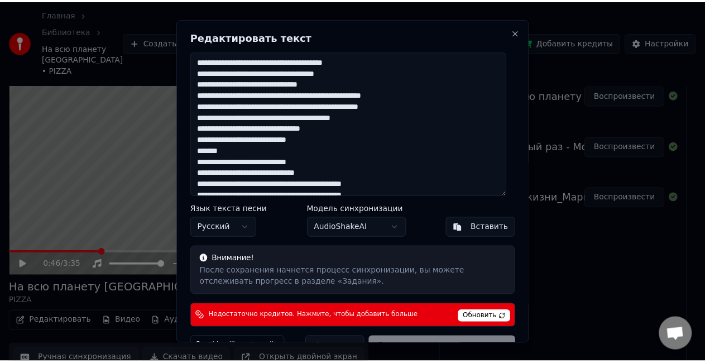
scroll to position [25, 0]
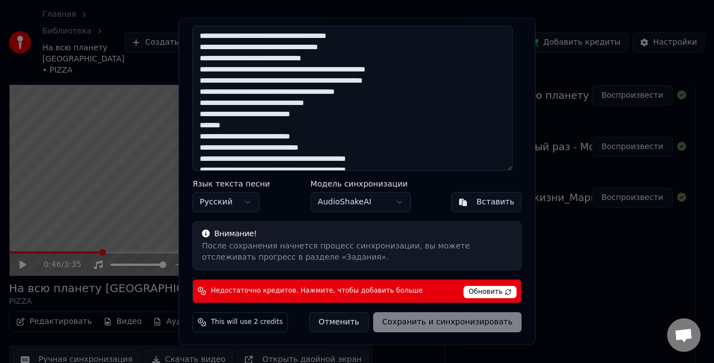
click at [421, 325] on div "Отменить Сохранить и синхронизировать" at bounding box center [415, 322] width 213 height 20
click at [452, 324] on div "Отменить Сохранить и синхронизировать" at bounding box center [415, 322] width 213 height 20
click at [341, 322] on button "Отменить" at bounding box center [339, 322] width 60 height 20
type textarea "**********"
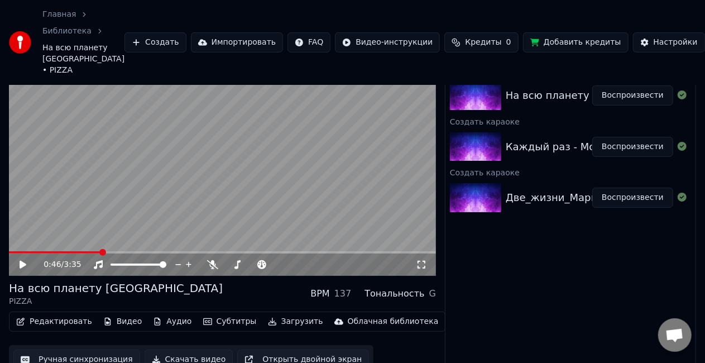
scroll to position [49, 0]
click at [64, 349] on button "Ручная синхронизация" at bounding box center [76, 359] width 127 height 20
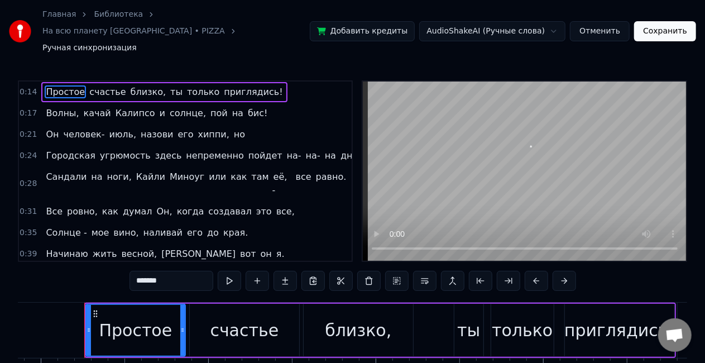
scroll to position [0, 2331]
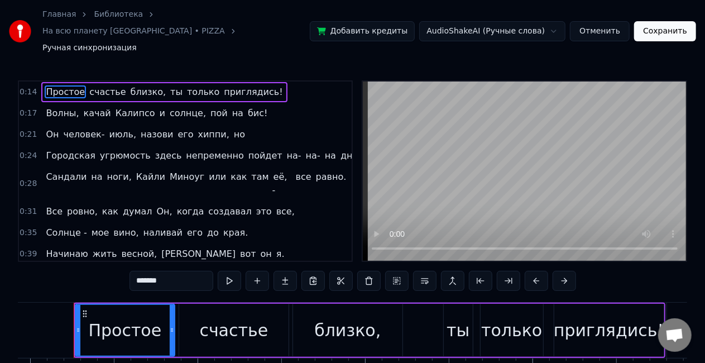
click at [145, 85] on span "близко," at bounding box center [148, 91] width 38 height 13
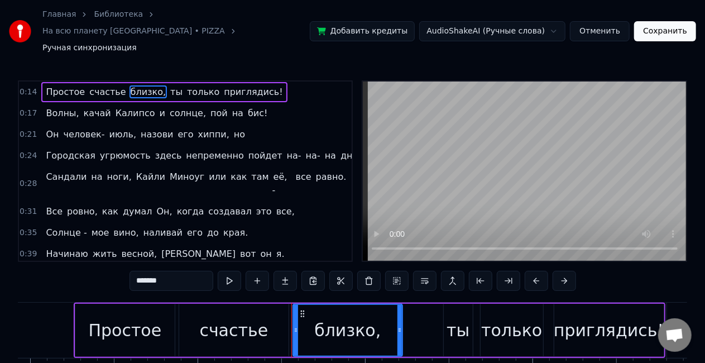
click at [161, 271] on input "*******" at bounding box center [171, 281] width 84 height 20
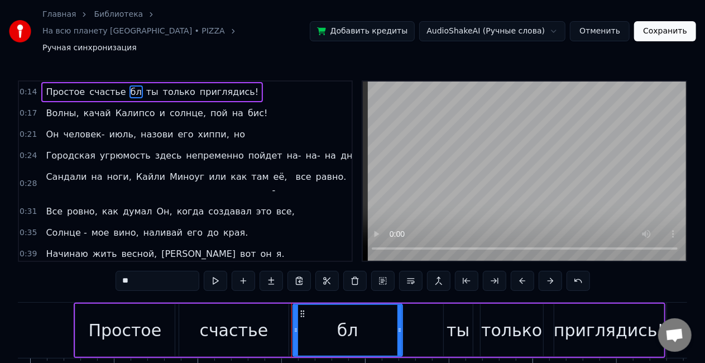
type input "*"
click at [197, 128] on span "хиппи," at bounding box center [213, 134] width 33 height 13
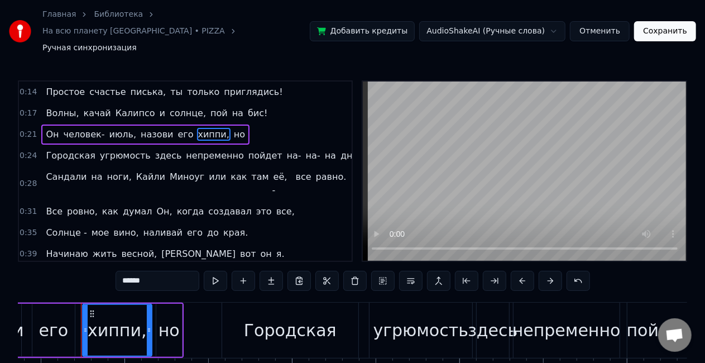
scroll to position [0, 3918]
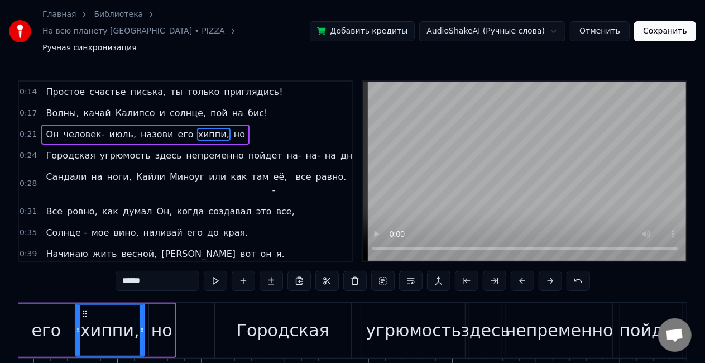
click at [156, 271] on input "******" at bounding box center [158, 281] width 84 height 20
type input "*"
click at [159, 317] on div "но" at bounding box center [161, 329] width 21 height 25
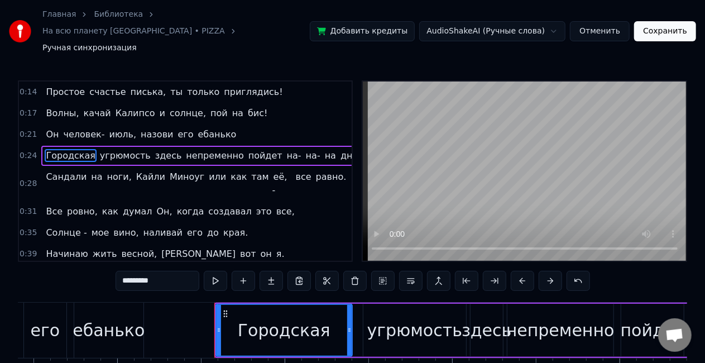
click at [339, 149] on span "дно." at bounding box center [350, 155] width 22 height 13
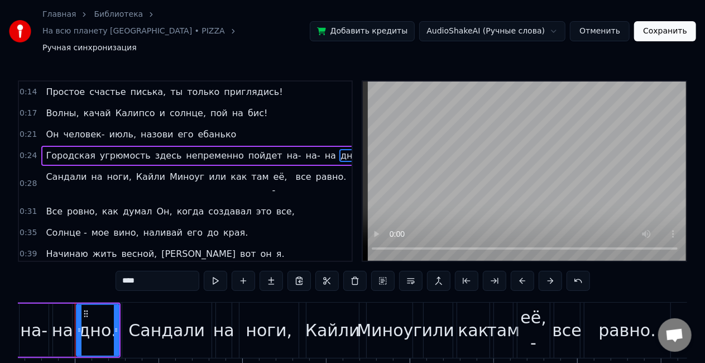
scroll to position [0, 4631]
click at [136, 271] on input "****" at bounding box center [158, 281] width 84 height 20
type input "*"
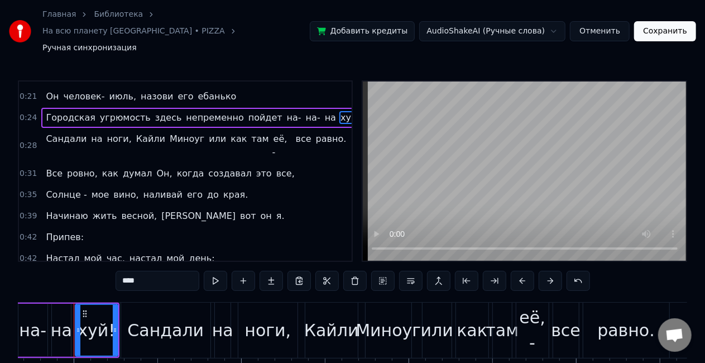
click at [55, 188] on span "Солнце -" at bounding box center [66, 194] width 43 height 13
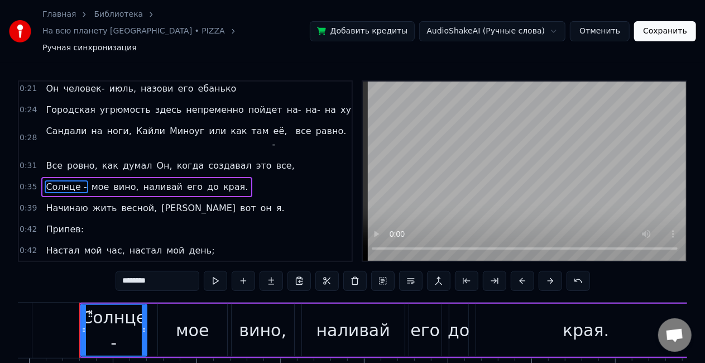
scroll to position [0, 5853]
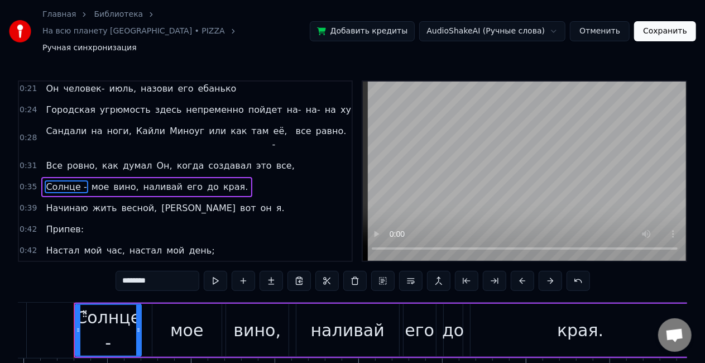
click at [149, 271] on input "********" at bounding box center [158, 281] width 84 height 20
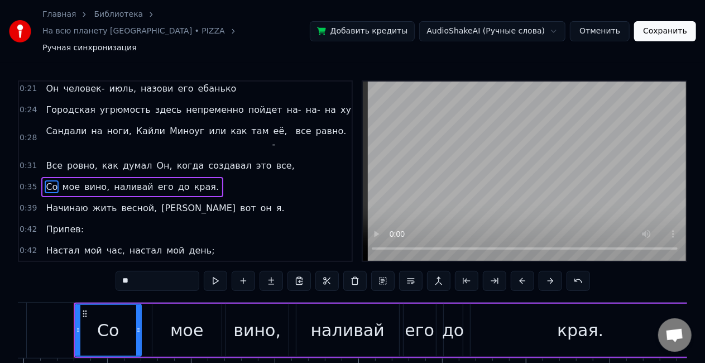
type input "*"
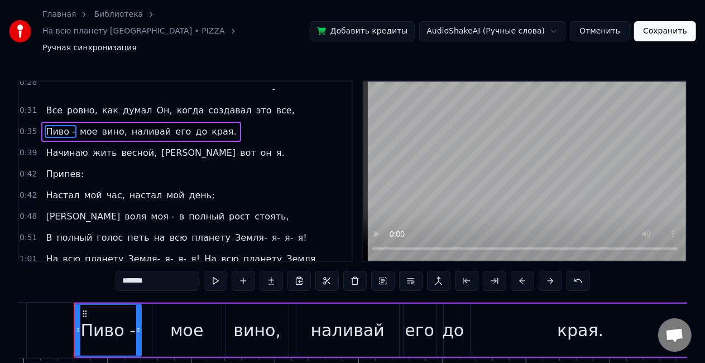
scroll to position [104, 0]
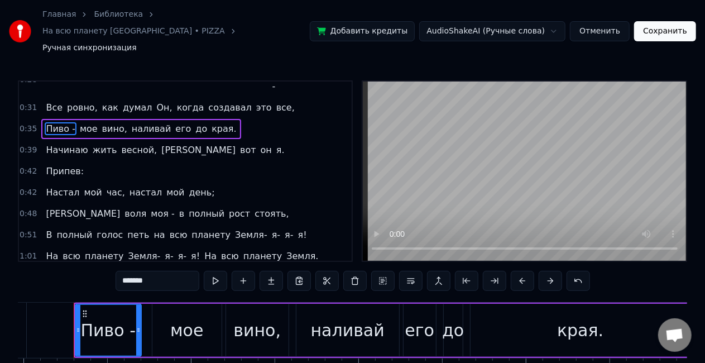
click at [228, 207] on span "рост" at bounding box center [239, 213] width 23 height 13
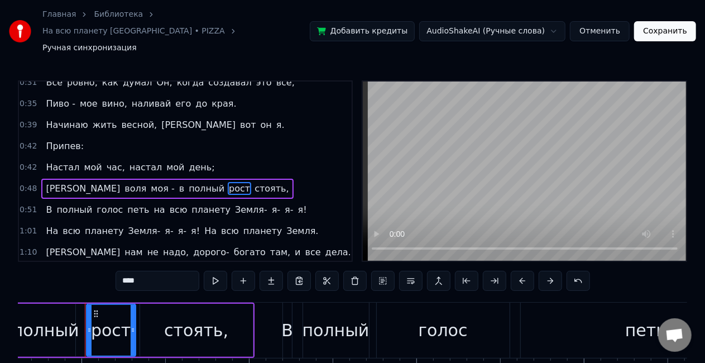
scroll to position [0, 8317]
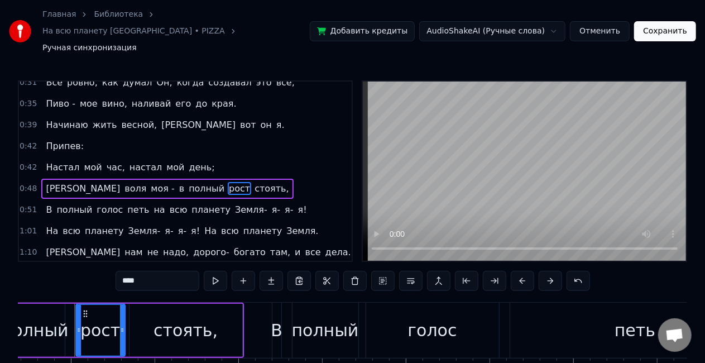
click at [145, 271] on input "****" at bounding box center [158, 281] width 84 height 20
type input "*"
click at [253, 182] on span "стоять," at bounding box center [271, 188] width 36 height 13
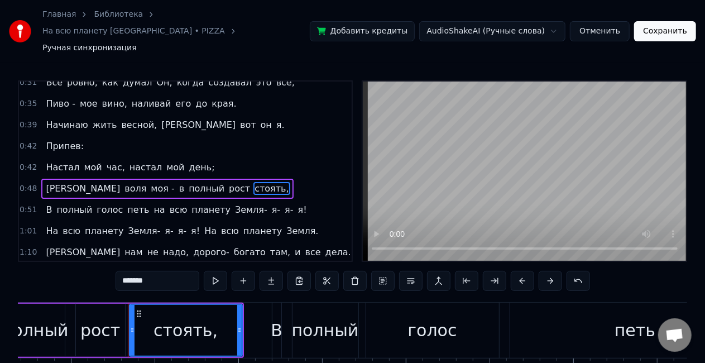
click at [181, 271] on input "*******" at bounding box center [158, 281] width 84 height 20
type input "*"
click at [126, 203] on span "петь" at bounding box center [138, 209] width 24 height 13
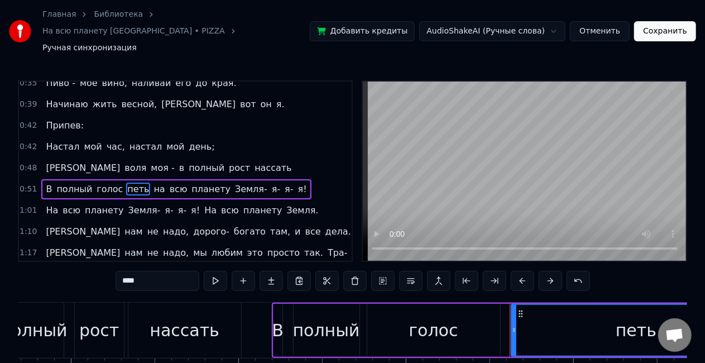
scroll to position [150, 0]
click at [155, 271] on input "****" at bounding box center [158, 281] width 84 height 20
type input "*"
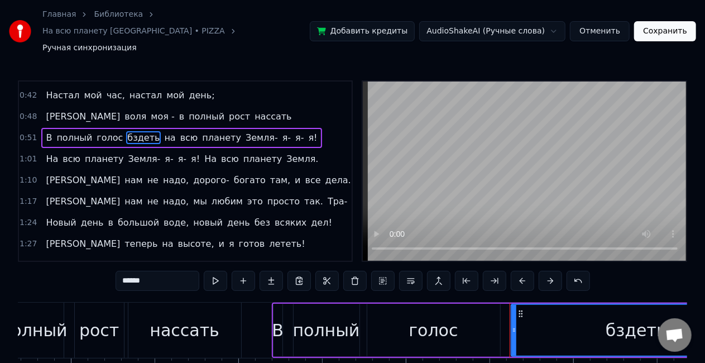
scroll to position [201, 0]
type input "******"
click at [676, 23] on button "Сохранить" at bounding box center [665, 31] width 62 height 20
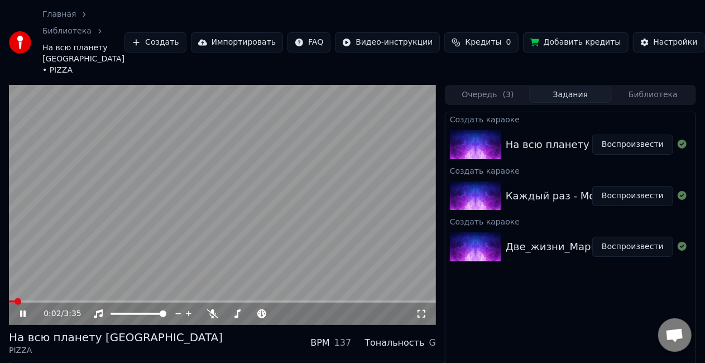
click at [312, 199] on video at bounding box center [222, 205] width 427 height 240
click at [475, 135] on img at bounding box center [475, 144] width 51 height 29
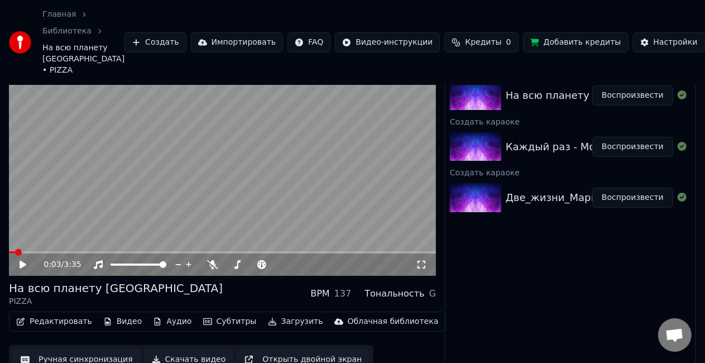
click at [190, 349] on button "Скачать видео" at bounding box center [189, 359] width 89 height 20
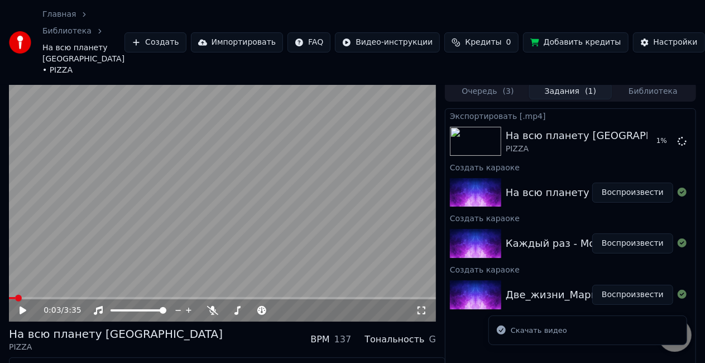
scroll to position [1, 0]
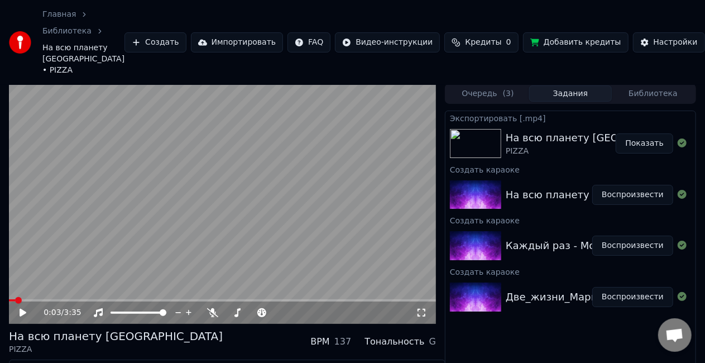
click at [567, 162] on div "Создать караоке" at bounding box center [570, 168] width 250 height 13
click at [530, 238] on div "Каждый раз - Монеточка @snoopmusicbot" at bounding box center [617, 246] width 222 height 16
click at [537, 213] on div "Создать караоке" at bounding box center [570, 219] width 250 height 13
click at [466, 231] on img at bounding box center [475, 245] width 51 height 29
click at [530, 227] on div "Каждый раз - Монеточка @snoopmusicbot Воспроизвести" at bounding box center [570, 246] width 250 height 38
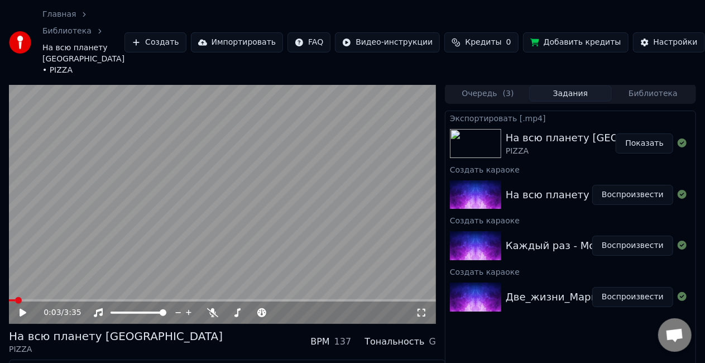
click at [646, 235] on button "Воспроизвести" at bounding box center [632, 245] width 81 height 20
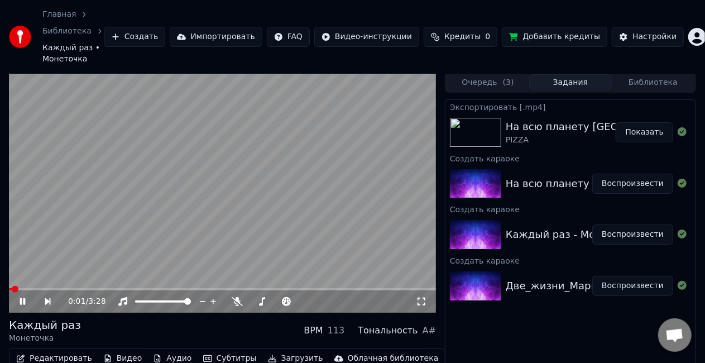
click at [19, 300] on icon at bounding box center [30, 301] width 25 height 9
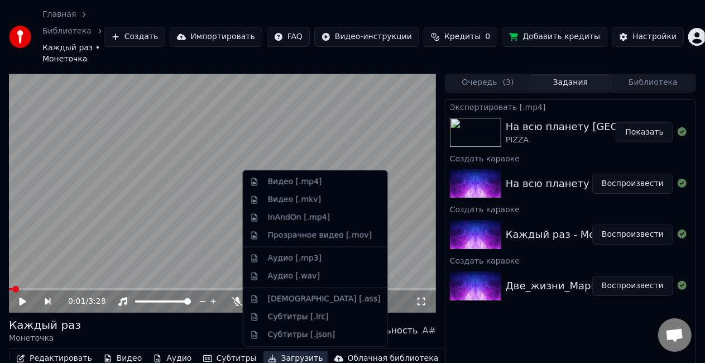
click at [269, 356] on button "Загрузить" at bounding box center [295, 358] width 64 height 16
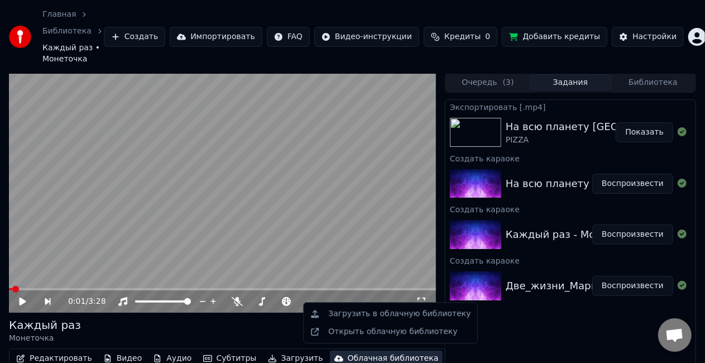
scroll to position [4, 0]
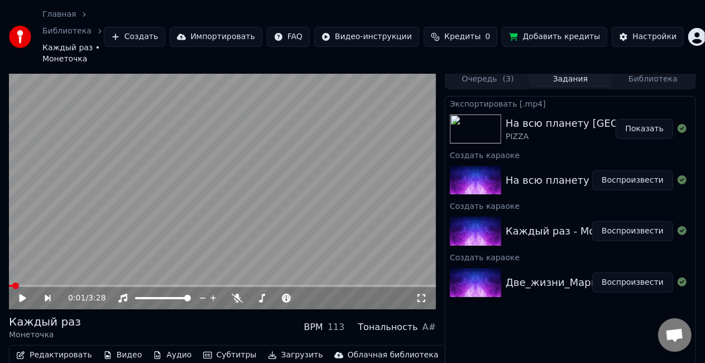
click at [541, 337] on div "Экспортировать [.mp4] На всю планету Земля PIZZA Показать Создать караоке На вс…" at bounding box center [570, 250] width 251 height 309
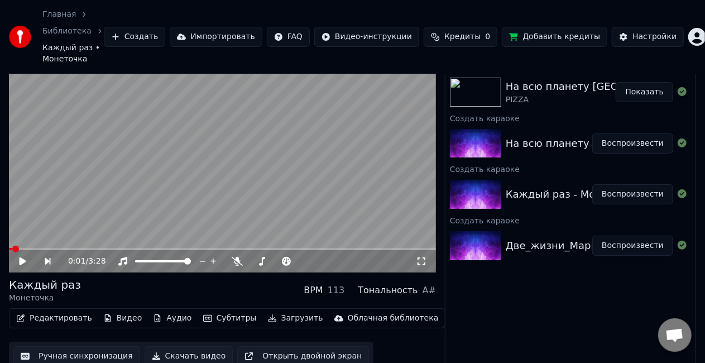
scroll to position [49, 0]
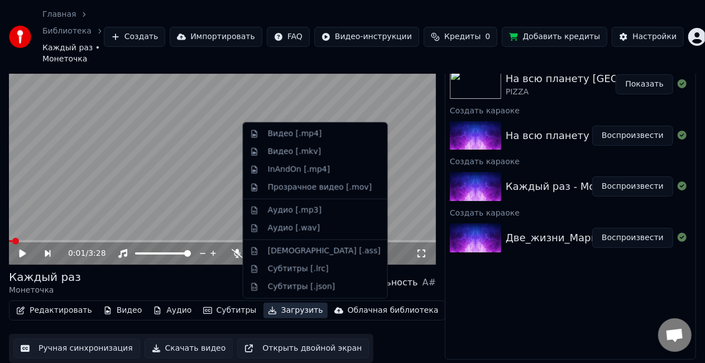
click at [266, 311] on button "Загрузить" at bounding box center [295, 310] width 64 height 16
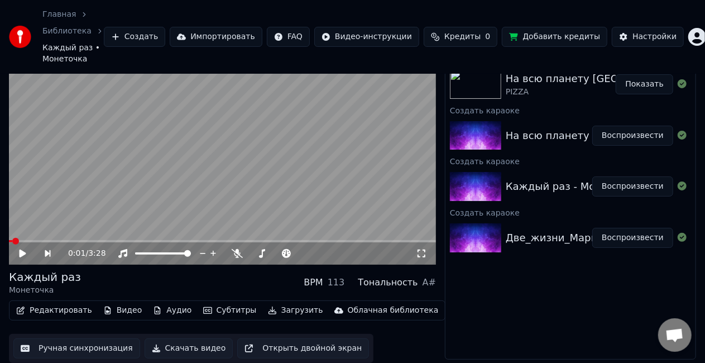
click at [194, 348] on button "Скачать видео" at bounding box center [189, 348] width 89 height 20
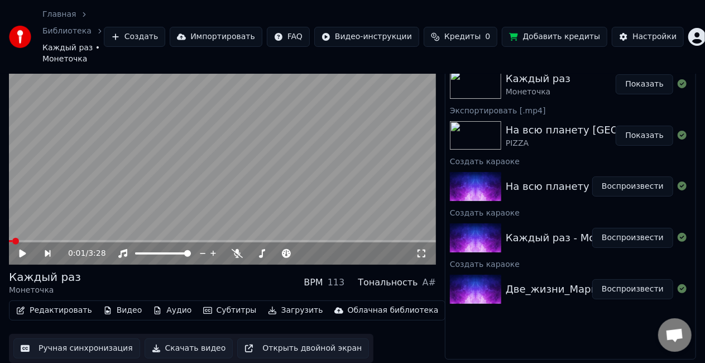
click at [534, 286] on div "Две_жизни_Мария_Иващенко_@snoopmusicbot" at bounding box center [630, 289] width 248 height 16
click at [620, 287] on button "Воспроизвести" at bounding box center [632, 289] width 81 height 20
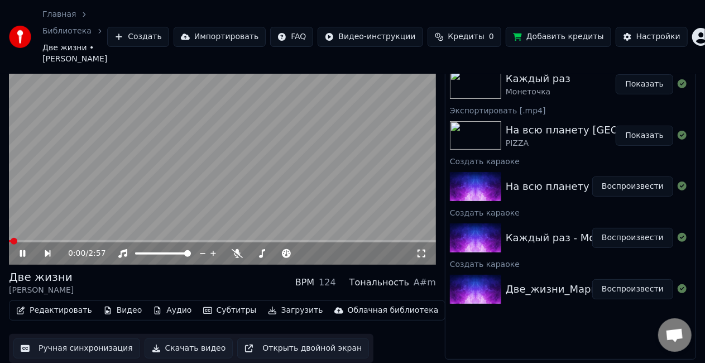
click at [275, 179] on video at bounding box center [222, 145] width 427 height 240
click at [173, 350] on button "Скачать видео" at bounding box center [189, 348] width 89 height 20
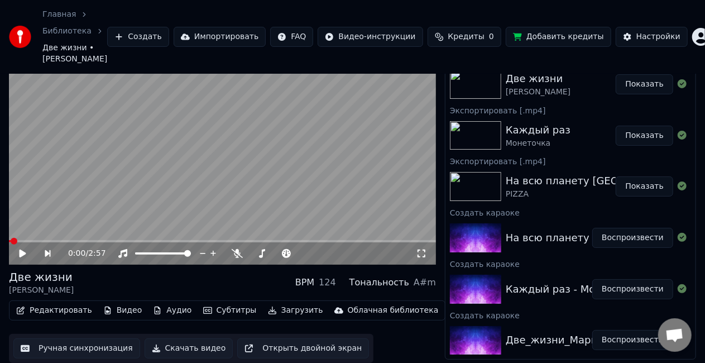
click at [636, 80] on button "Показать" at bounding box center [643, 84] width 57 height 20
click at [684, 40] on html "Главная Библиотека Две жизни • [PERSON_NAME] Создать Импортировать FAQ Видео-ин…" at bounding box center [352, 132] width 705 height 363
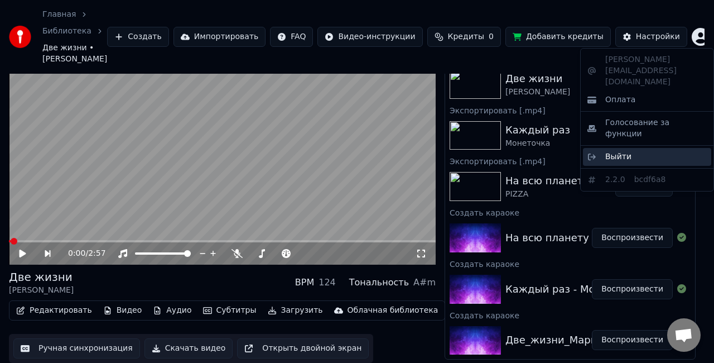
click at [642, 148] on div "Выйти" at bounding box center [647, 157] width 128 height 18
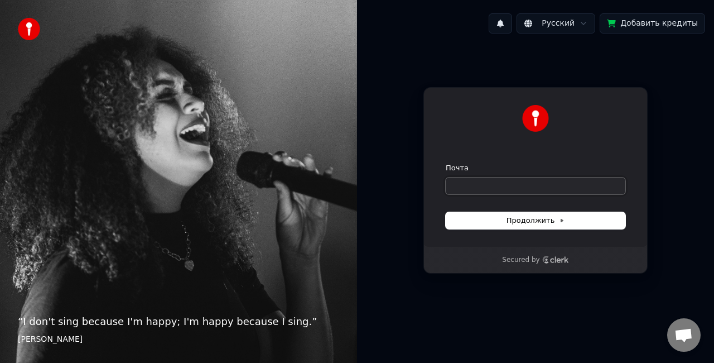
click at [532, 191] on input "Почта" at bounding box center [536, 185] width 180 height 17
